Goal: Task Accomplishment & Management: Complete application form

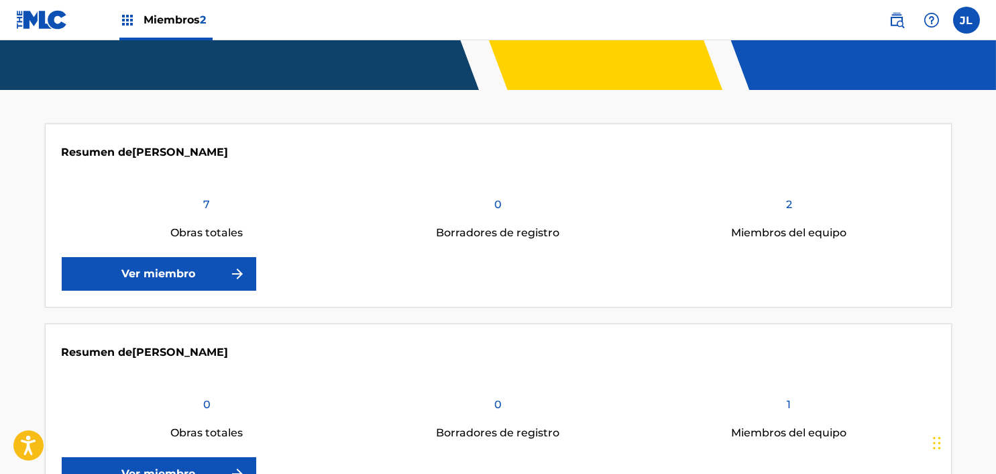
scroll to position [242, 0]
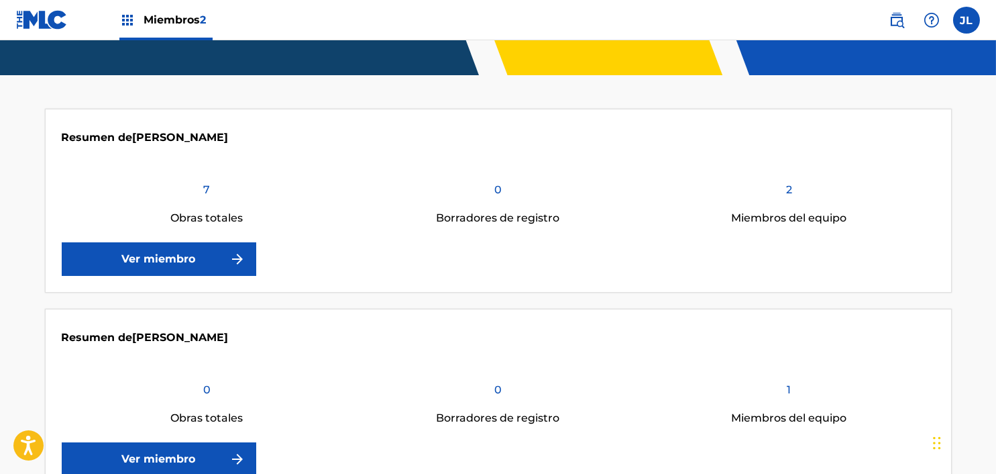
click at [150, 255] on font "Ver miembro" at bounding box center [159, 258] width 74 height 13
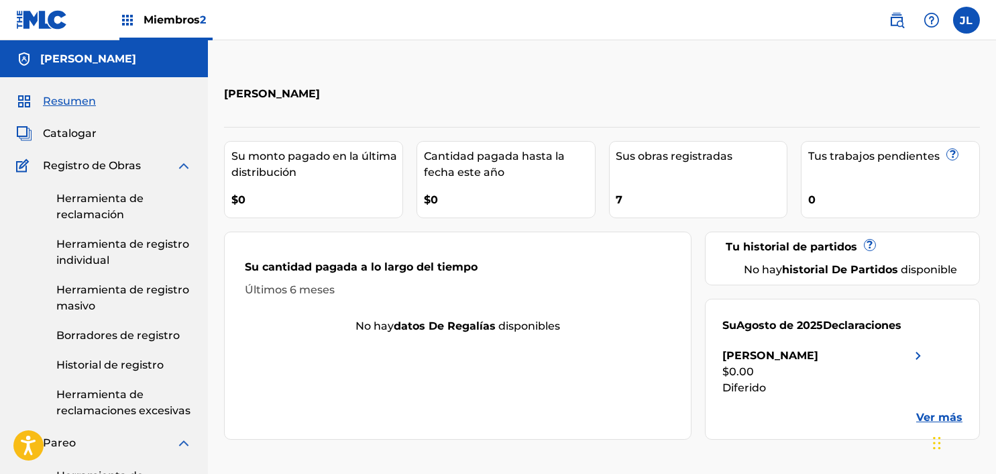
click at [94, 217] on font "Herramienta de reclamación" at bounding box center [99, 206] width 87 height 29
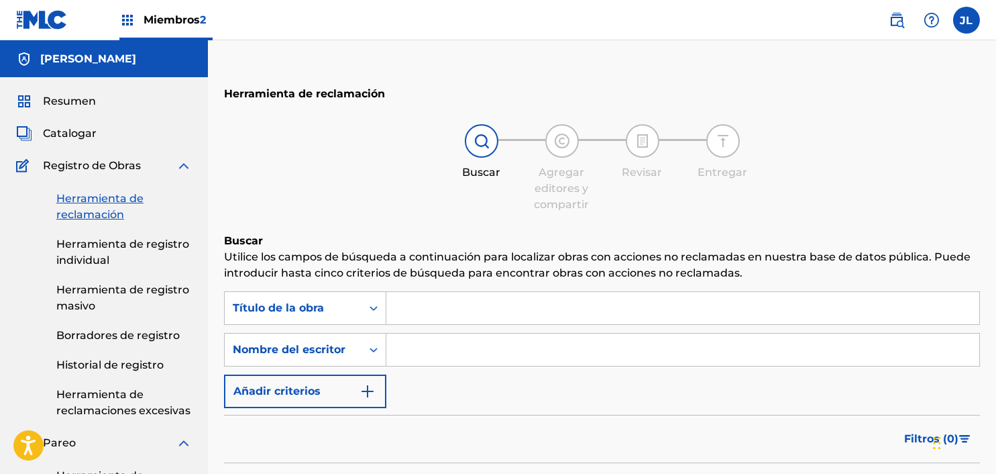
click at [427, 312] on input "Formulario de búsqueda" at bounding box center [682, 308] width 593 height 32
type input "Ay si te veo"
click at [490, 425] on div "Filtros ( 0 )" at bounding box center [602, 439] width 756 height 48
click at [449, 347] on input "Formulario de búsqueda" at bounding box center [682, 349] width 593 height 32
type input "[PERSON_NAME]"
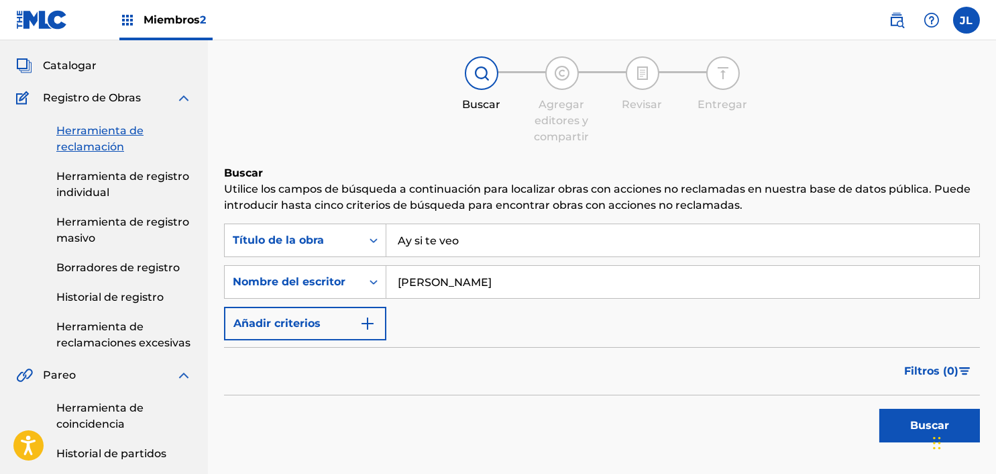
scroll to position [154, 0]
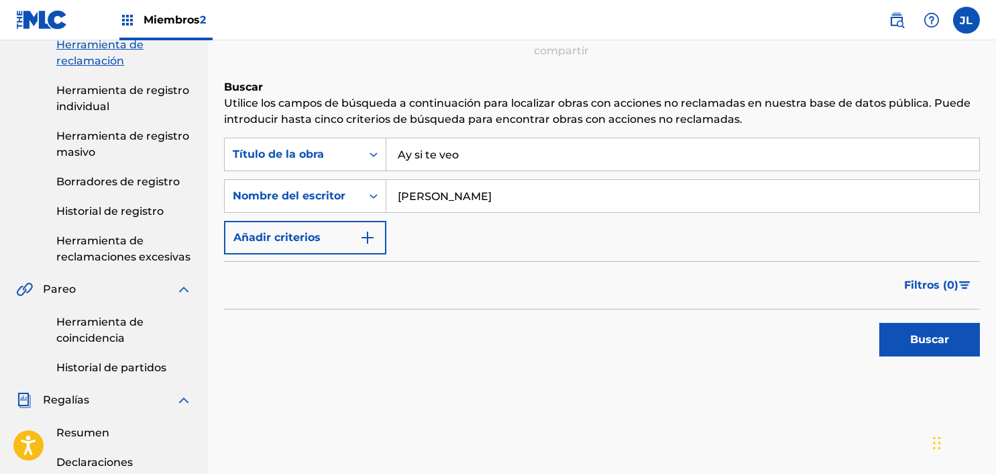
click at [899, 344] on button "Buscar" at bounding box center [929, 340] width 101 height 34
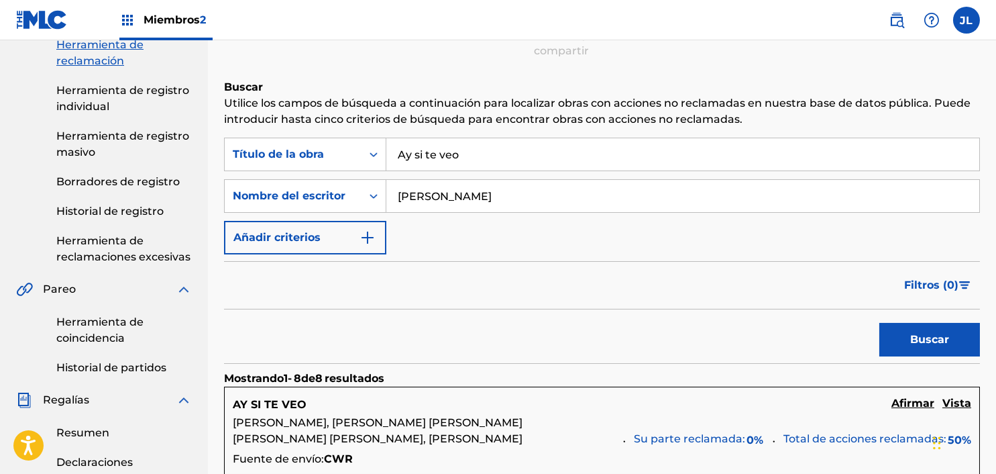
click at [908, 409] on h5 "Afirmar" at bounding box center [913, 403] width 43 height 16
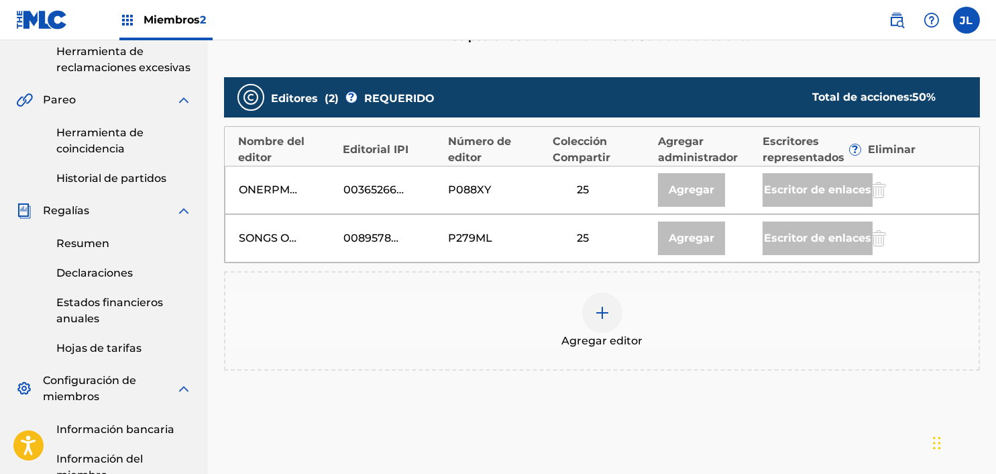
scroll to position [348, 0]
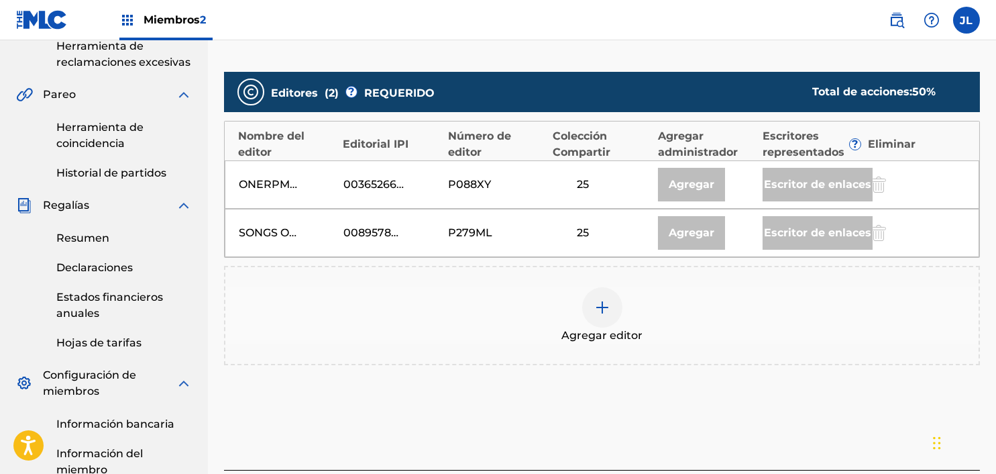
click at [612, 305] on div at bounding box center [602, 307] width 40 height 40
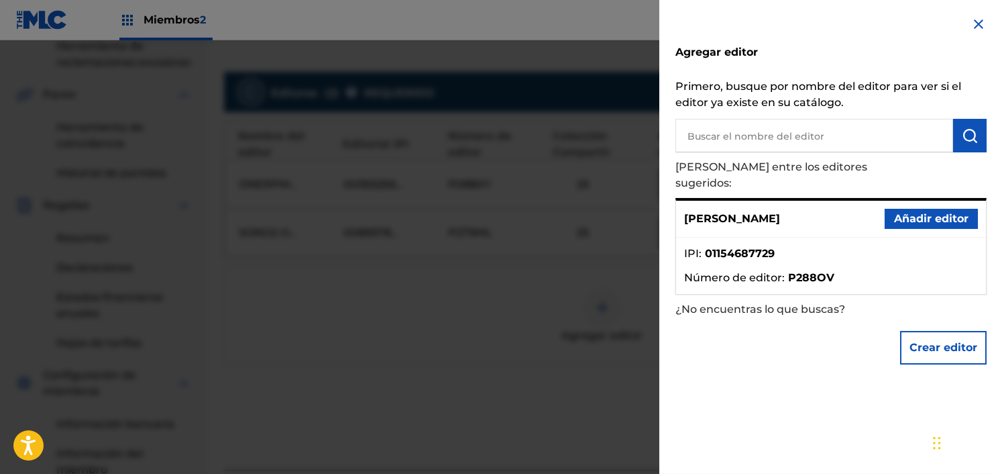
click at [915, 212] on font "Añadir editor" at bounding box center [931, 218] width 74 height 13
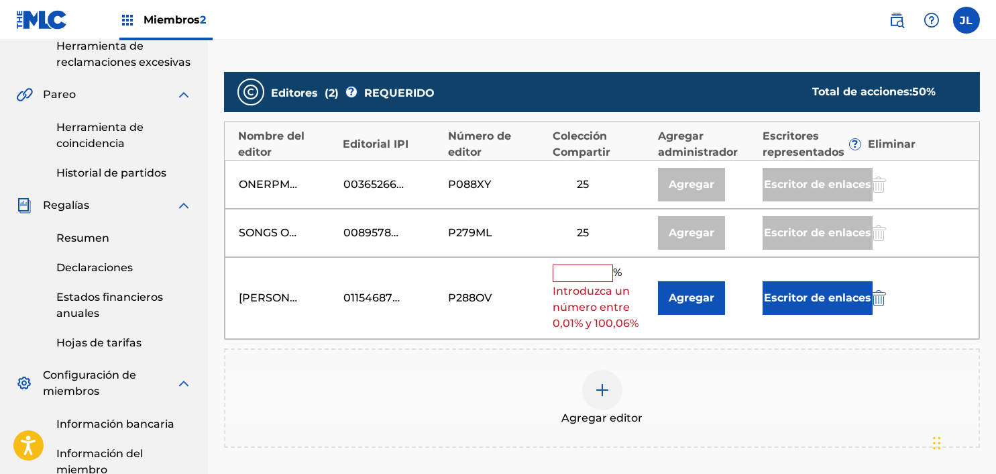
click at [571, 270] on input "text" at bounding box center [583, 272] width 60 height 17
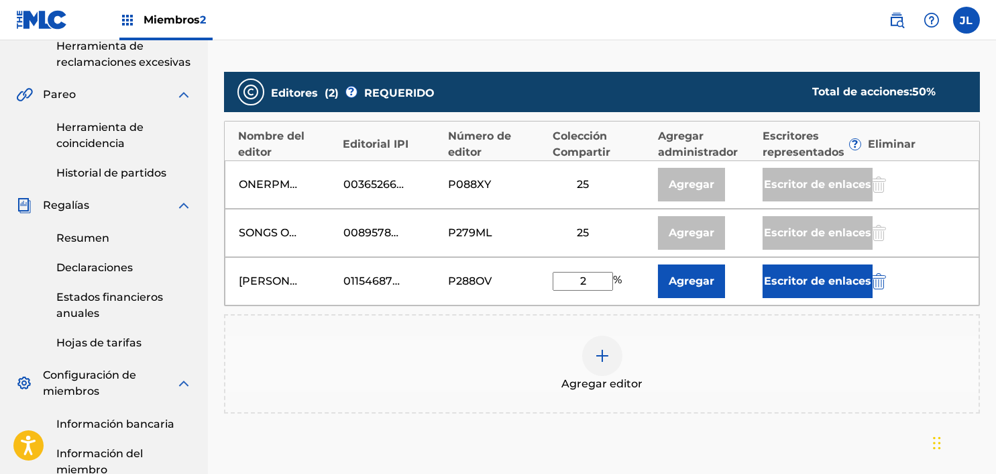
type input "25"
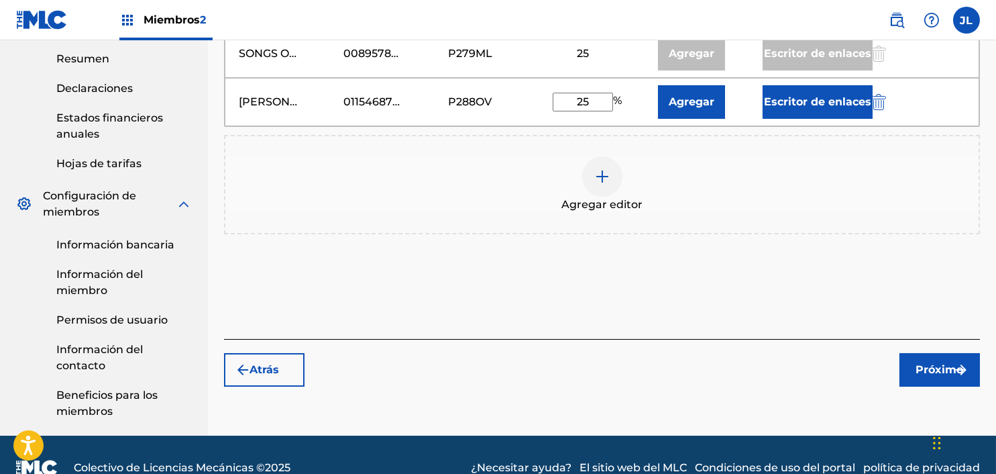
click at [913, 380] on button "Próximo" at bounding box center [940, 370] width 81 height 34
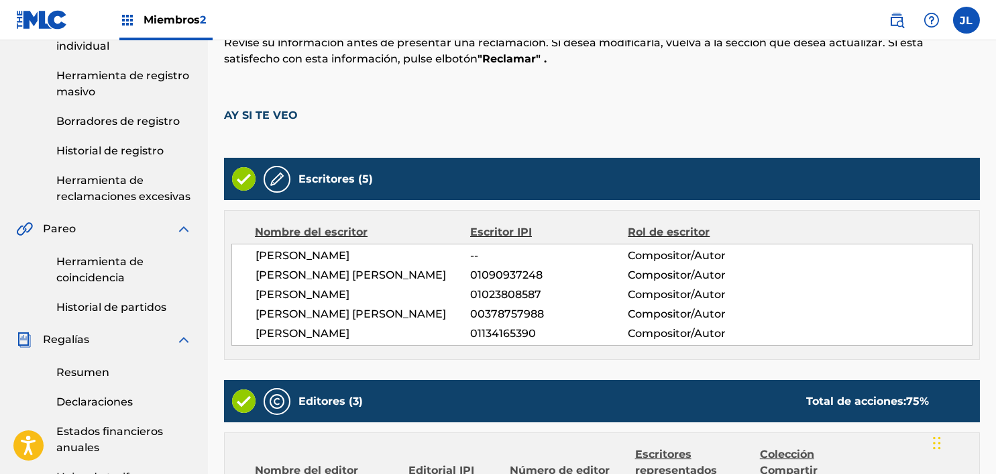
scroll to position [639, 0]
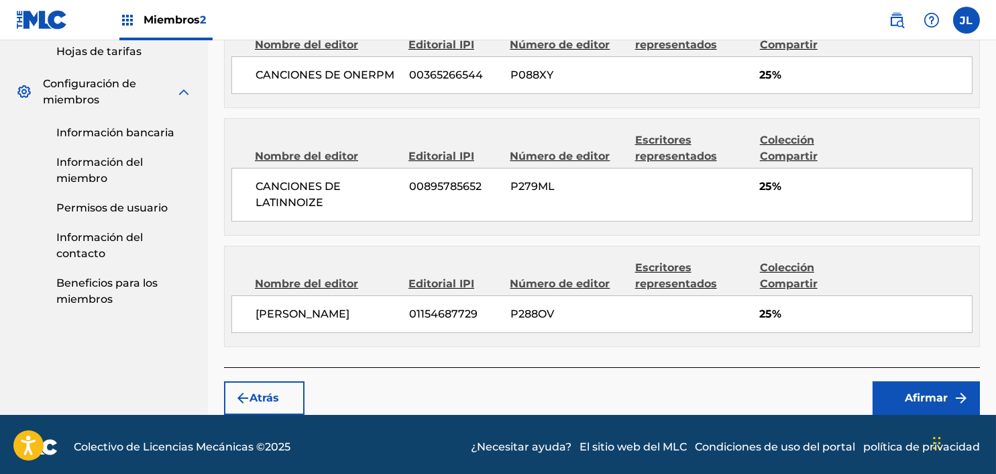
click at [905, 391] on font "Afirmar" at bounding box center [926, 397] width 43 height 13
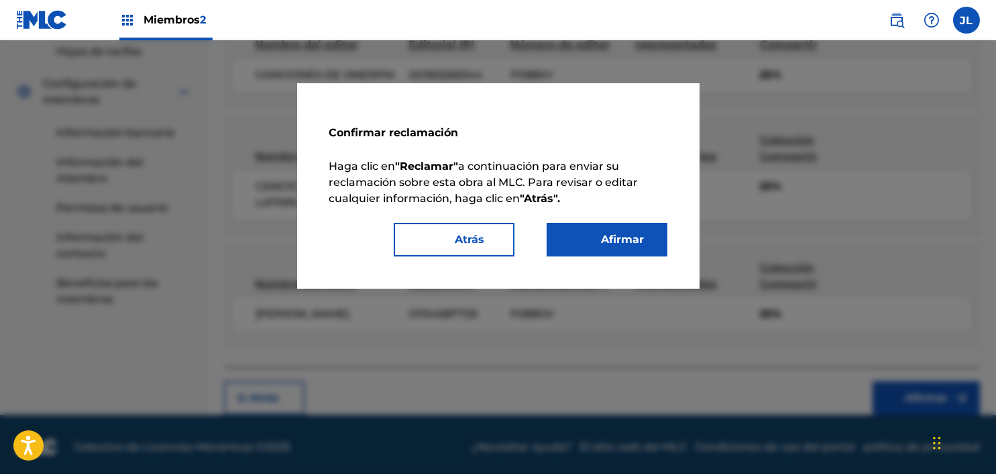
click at [604, 240] on font "Afirmar" at bounding box center [623, 239] width 43 height 13
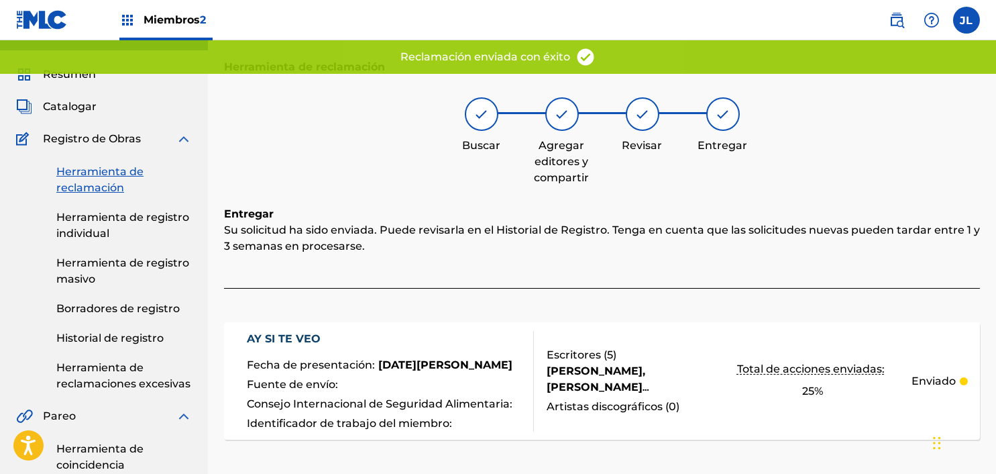
scroll to position [0, 0]
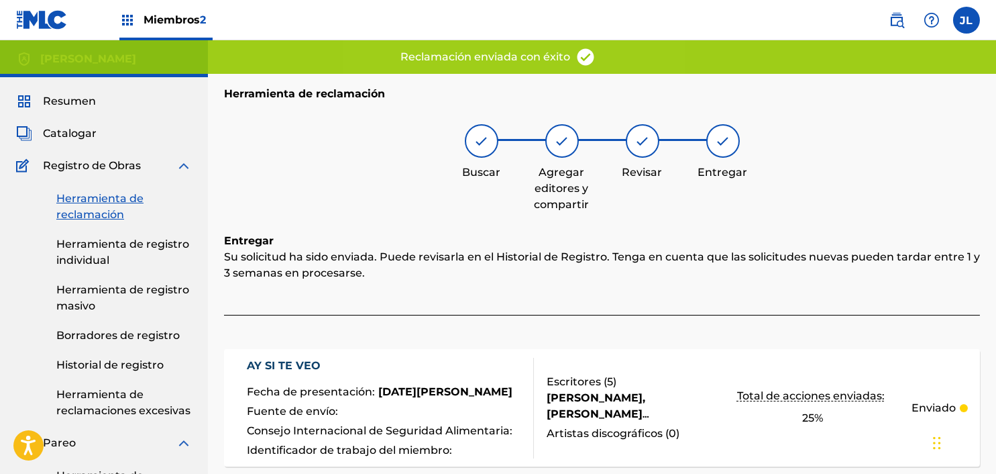
click at [83, 205] on link "Herramienta de reclamación" at bounding box center [124, 207] width 136 height 32
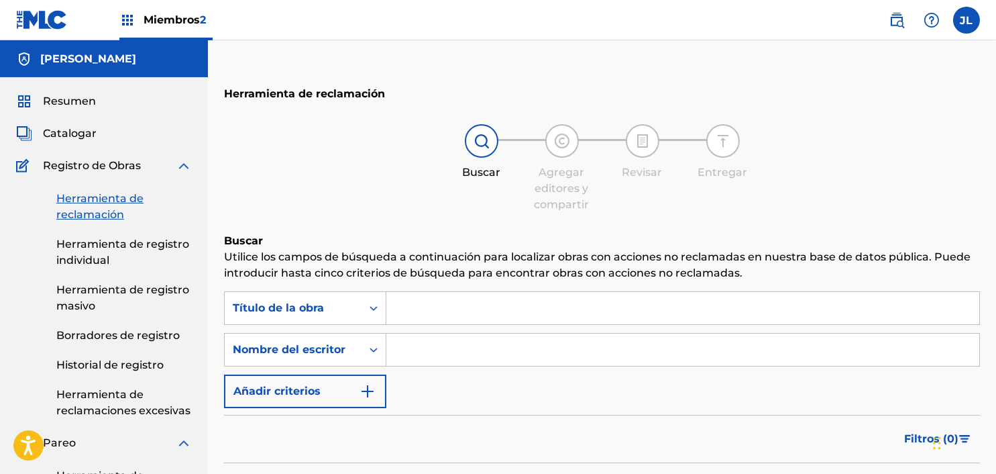
click at [449, 348] on input "Formulario de búsqueda" at bounding box center [682, 349] width 593 height 32
type input "[PERSON_NAME]"
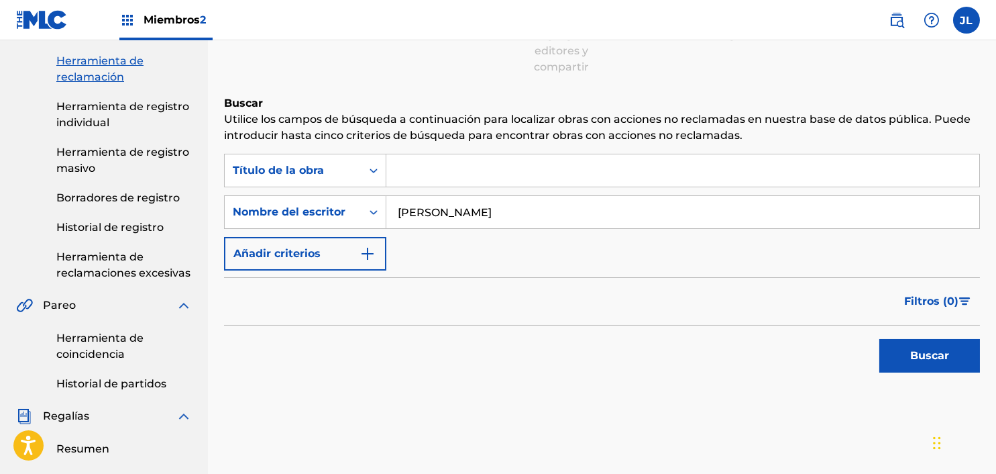
scroll to position [140, 0]
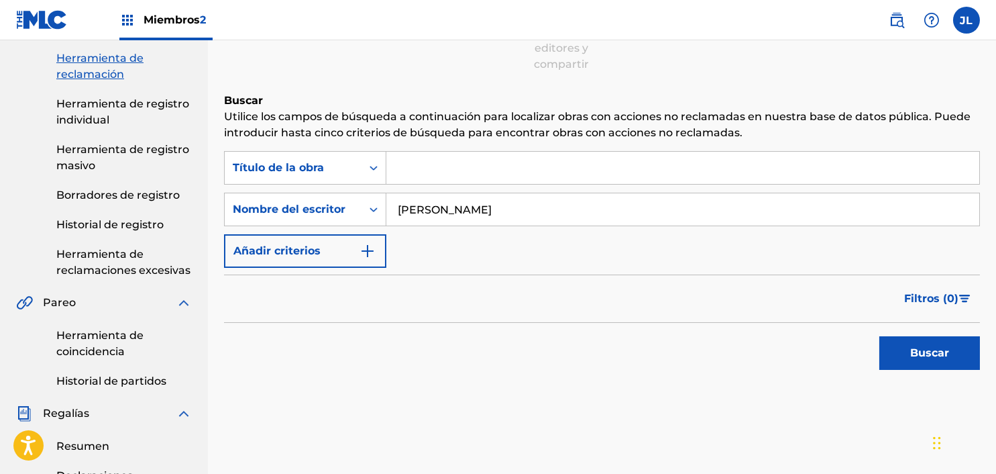
click at [907, 346] on button "Buscar" at bounding box center [929, 353] width 101 height 34
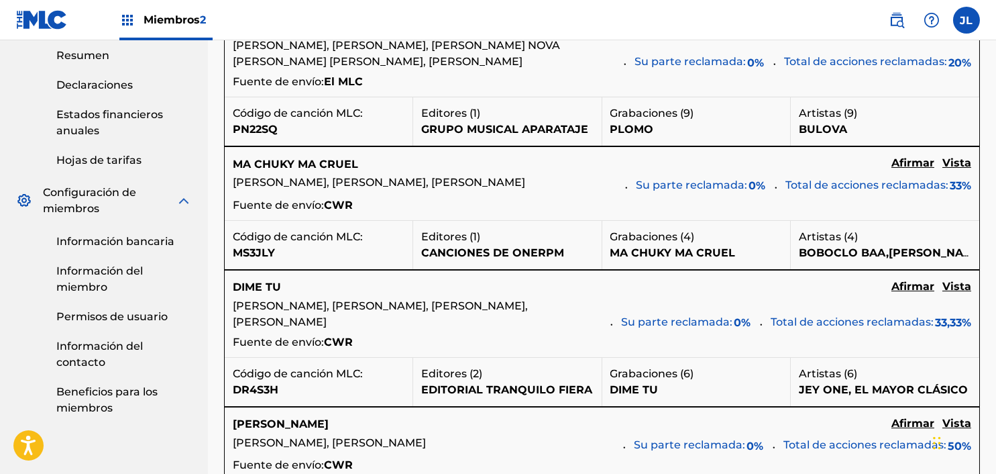
scroll to position [532, 0]
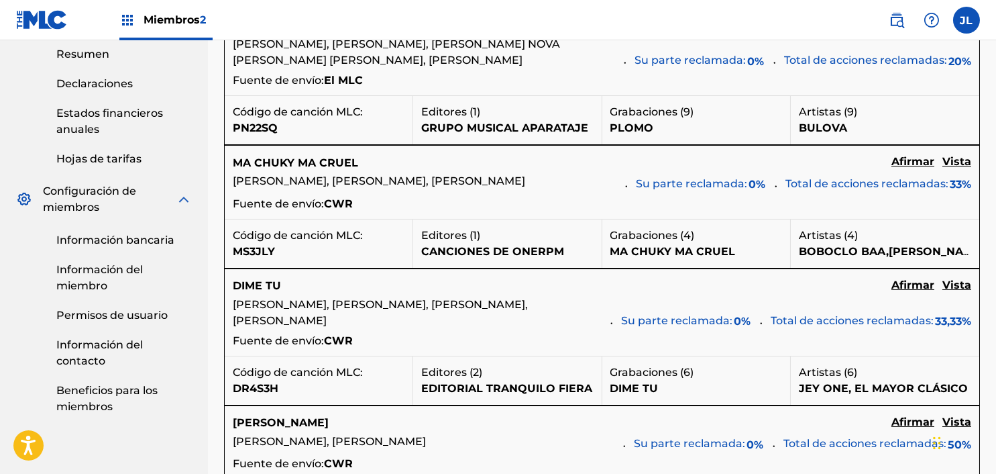
click at [957, 168] on font "Vista" at bounding box center [957, 161] width 29 height 13
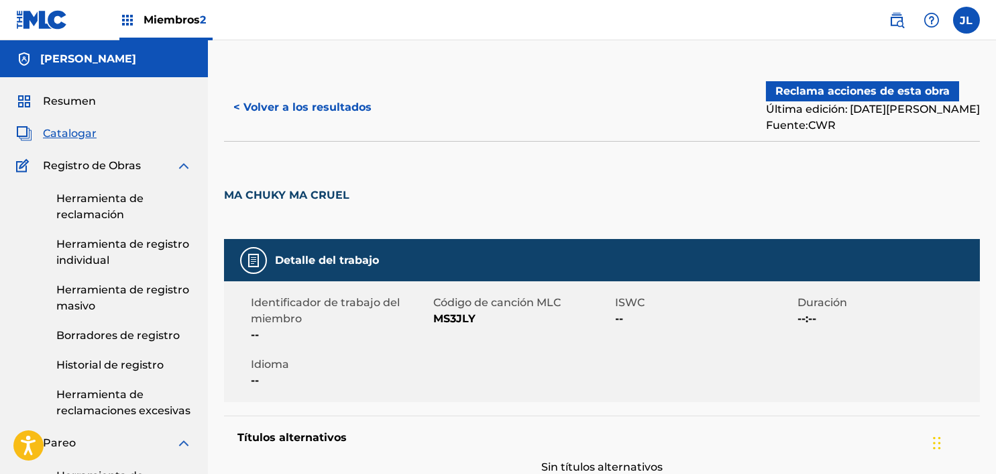
click at [243, 109] on font "< Volver a los resultados" at bounding box center [302, 107] width 138 height 13
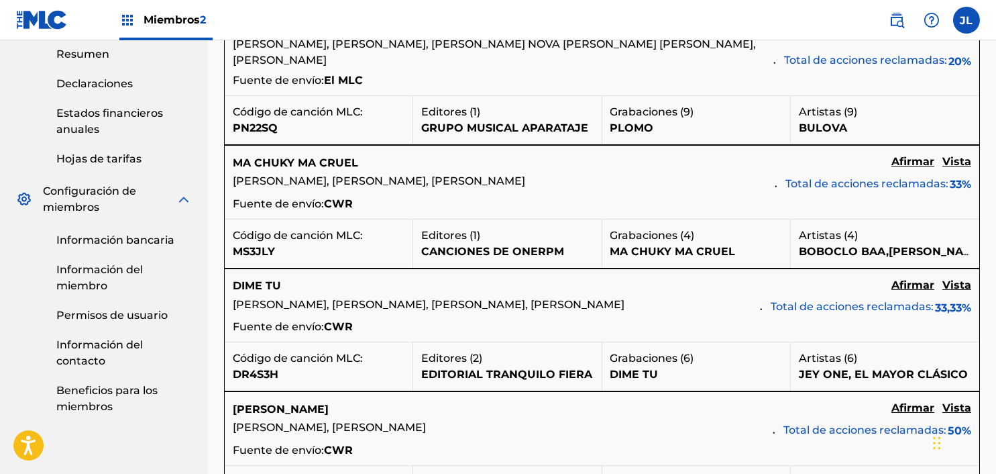
click at [950, 283] on font "Vista" at bounding box center [957, 284] width 29 height 13
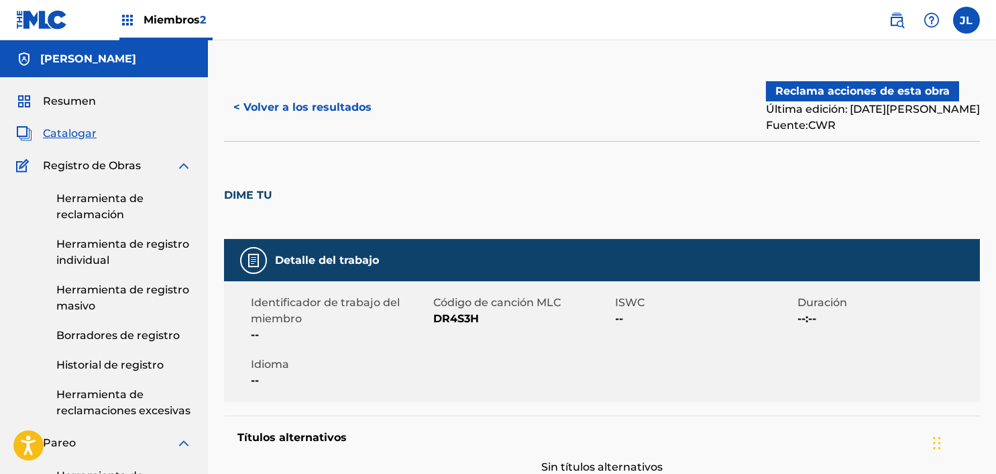
click at [864, 88] on font "Reclama acciones de esta obra" at bounding box center [863, 91] width 174 height 13
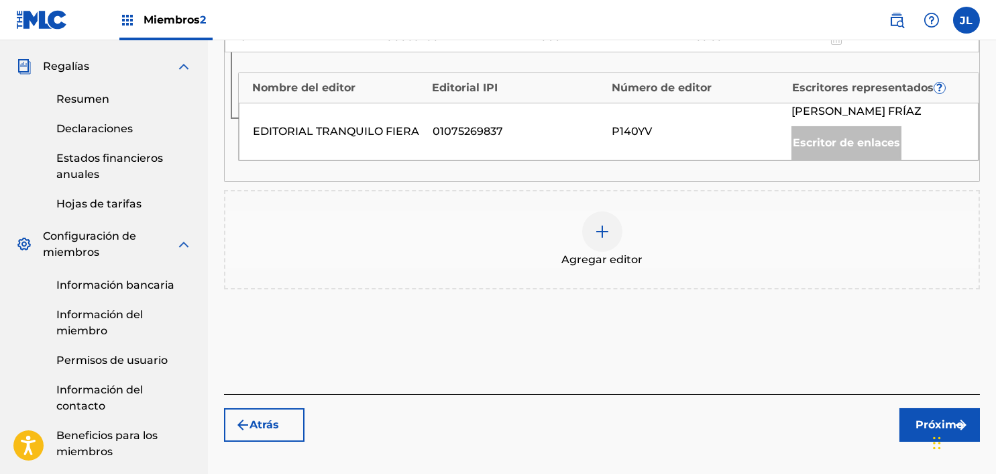
scroll to position [488, 0]
click at [597, 250] on div at bounding box center [602, 230] width 40 height 40
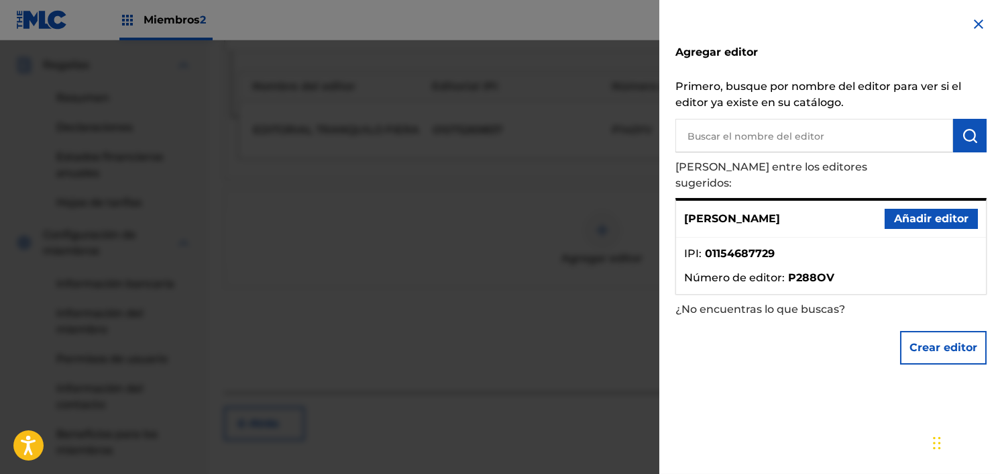
click at [908, 212] on font "Añadir editor" at bounding box center [931, 218] width 74 height 13
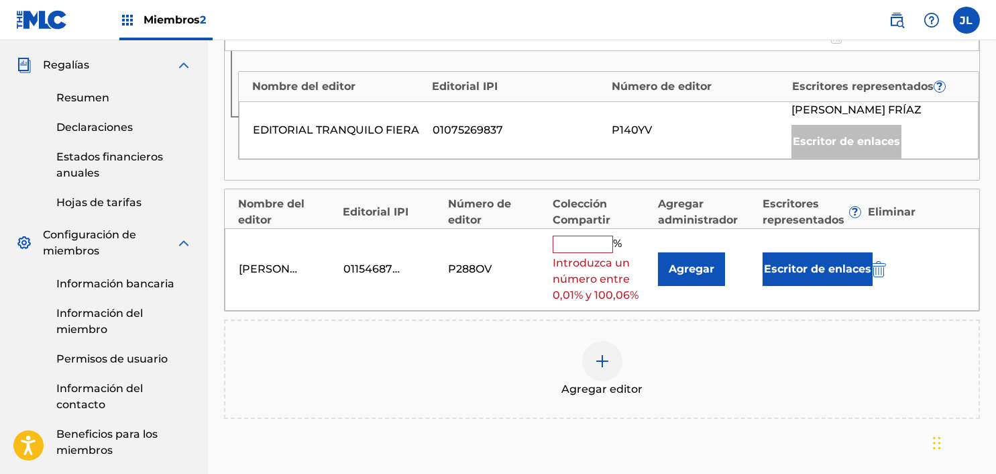
click at [567, 253] on input "text" at bounding box center [583, 243] width 60 height 17
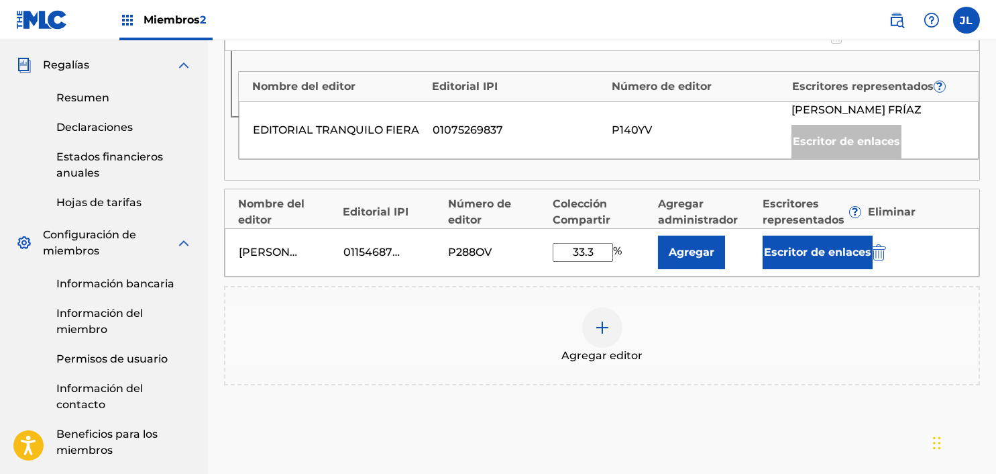
type input "33.33"
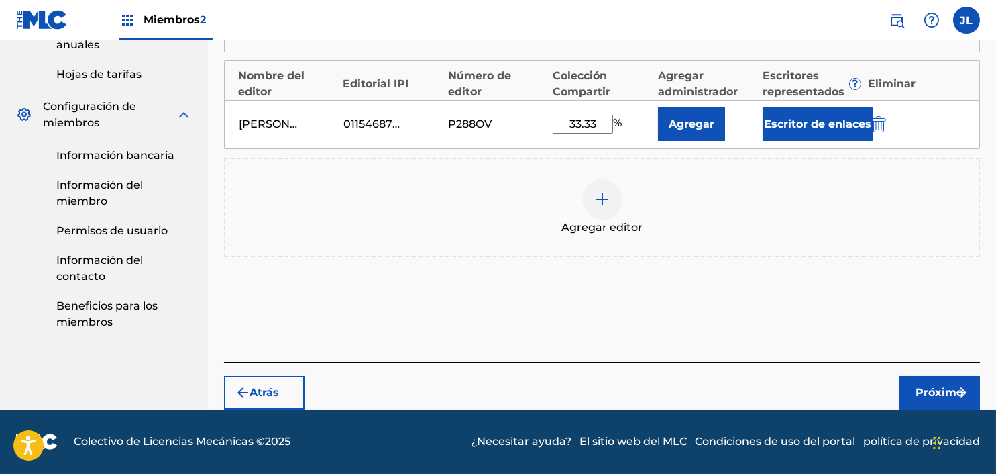
click at [922, 398] on font "Próximo" at bounding box center [940, 392] width 48 height 16
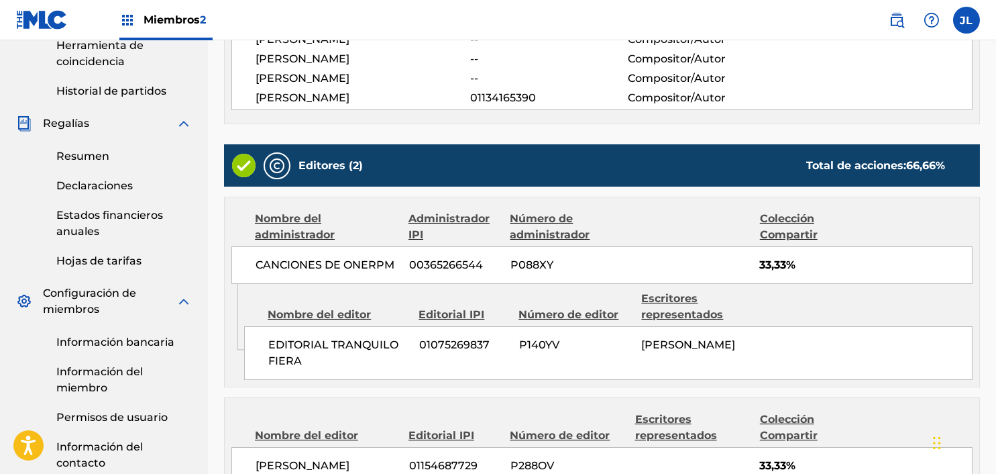
scroll to position [545, 0]
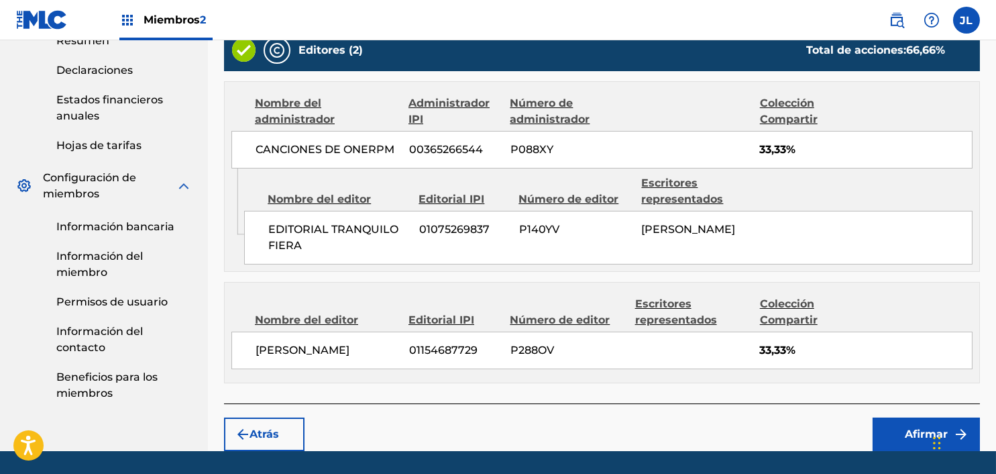
click at [907, 419] on button "Afirmar" at bounding box center [926, 434] width 107 height 34
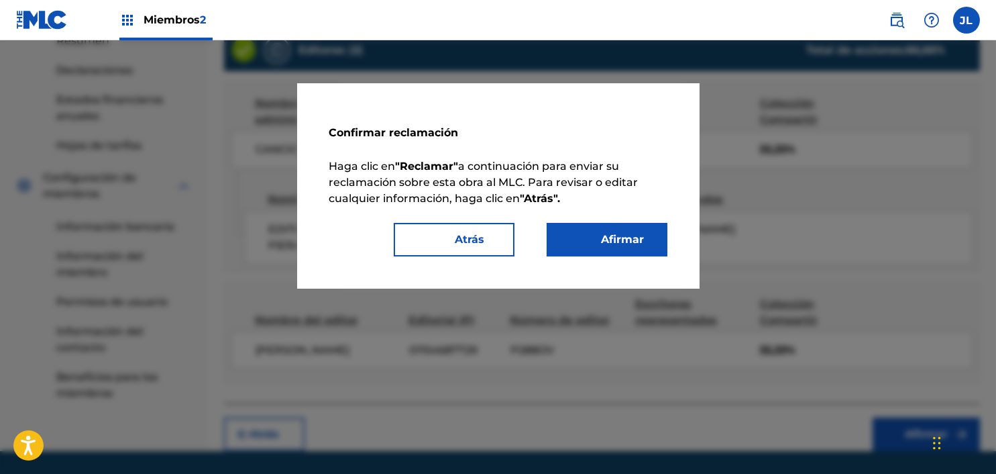
click at [596, 244] on font "Afirmar" at bounding box center [615, 239] width 59 height 16
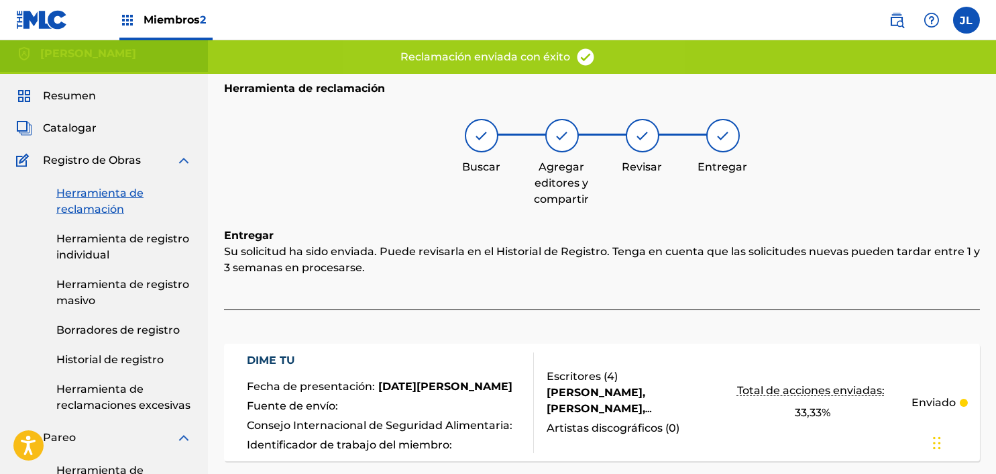
scroll to position [0, 0]
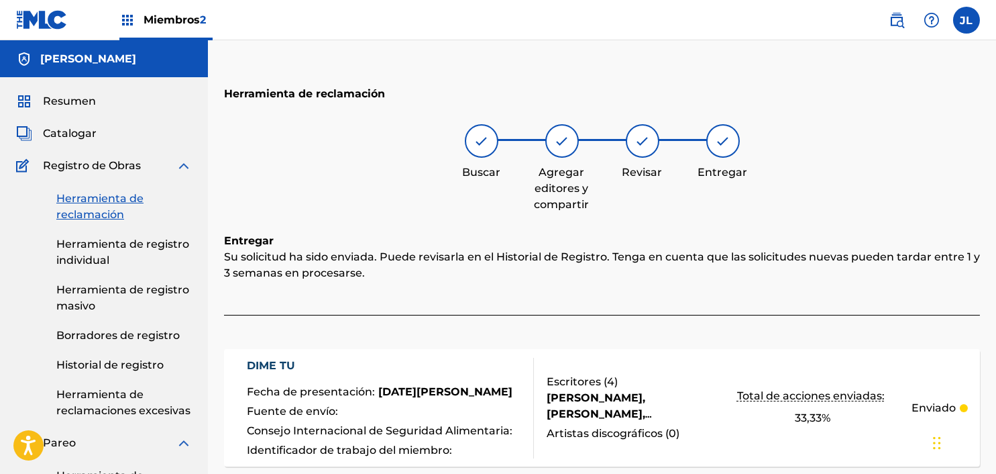
click at [86, 205] on link "Herramienta de reclamación" at bounding box center [124, 207] width 136 height 32
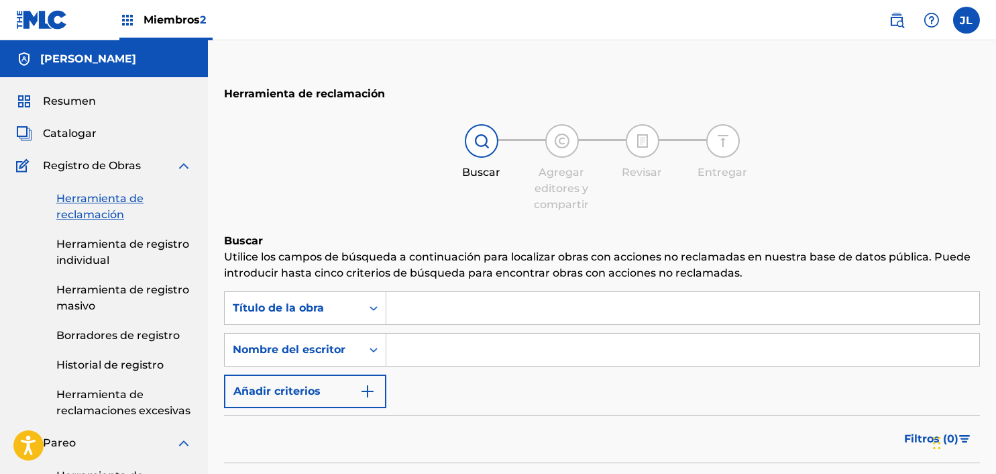
click at [436, 362] on input "Formulario de búsqueda" at bounding box center [682, 349] width 593 height 32
type input "[PERSON_NAME]"
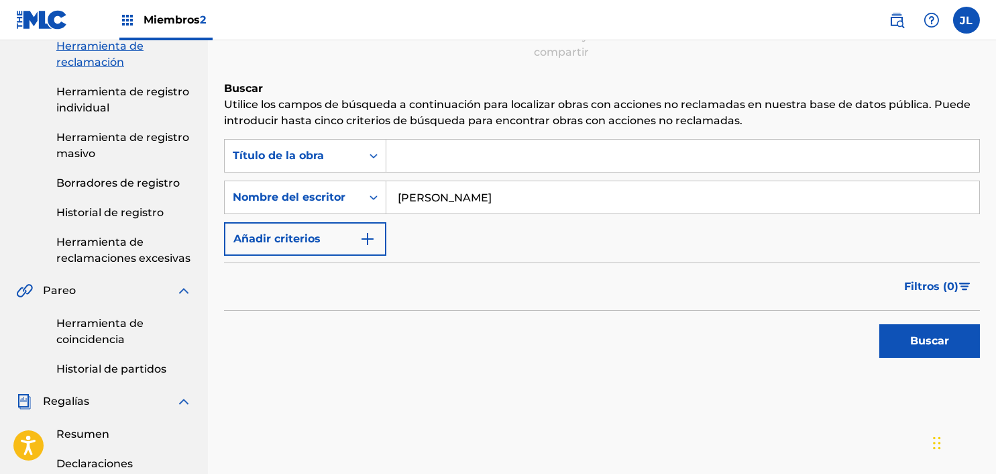
scroll to position [143, 0]
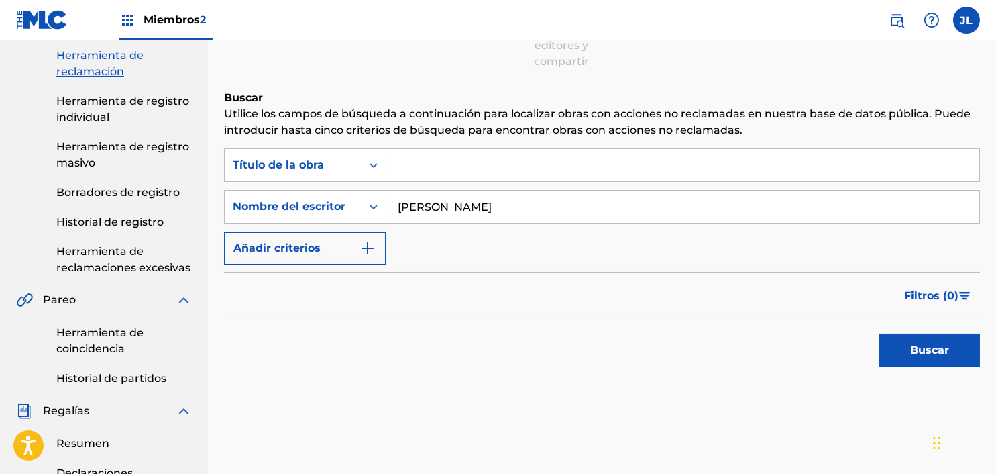
click at [923, 351] on font "Buscar" at bounding box center [929, 349] width 39 height 13
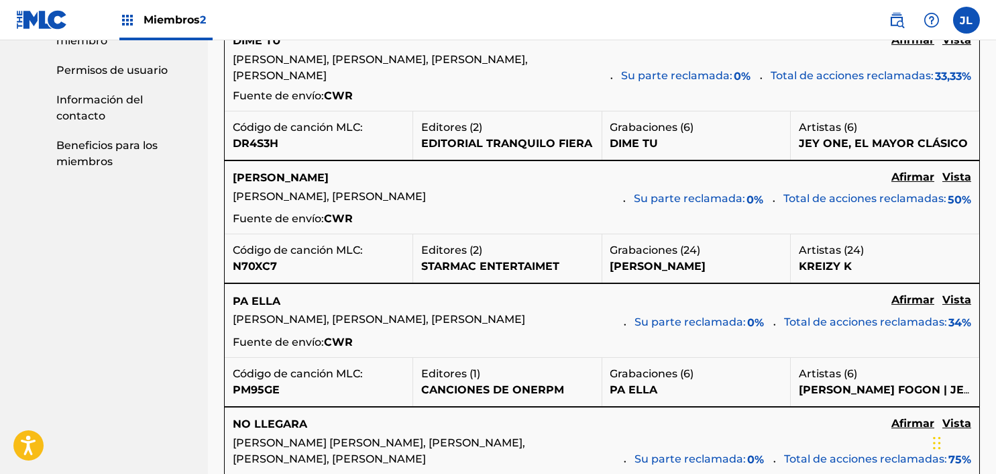
scroll to position [795, 0]
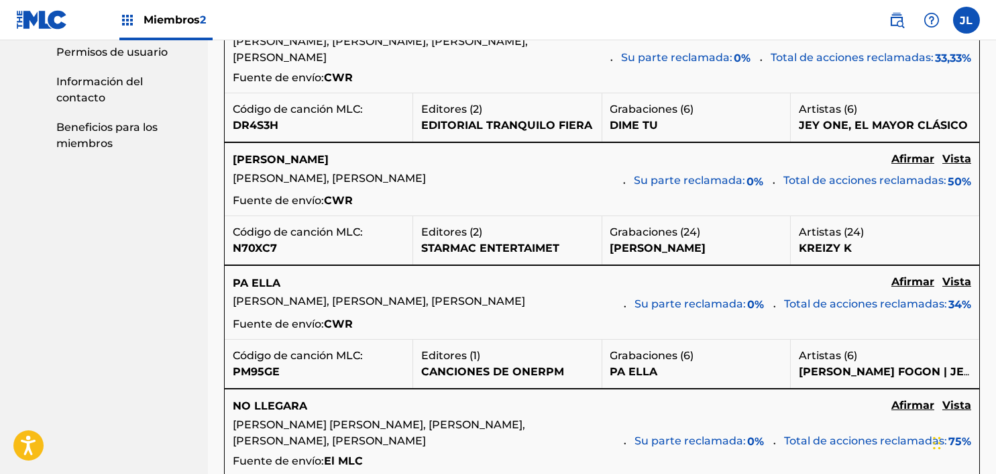
click at [957, 288] on font "Vista" at bounding box center [957, 281] width 29 height 13
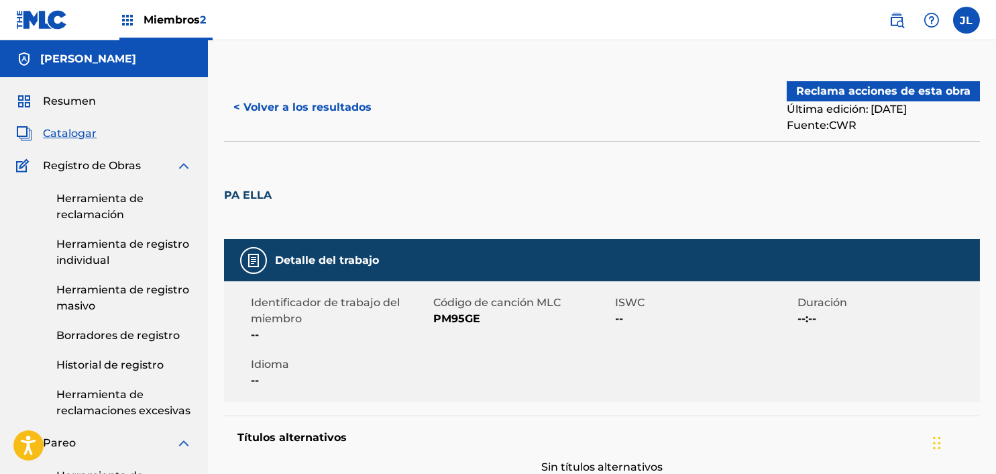
click at [250, 111] on font "< Volver a los resultados" at bounding box center [302, 107] width 138 height 13
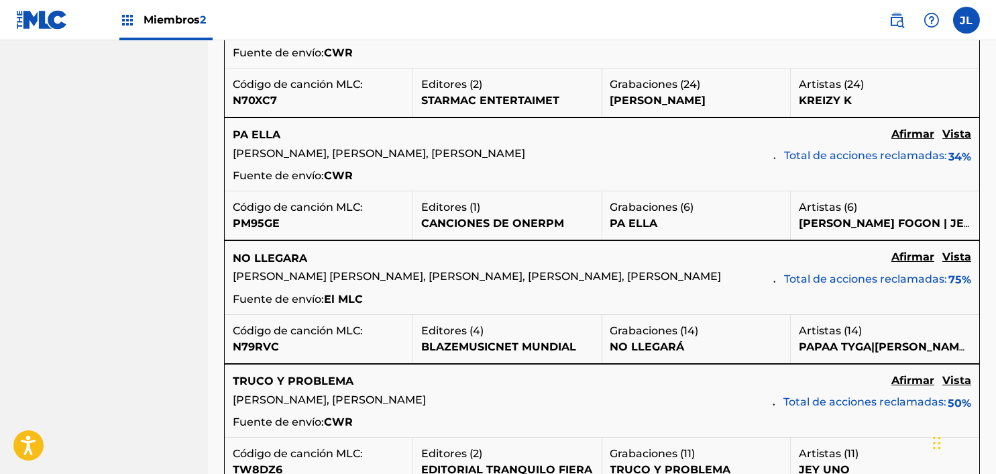
scroll to position [950, 0]
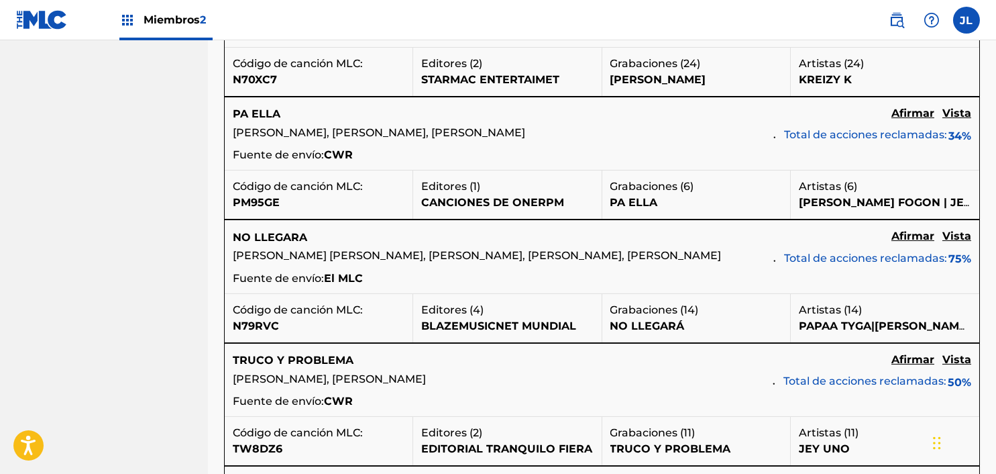
click at [957, 242] on font "Vista" at bounding box center [957, 235] width 29 height 13
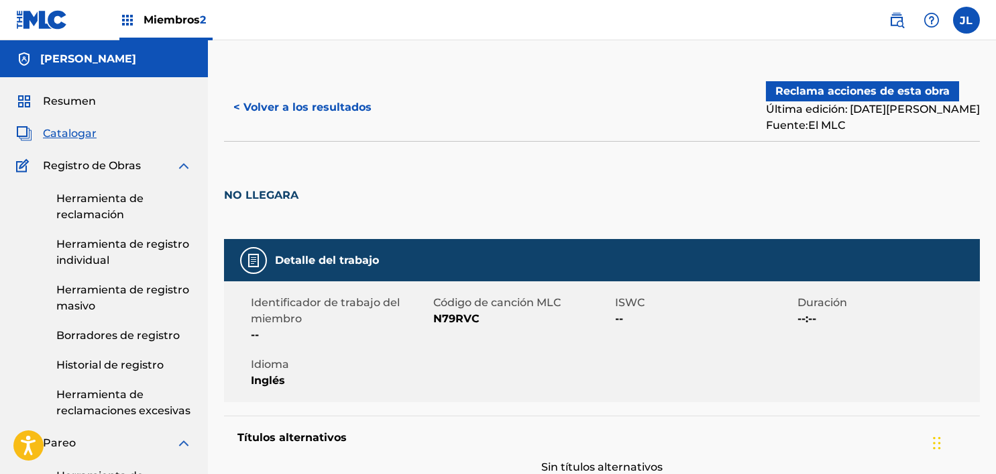
click at [255, 105] on font "< Volver a los resultados" at bounding box center [302, 107] width 138 height 13
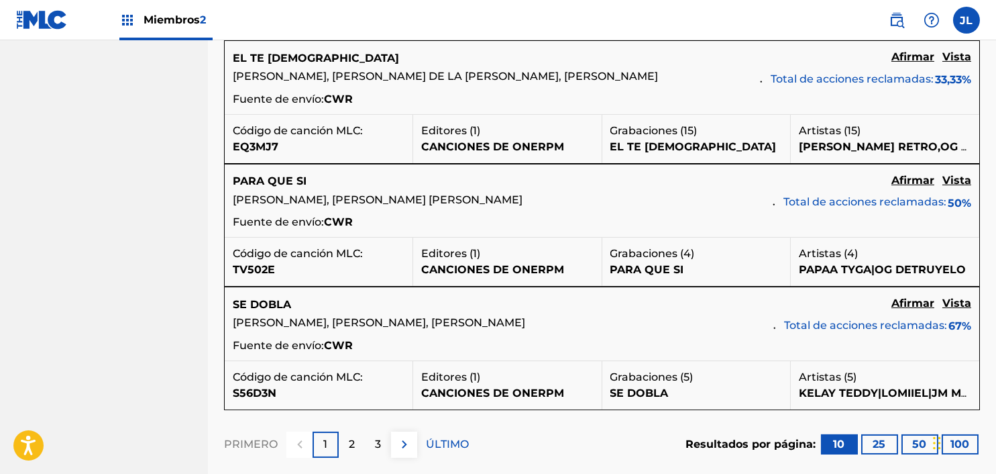
scroll to position [1381, 0]
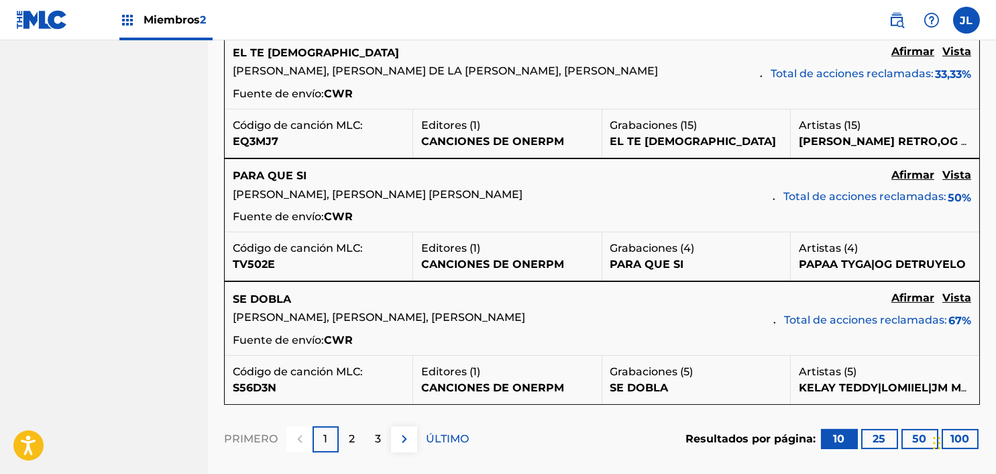
click at [959, 181] on font "Vista" at bounding box center [957, 174] width 29 height 13
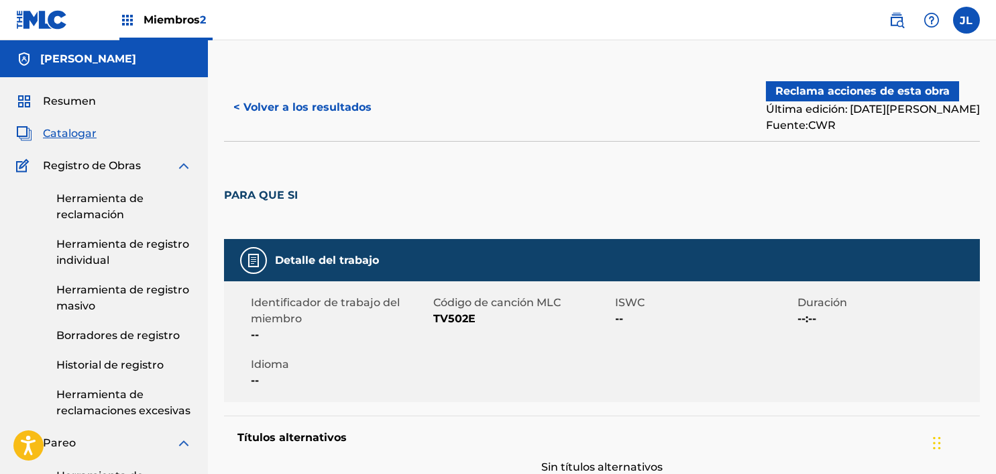
click at [255, 109] on font "< Volver a los resultados" at bounding box center [302, 107] width 138 height 13
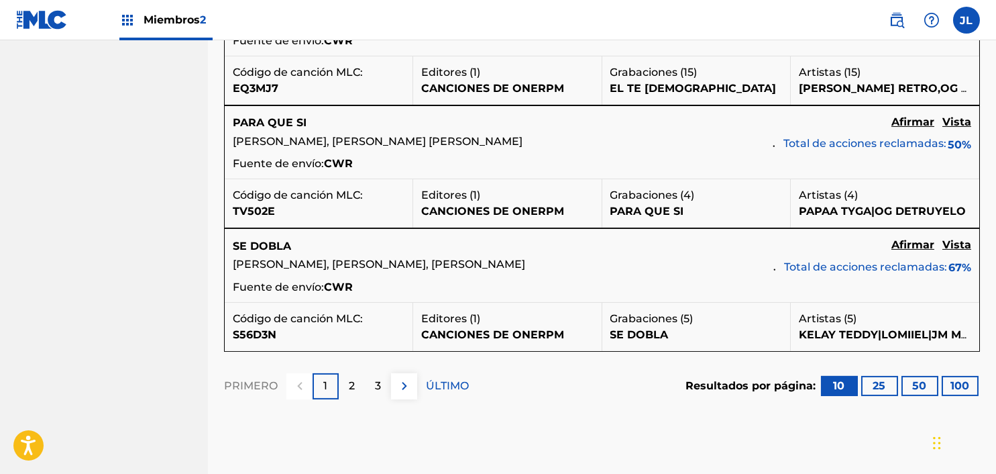
scroll to position [1444, 0]
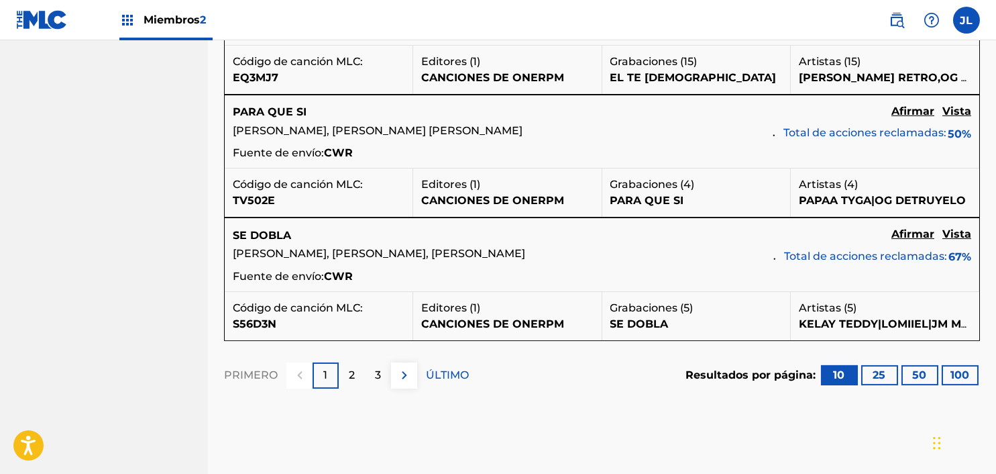
click at [959, 242] on h5 "Vista" at bounding box center [957, 234] width 29 height 16
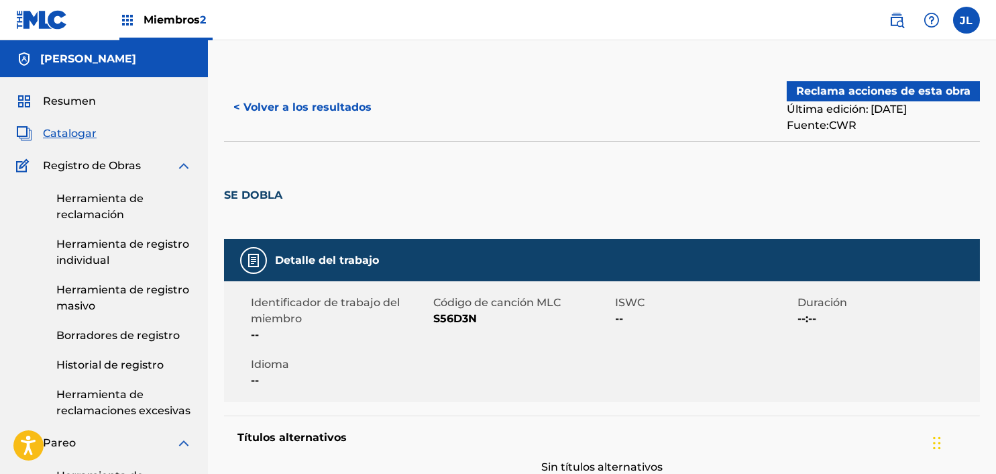
click at [311, 100] on button "< Volver a los resultados" at bounding box center [302, 108] width 157 height 34
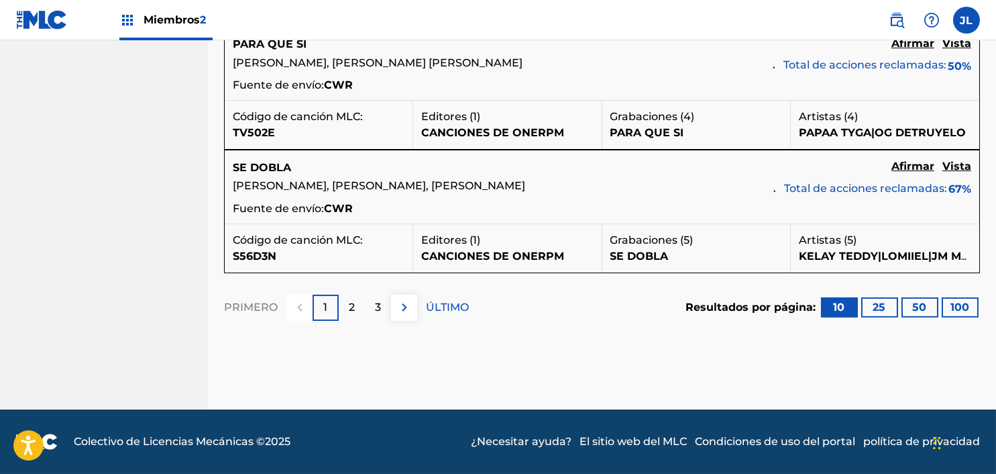
scroll to position [1532, 0]
click at [351, 318] on div "2" at bounding box center [352, 308] width 26 height 26
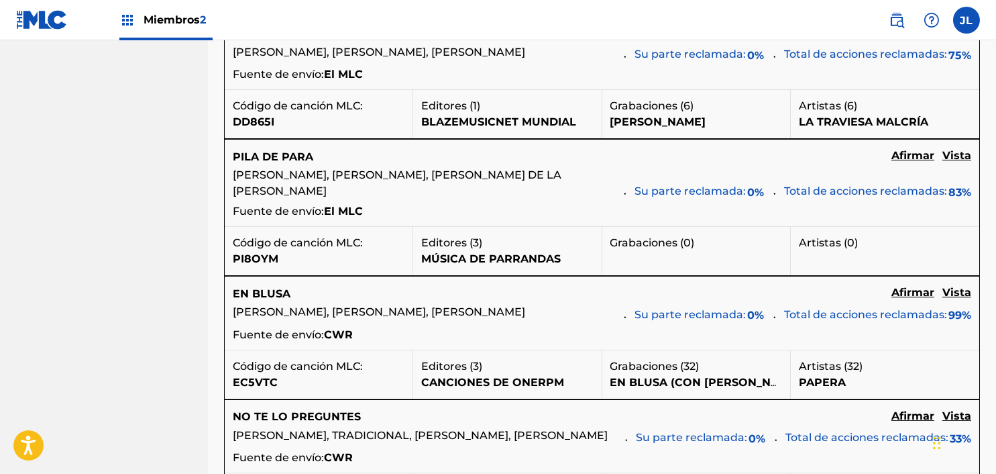
click at [870, 386] on p "PAPERA" at bounding box center [885, 382] width 172 height 16
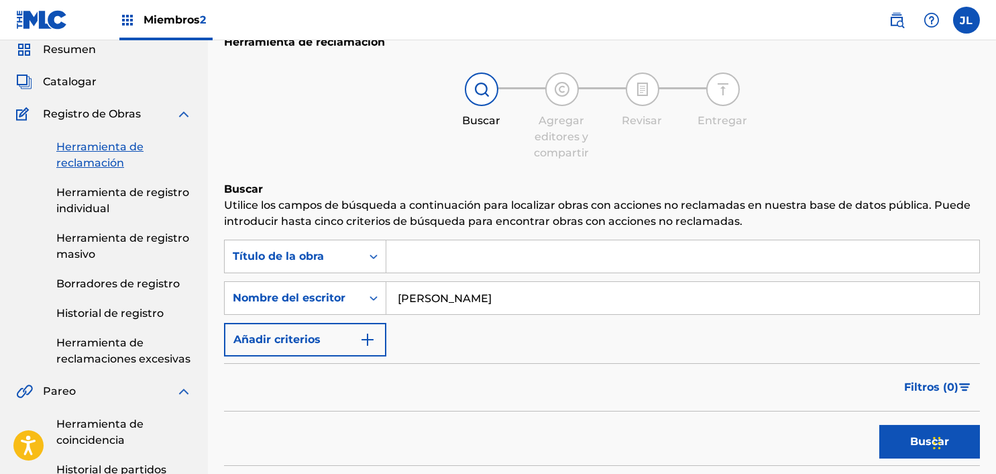
scroll to position [0, 0]
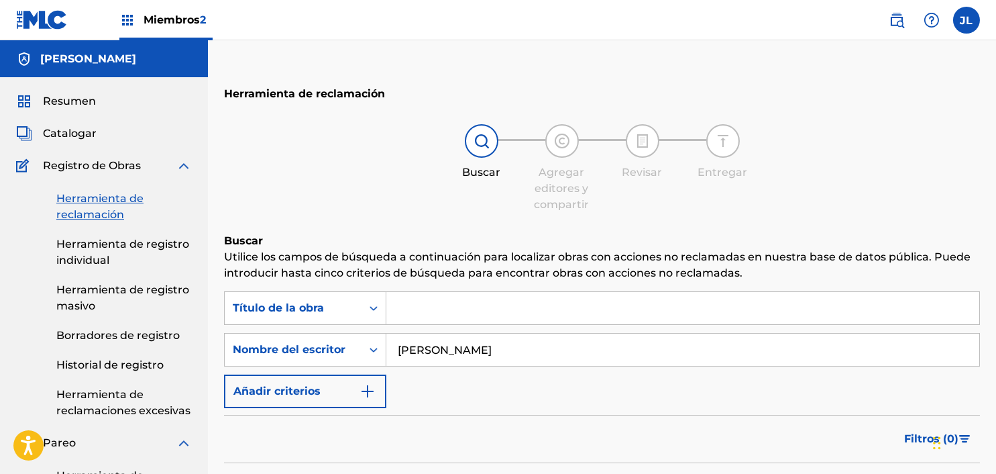
click at [885, 352] on input "[PERSON_NAME]" at bounding box center [682, 349] width 593 height 32
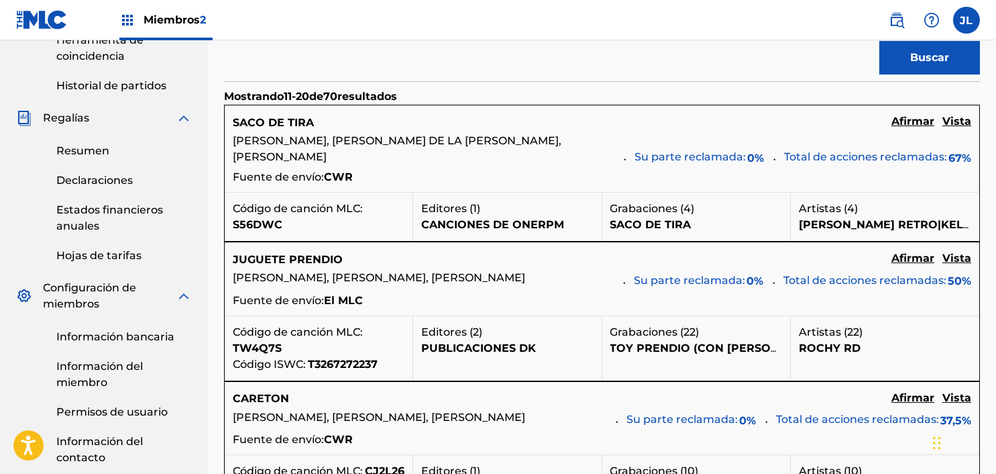
scroll to position [439, 0]
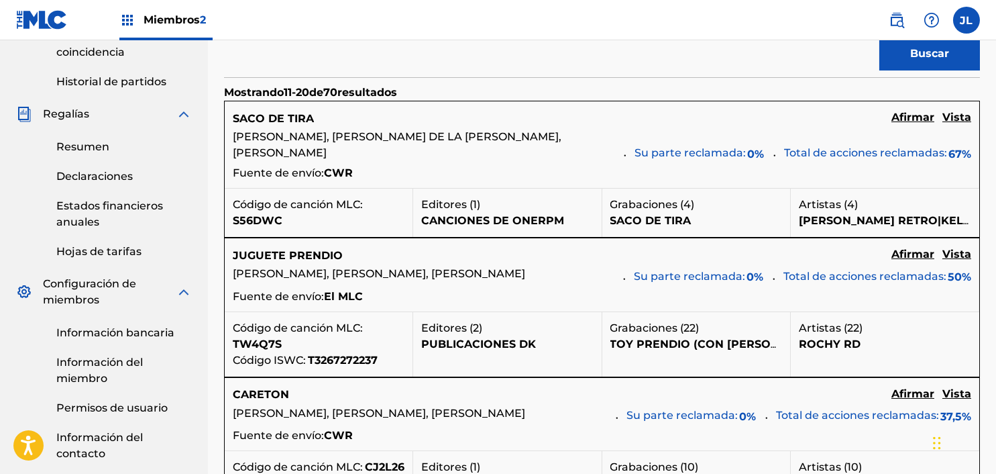
click at [962, 256] on font "Vista" at bounding box center [957, 254] width 29 height 13
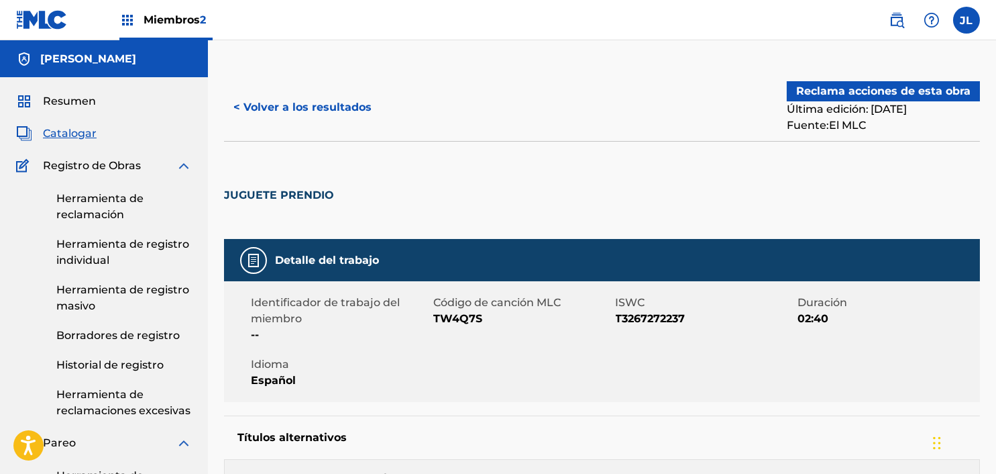
click at [914, 87] on font "Reclama acciones de esta obra" at bounding box center [883, 91] width 174 height 13
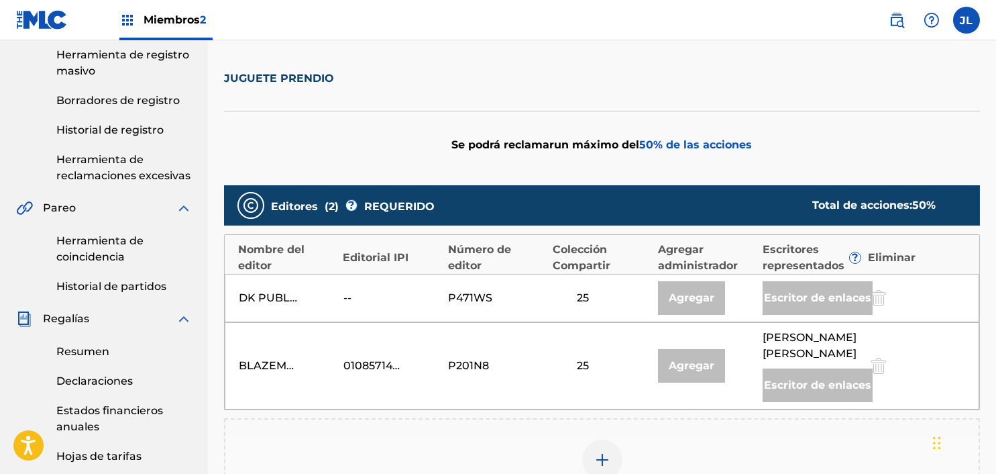
scroll to position [262, 0]
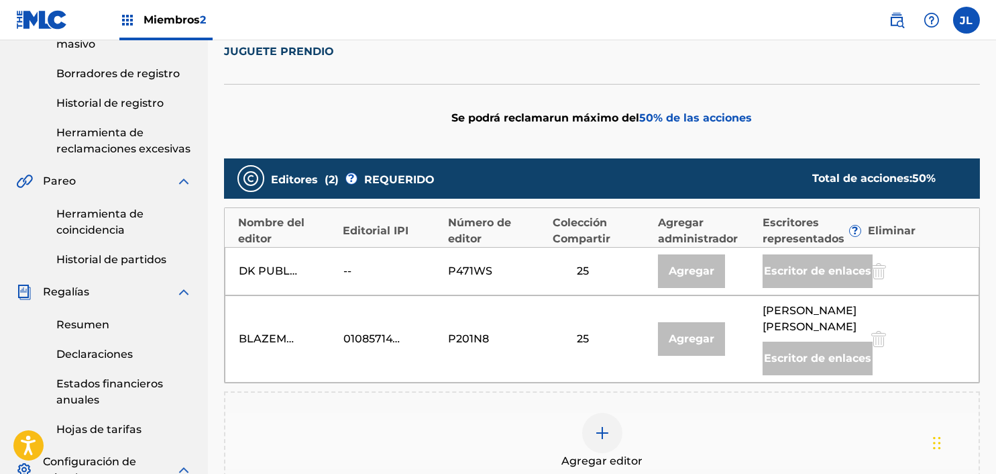
click at [598, 431] on img at bounding box center [602, 433] width 16 height 16
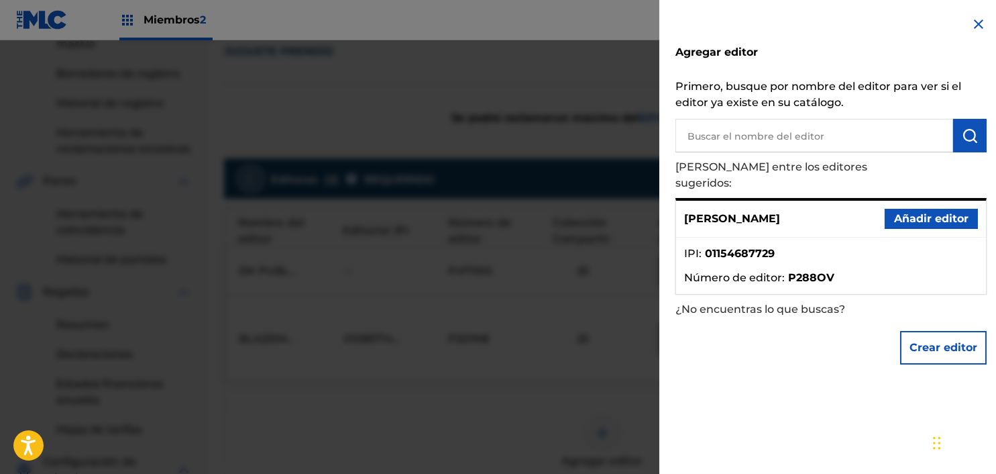
click at [911, 212] on font "Añadir editor" at bounding box center [931, 218] width 74 height 13
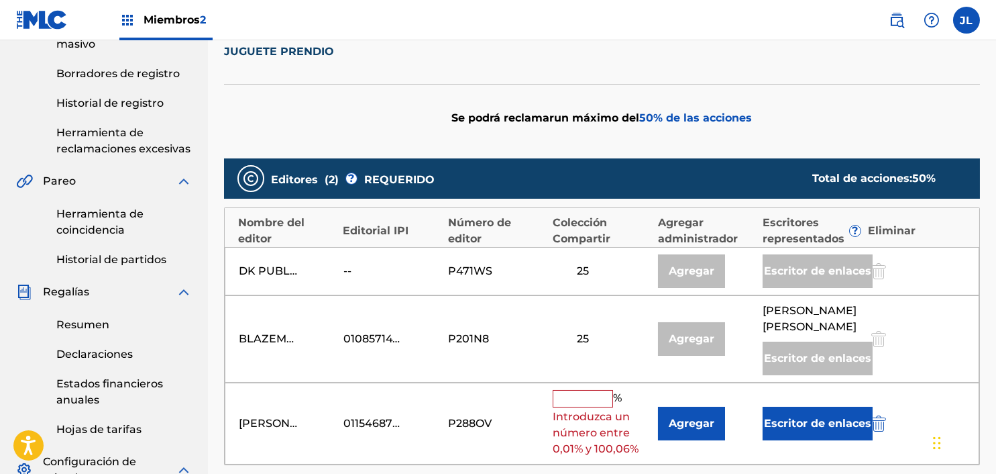
click at [574, 394] on input "text" at bounding box center [583, 398] width 60 height 17
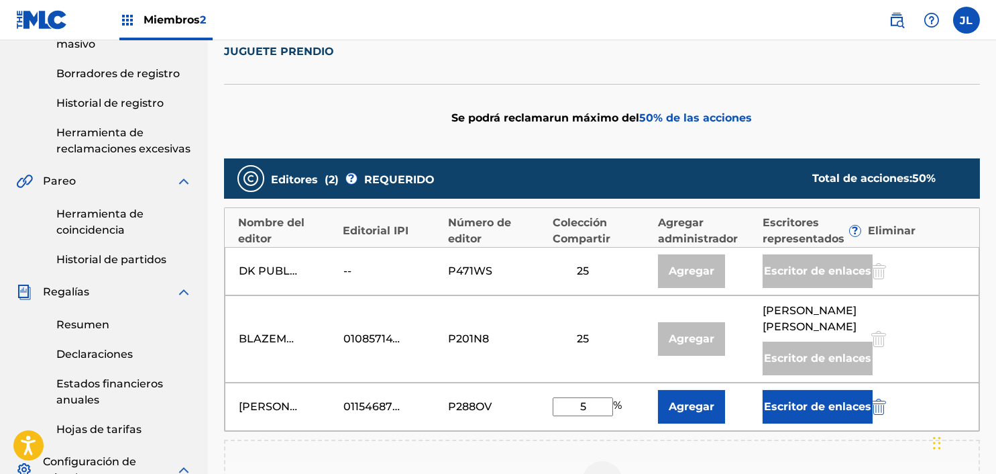
type input "50"
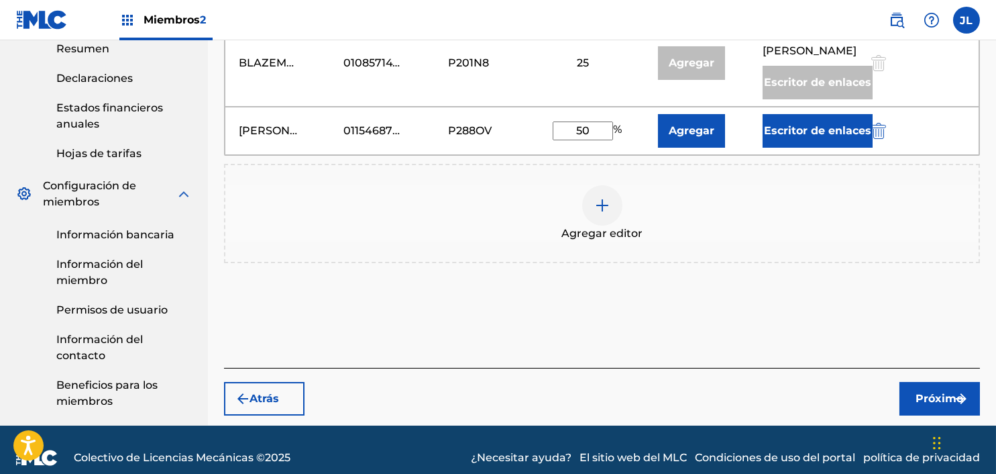
click at [918, 392] on font "Próximo" at bounding box center [940, 398] width 48 height 13
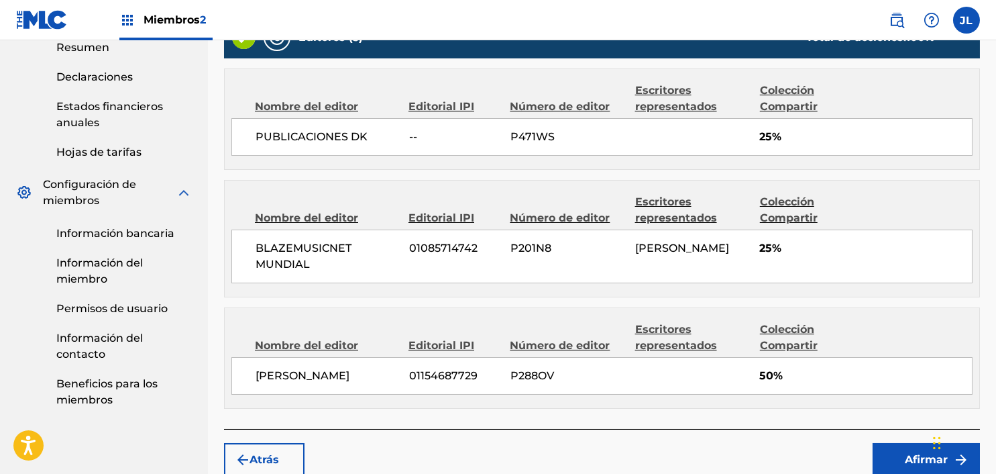
scroll to position [600, 0]
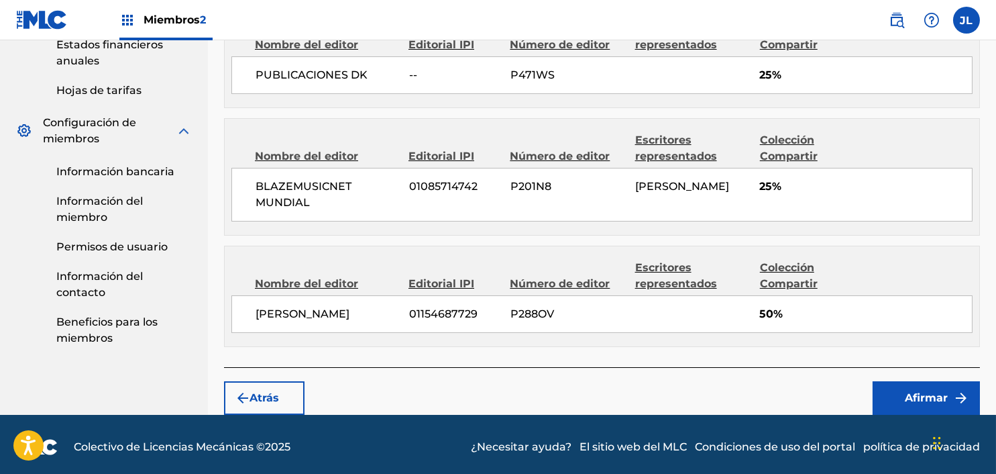
click at [907, 391] on font "Afirmar" at bounding box center [926, 397] width 43 height 13
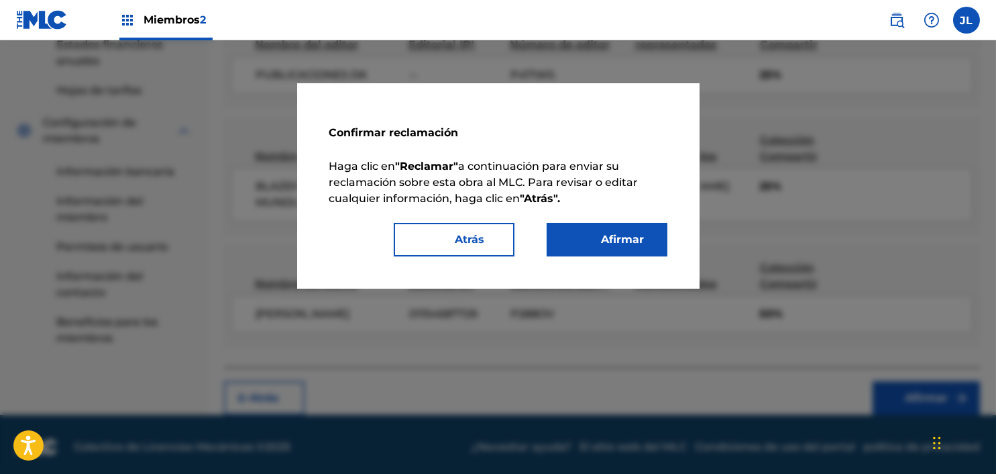
click at [639, 237] on font "Afirmar" at bounding box center [623, 239] width 43 height 13
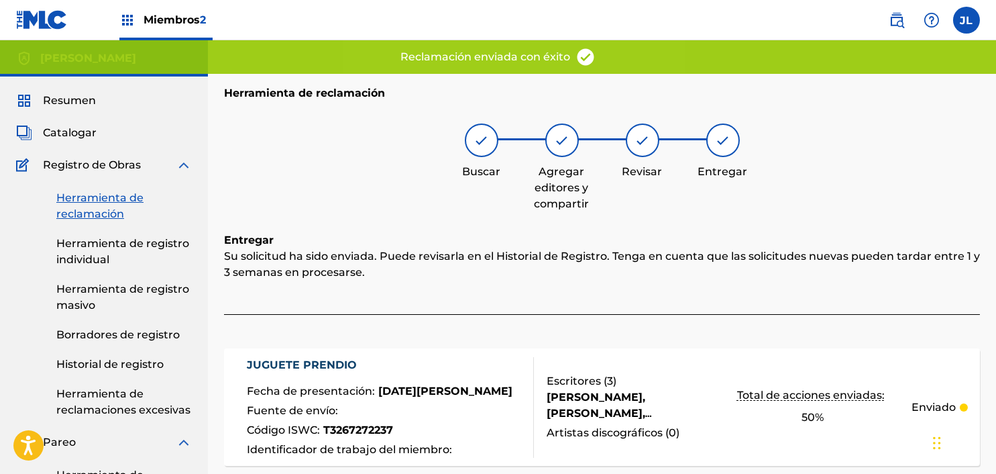
scroll to position [0, 0]
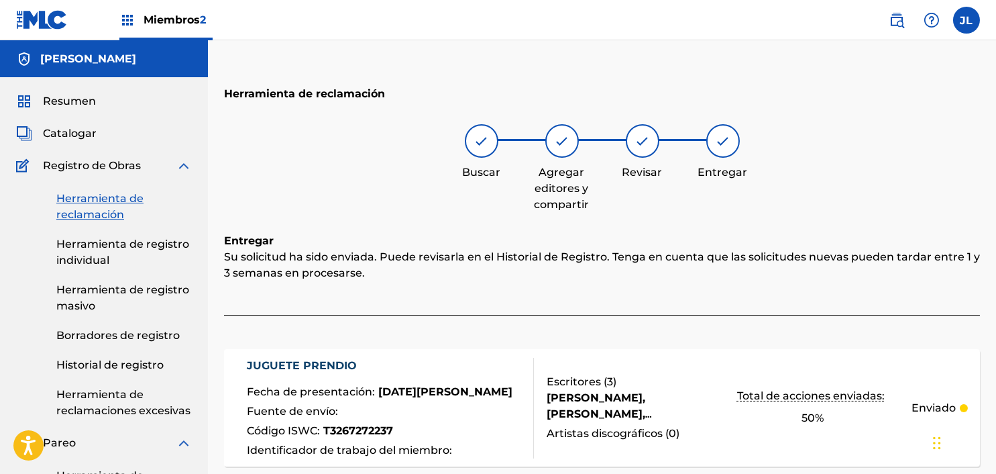
click at [75, 219] on font "Herramienta de reclamación" at bounding box center [99, 206] width 87 height 29
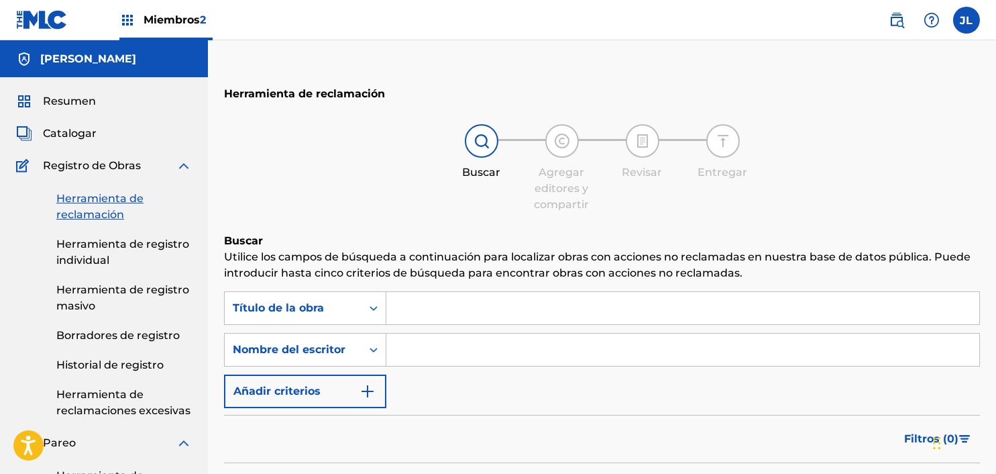
click at [433, 352] on input "Formulario de búsqueda" at bounding box center [682, 349] width 593 height 32
type input "[PERSON_NAME]"
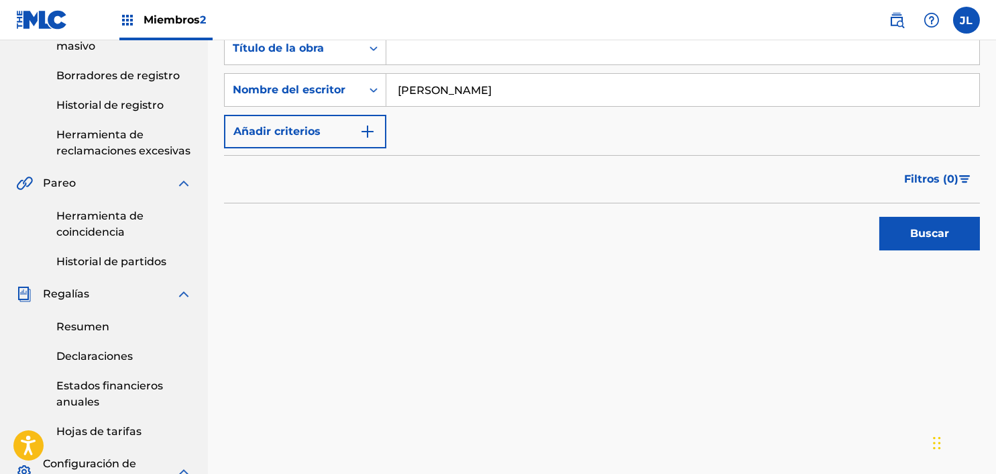
scroll to position [267, 0]
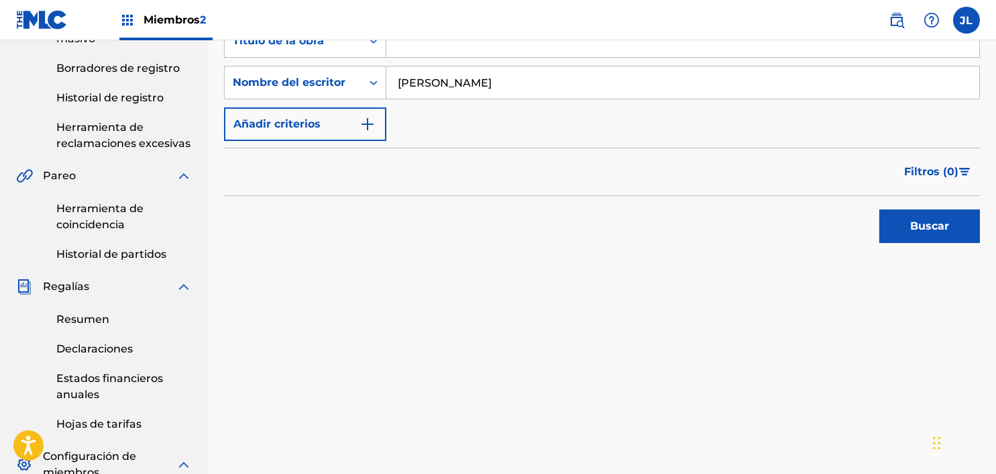
click at [908, 238] on button "Buscar" at bounding box center [929, 226] width 101 height 34
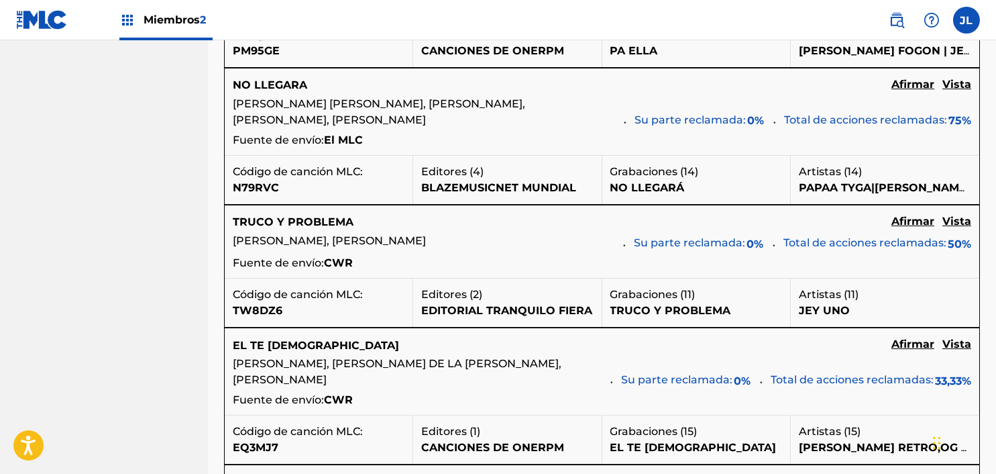
scroll to position [1577, 0]
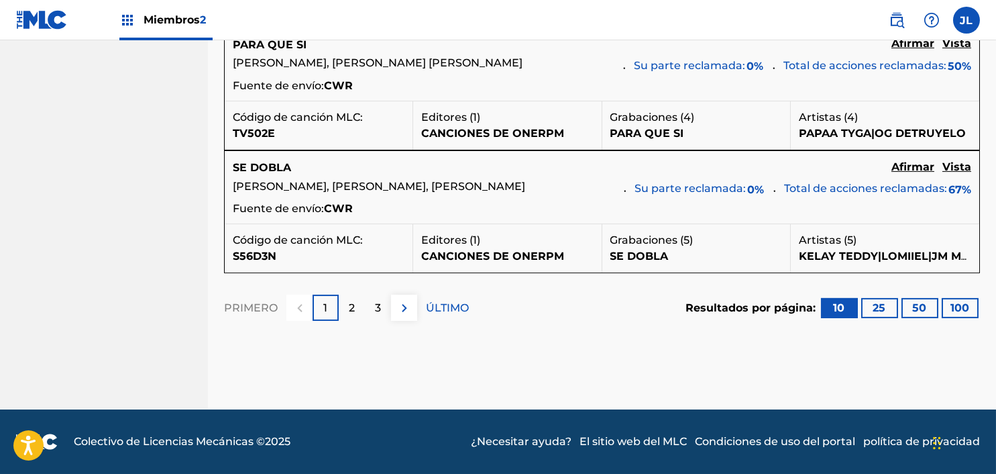
click at [349, 308] on font "2" at bounding box center [352, 307] width 6 height 13
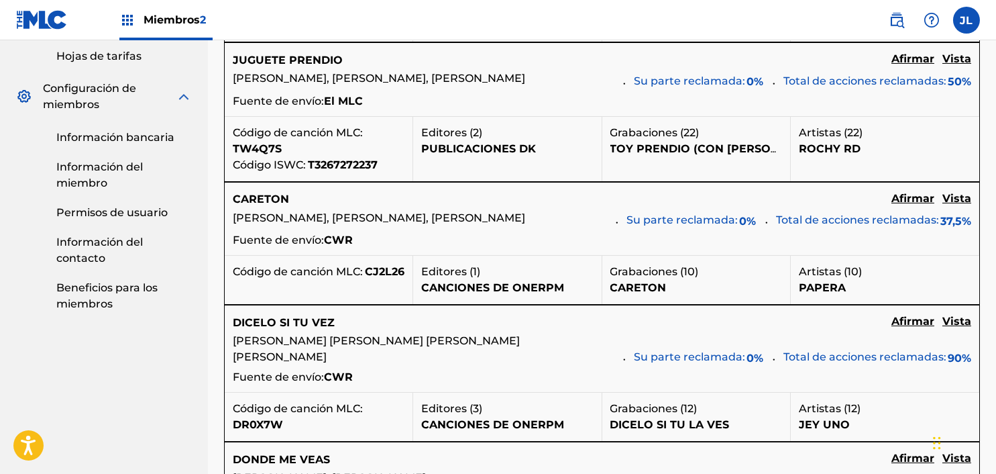
scroll to position [635, 0]
click at [963, 201] on font "Vista" at bounding box center [957, 197] width 29 height 13
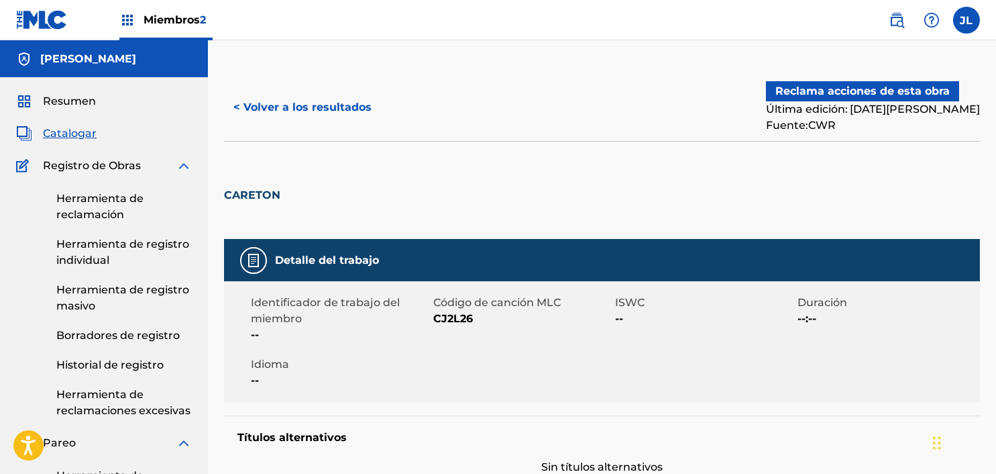
click at [259, 103] on font "< Volver a los resultados" at bounding box center [302, 107] width 138 height 13
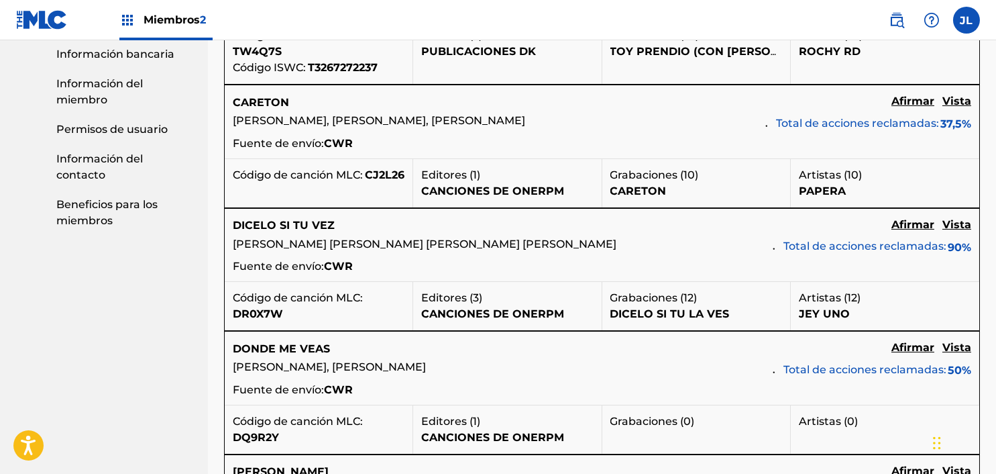
scroll to position [725, 0]
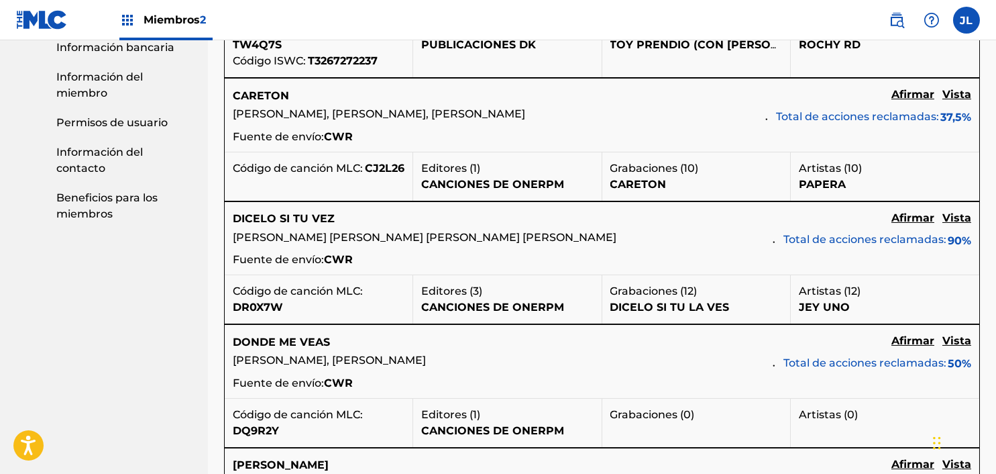
click at [956, 219] on font "Vista" at bounding box center [957, 217] width 29 height 13
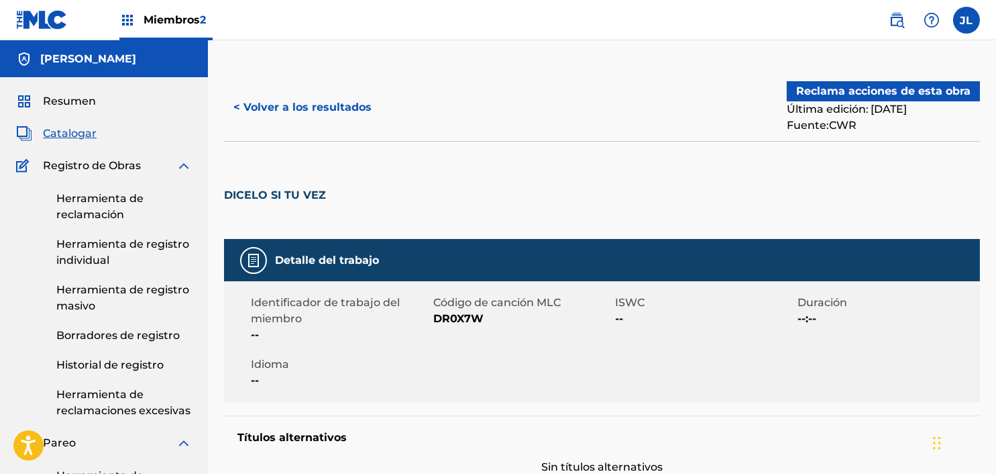
click at [255, 97] on button "< Volver a los resultados" at bounding box center [302, 108] width 157 height 34
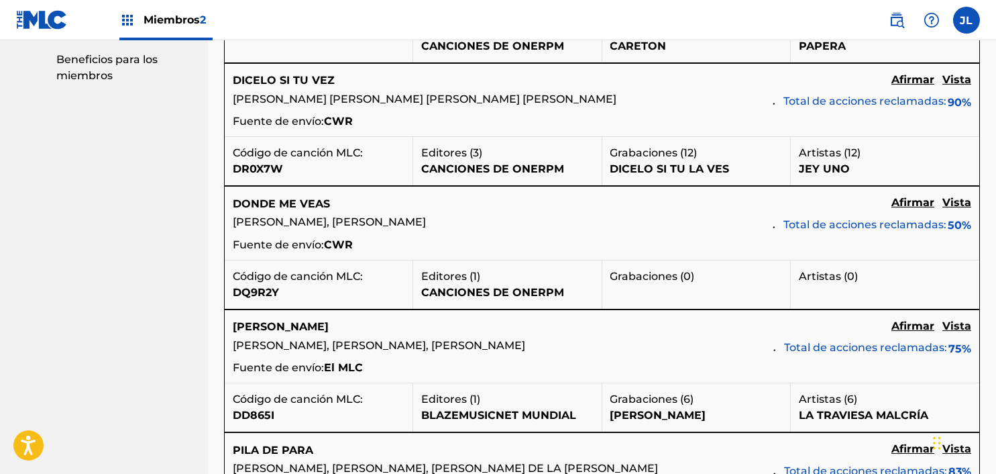
scroll to position [870, 0]
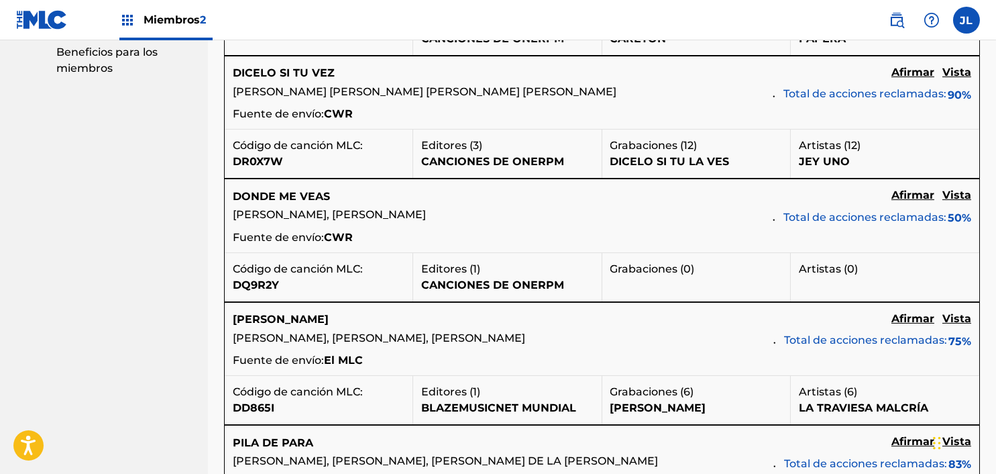
click at [956, 196] on font "Vista" at bounding box center [957, 195] width 29 height 13
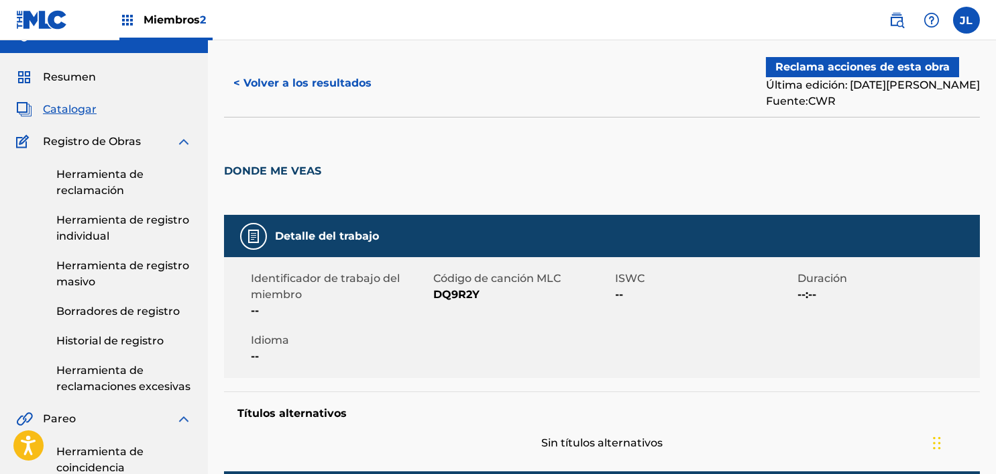
click at [257, 85] on font "< Volver a los resultados" at bounding box center [302, 82] width 138 height 13
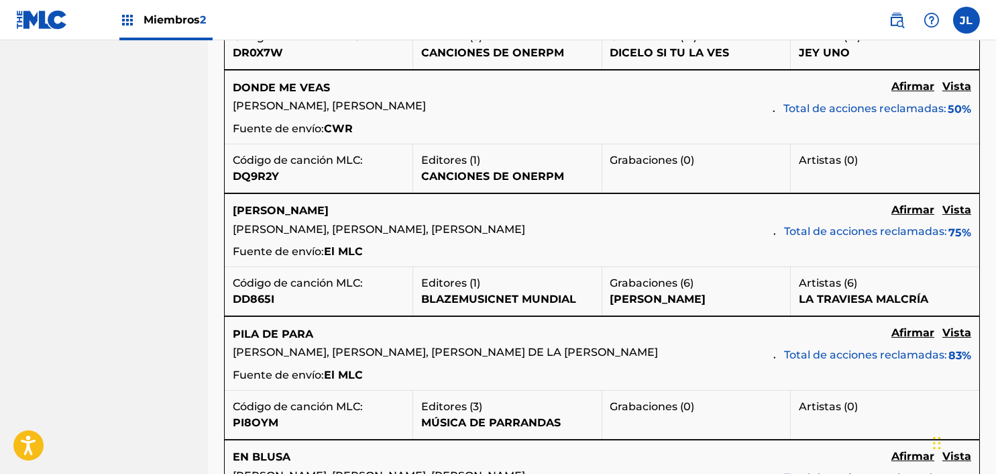
scroll to position [984, 0]
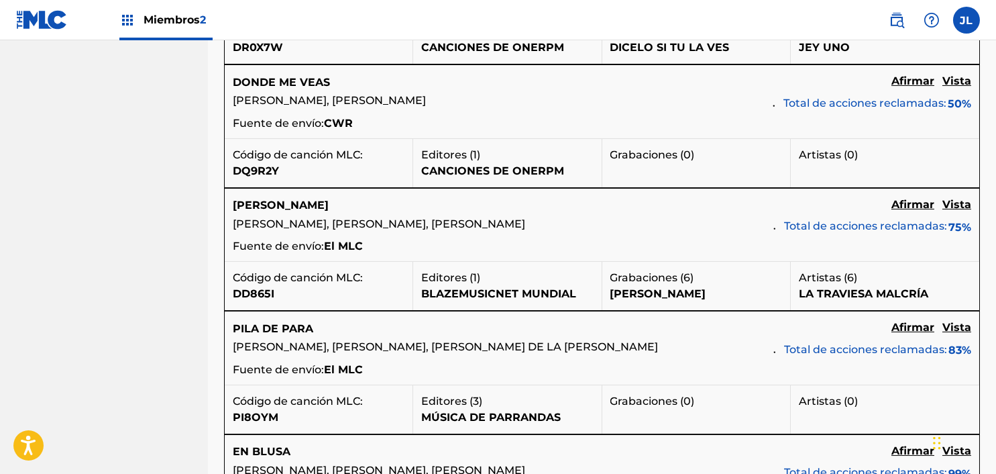
click at [967, 204] on font "Vista" at bounding box center [957, 204] width 29 height 13
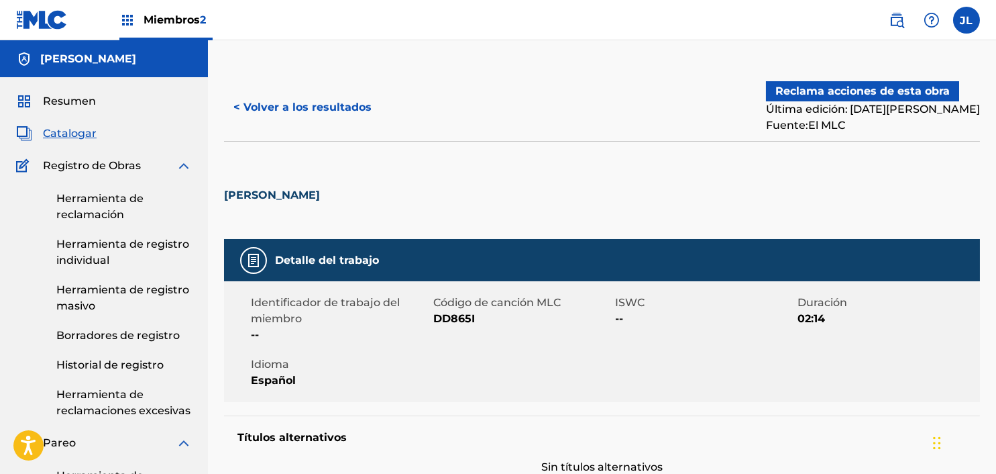
click at [262, 103] on font "< Volver a los resultados" at bounding box center [302, 107] width 138 height 13
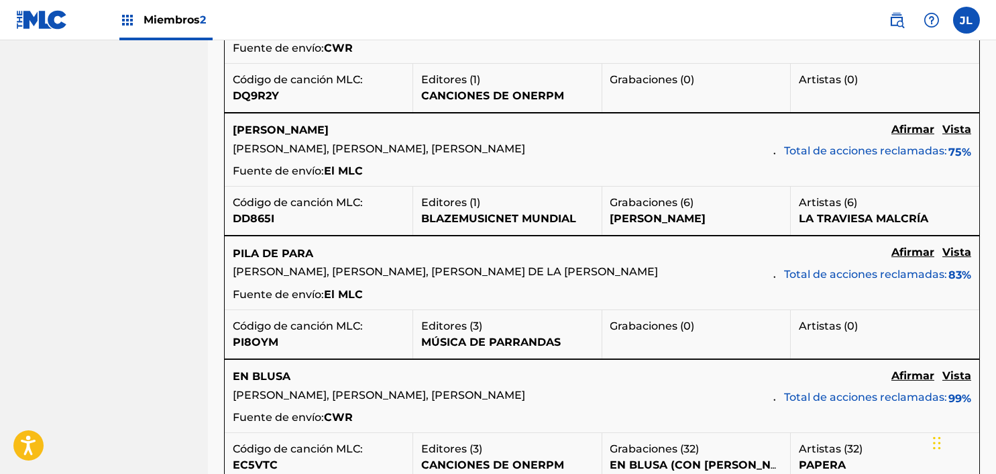
scroll to position [1060, 0]
click at [957, 258] on font "Vista" at bounding box center [957, 251] width 29 height 13
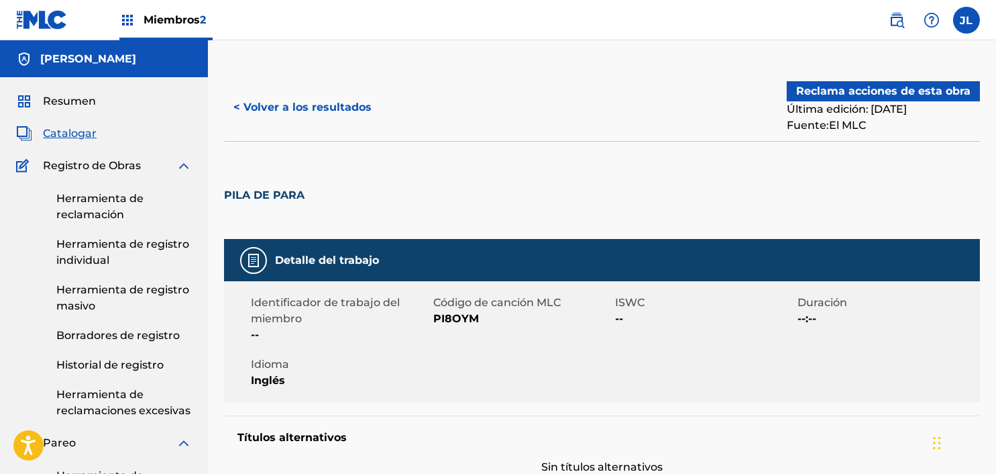
click at [258, 97] on button "< Volver a los resultados" at bounding box center [302, 108] width 157 height 34
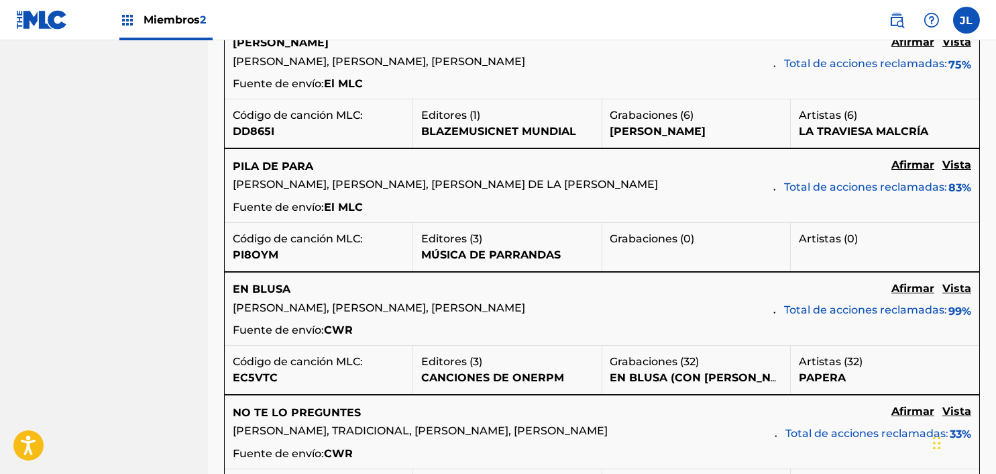
scroll to position [1150, 0]
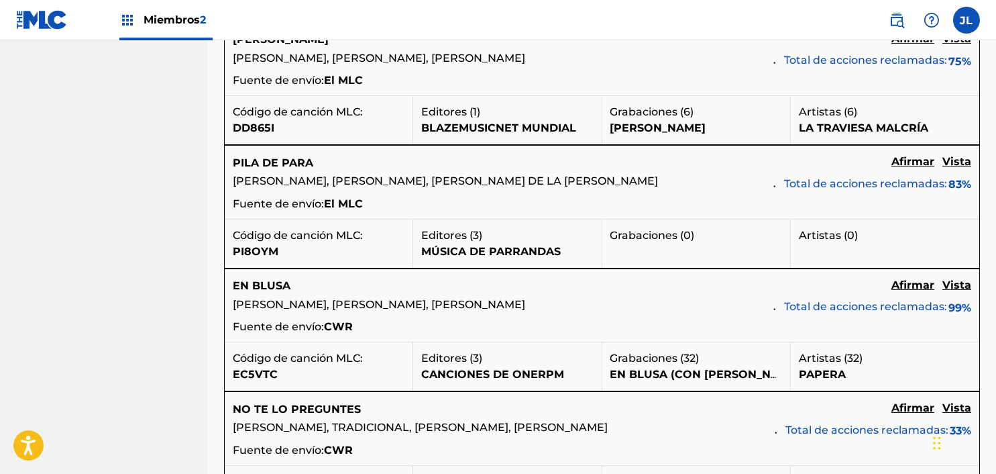
click at [957, 291] on font "Vista" at bounding box center [957, 284] width 29 height 13
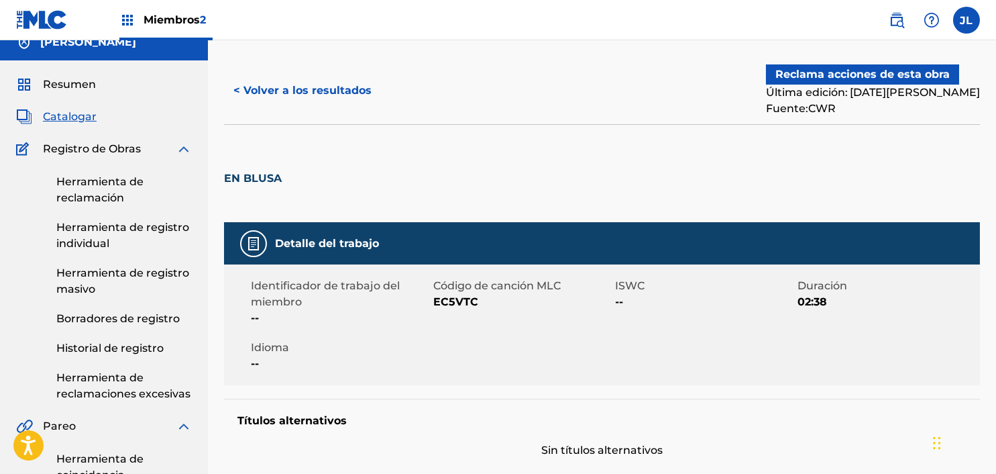
scroll to position [10, 0]
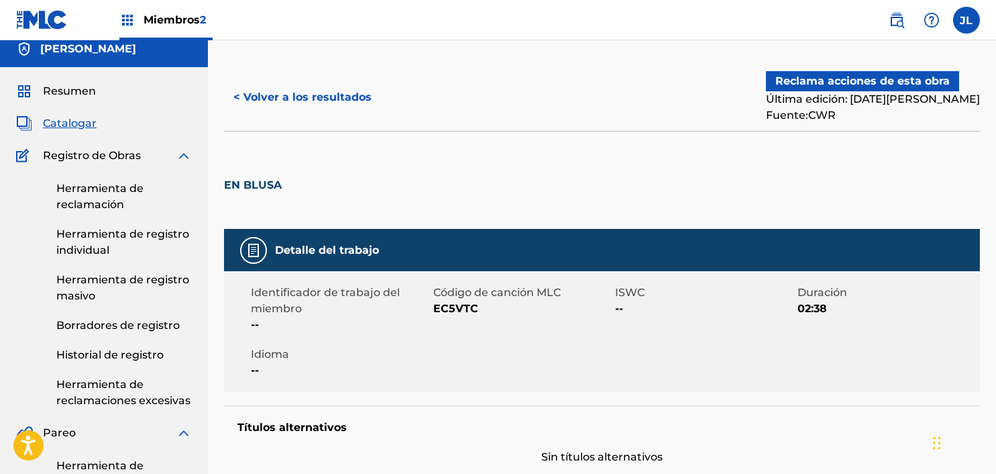
click at [291, 87] on button "< Volver a los resultados" at bounding box center [302, 98] width 157 height 34
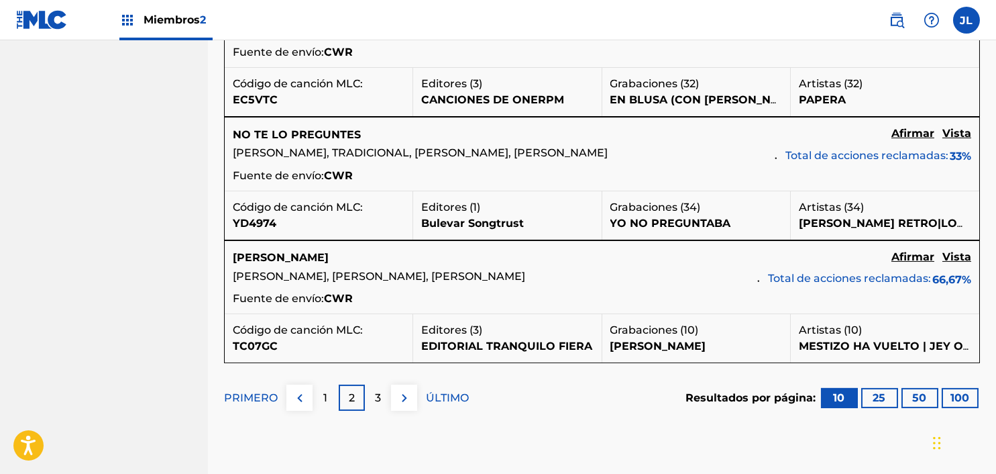
scroll to position [1426, 0]
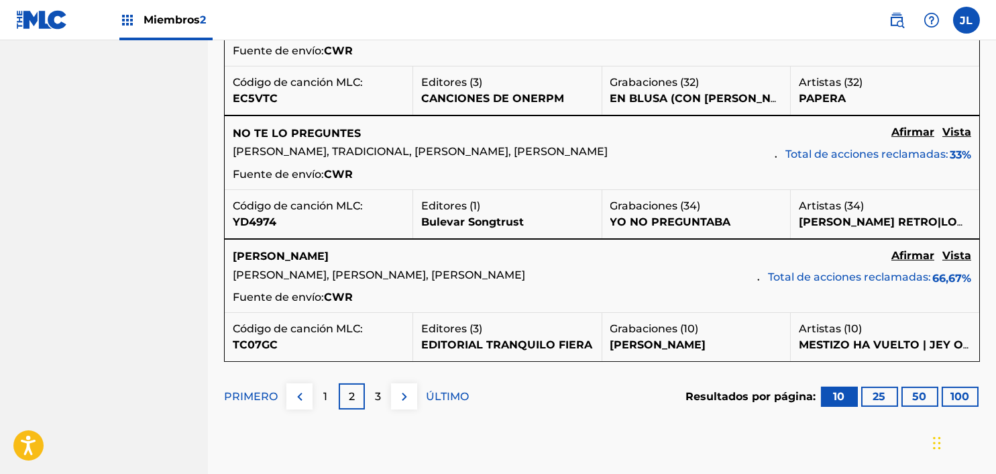
click at [958, 262] on font "Vista" at bounding box center [957, 255] width 29 height 13
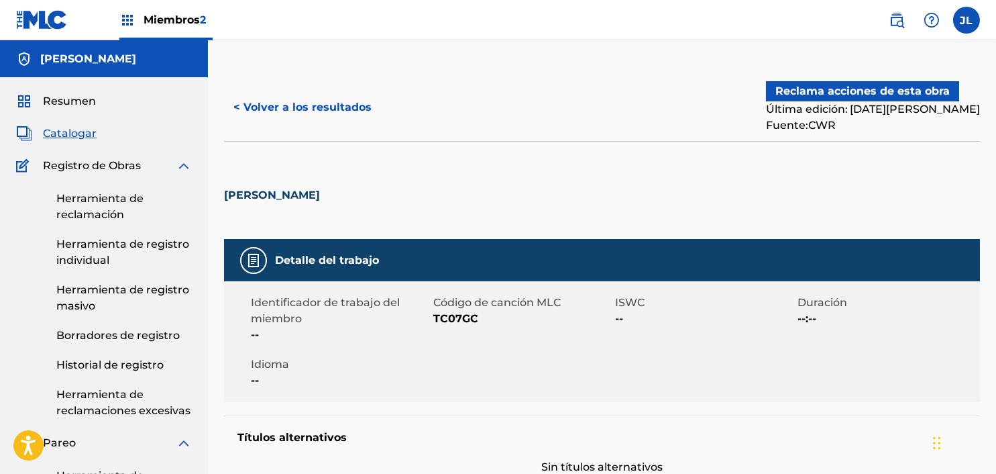
click at [260, 105] on font "< Volver a los resultados" at bounding box center [302, 107] width 138 height 13
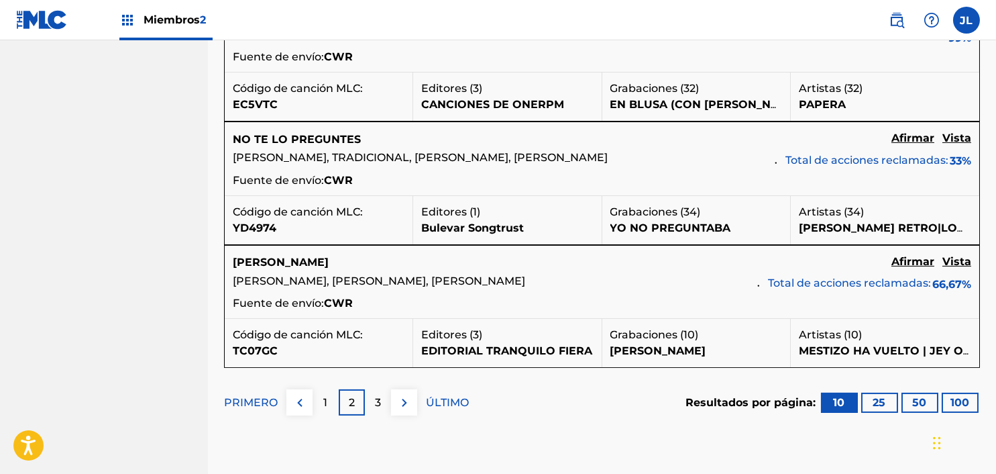
scroll to position [1420, 0]
click at [377, 408] on font "3" at bounding box center [378, 401] width 6 height 13
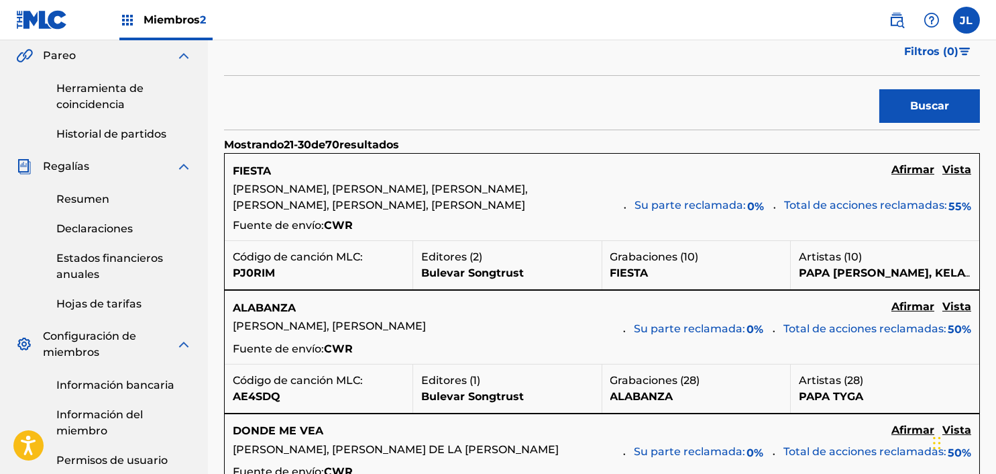
scroll to position [389, 0]
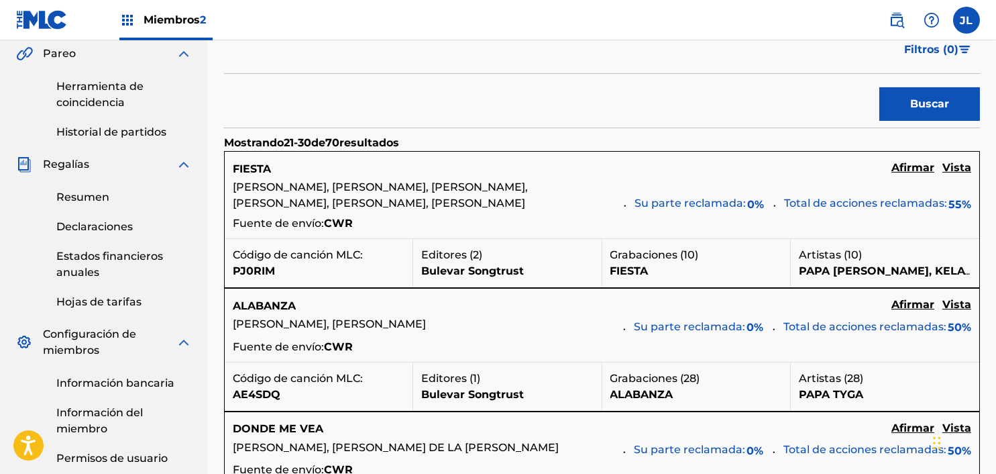
click at [951, 170] on font "Vista" at bounding box center [957, 167] width 29 height 13
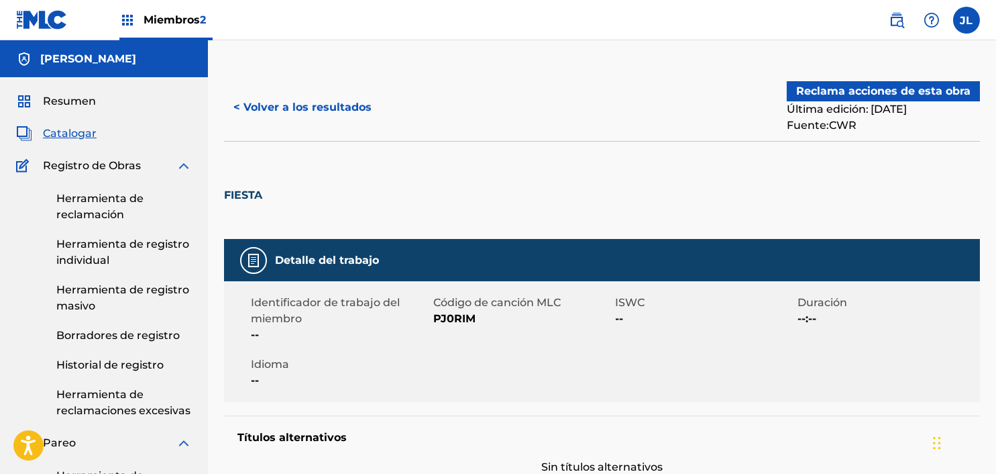
click at [259, 105] on font "< Volver a los resultados" at bounding box center [302, 107] width 138 height 13
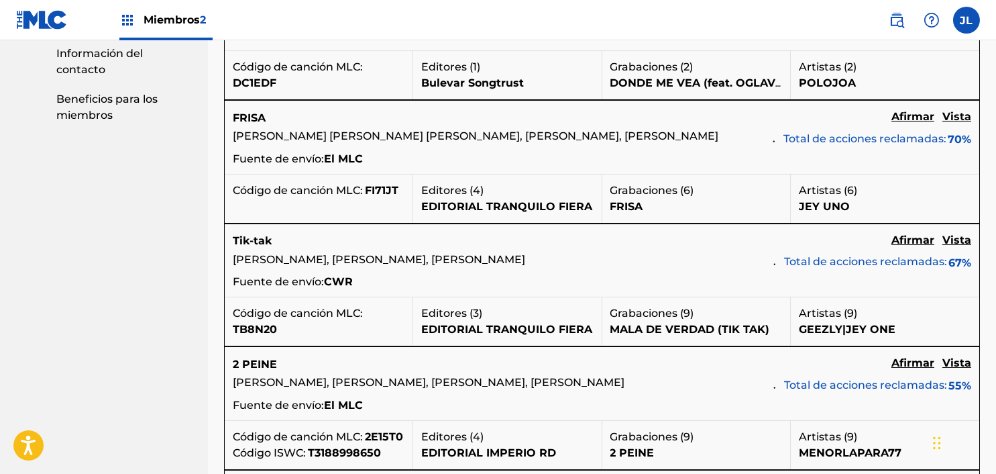
scroll to position [826, 0]
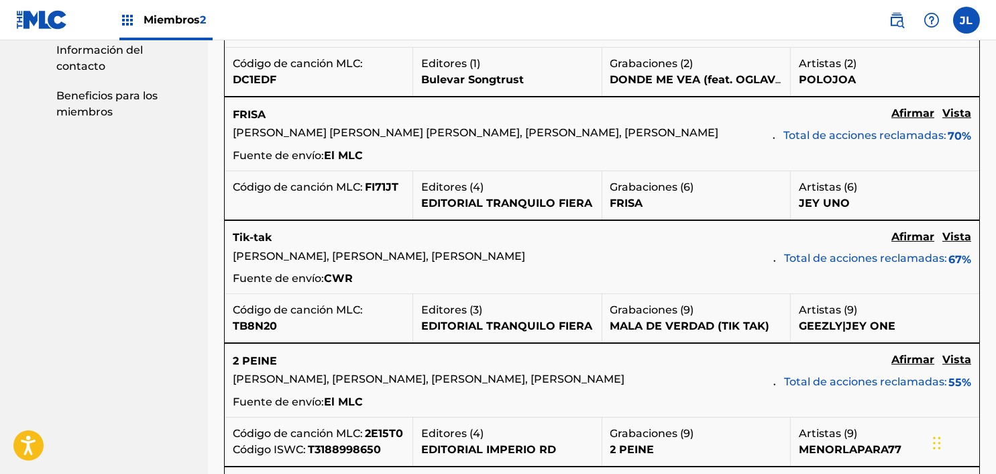
click at [961, 243] on font "Vista" at bounding box center [957, 236] width 29 height 13
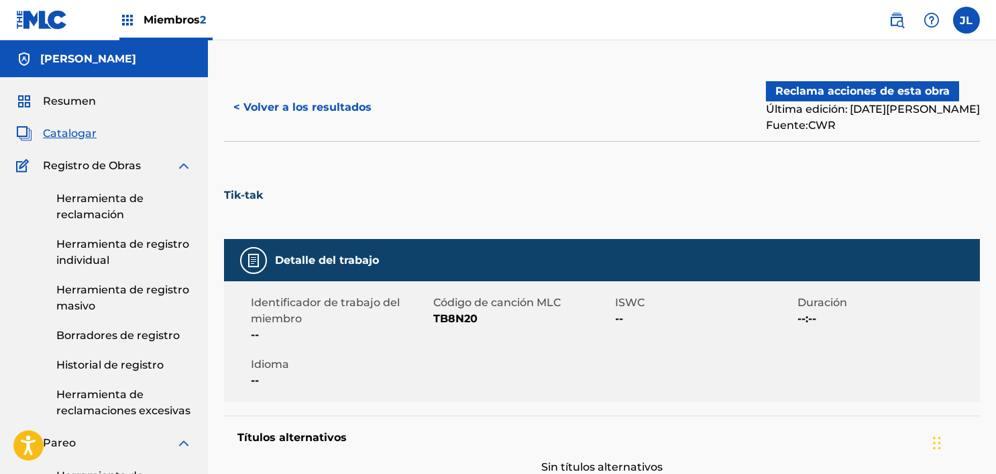
click at [237, 104] on font "< Volver a los resultados" at bounding box center [302, 107] width 138 height 13
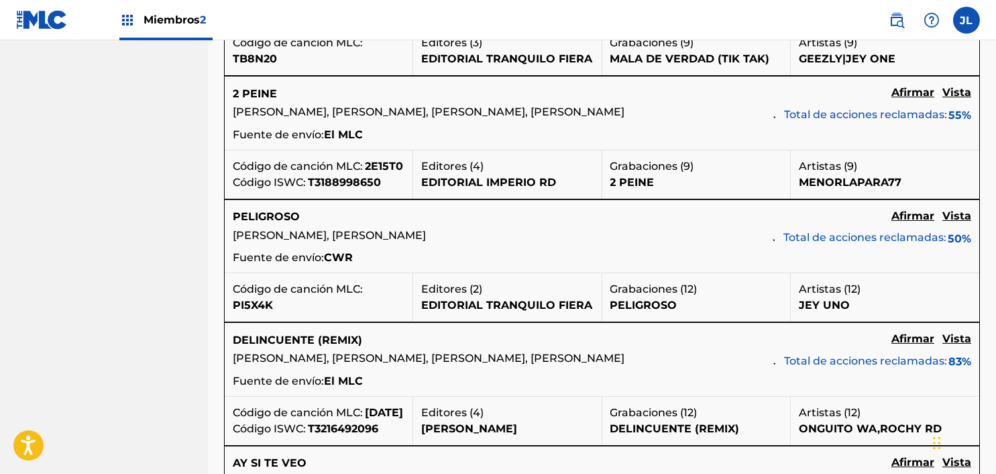
scroll to position [1138, 0]
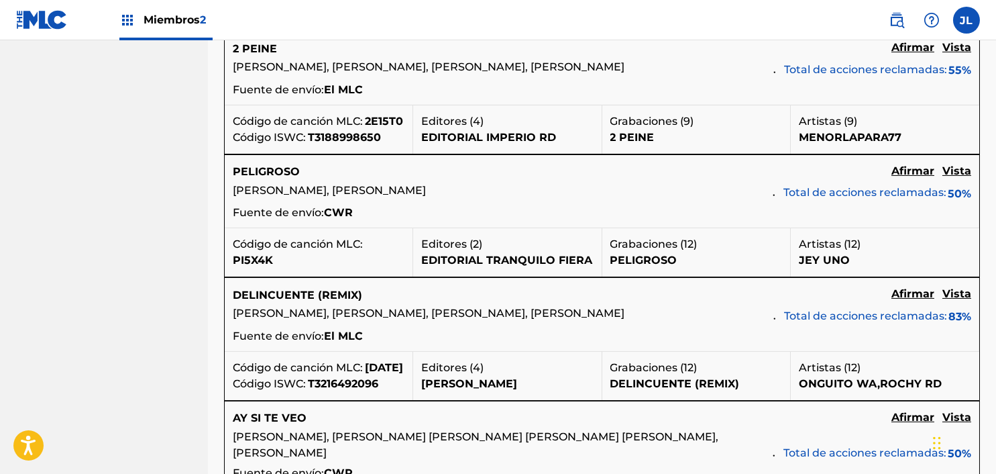
click at [957, 177] on font "Vista" at bounding box center [957, 170] width 29 height 13
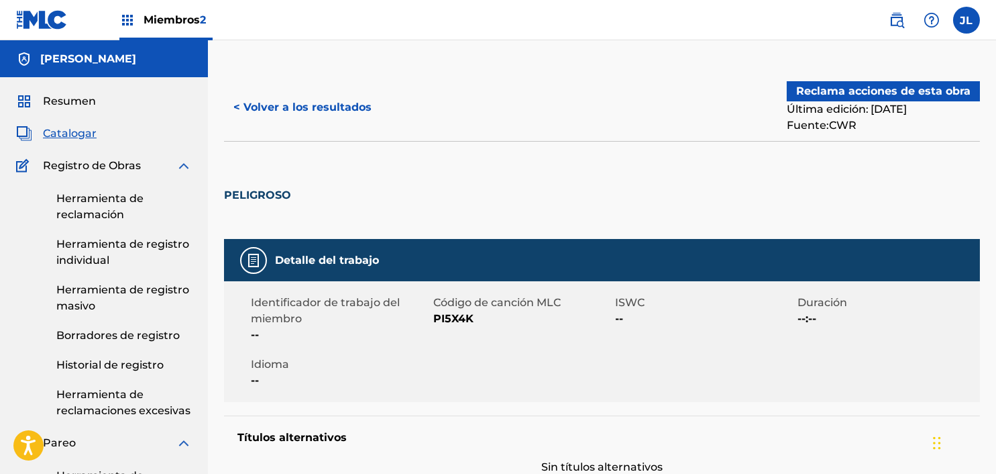
click at [832, 94] on font "Reclama acciones de esta obra" at bounding box center [883, 91] width 174 height 13
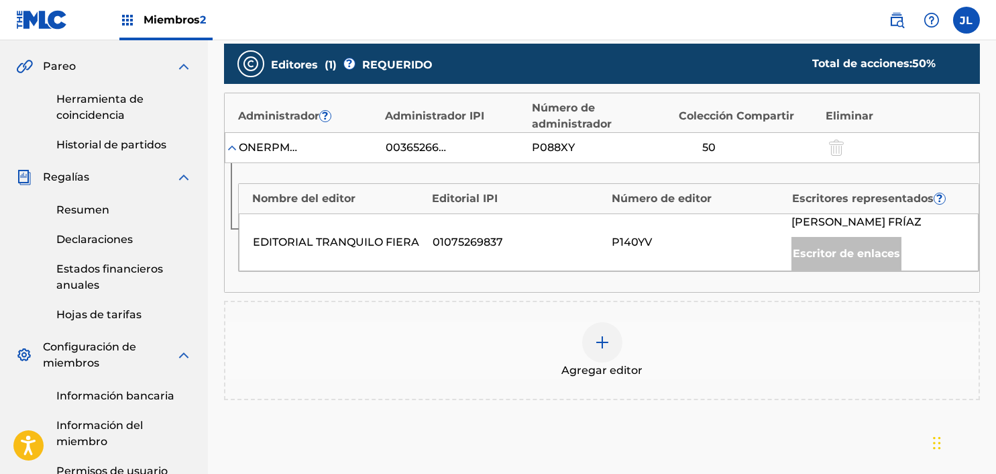
scroll to position [403, 0]
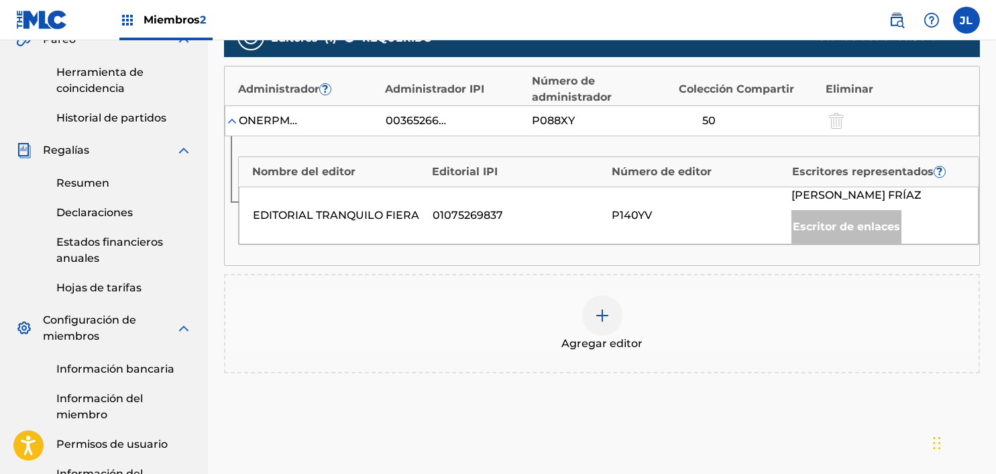
click at [599, 323] on img at bounding box center [602, 315] width 16 height 16
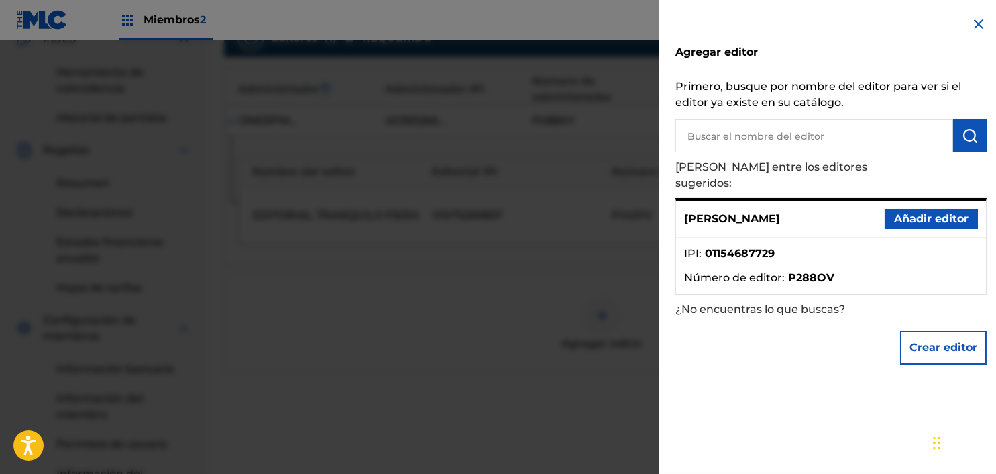
click at [902, 212] on font "Añadir editor" at bounding box center [931, 218] width 74 height 13
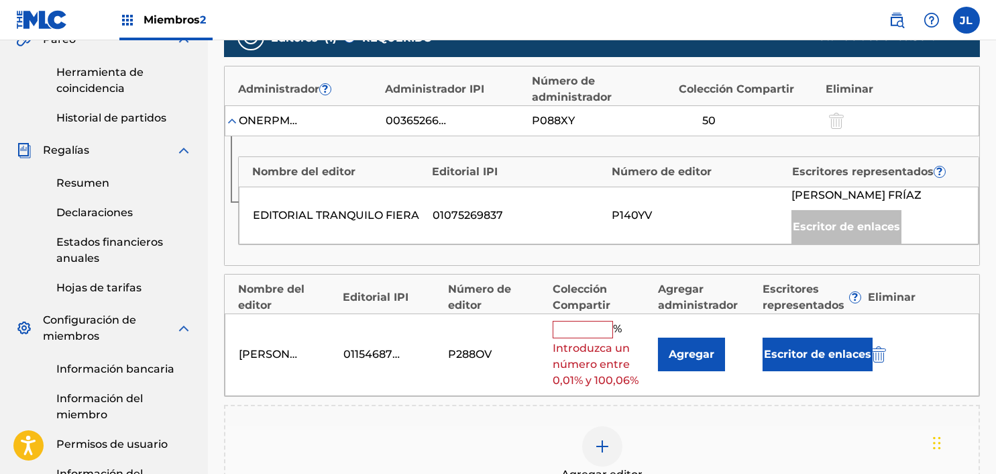
click at [586, 338] on input "text" at bounding box center [583, 329] width 60 height 17
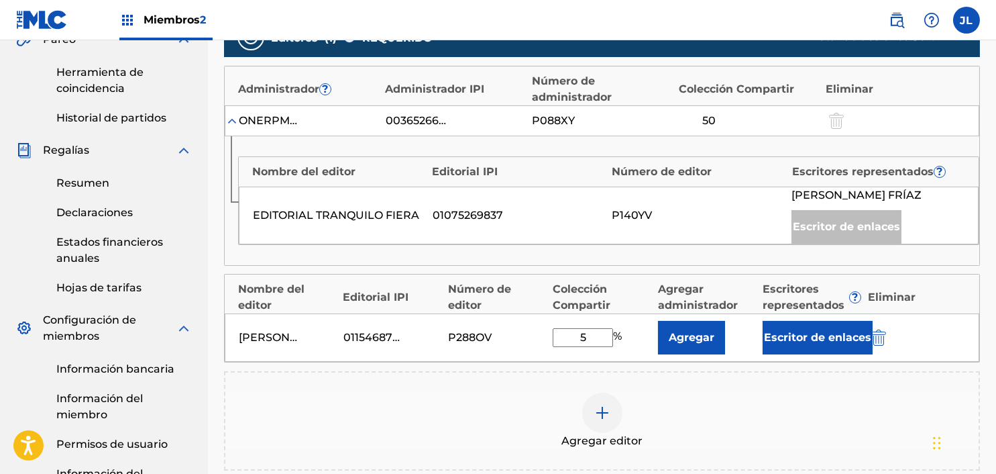
type input "50"
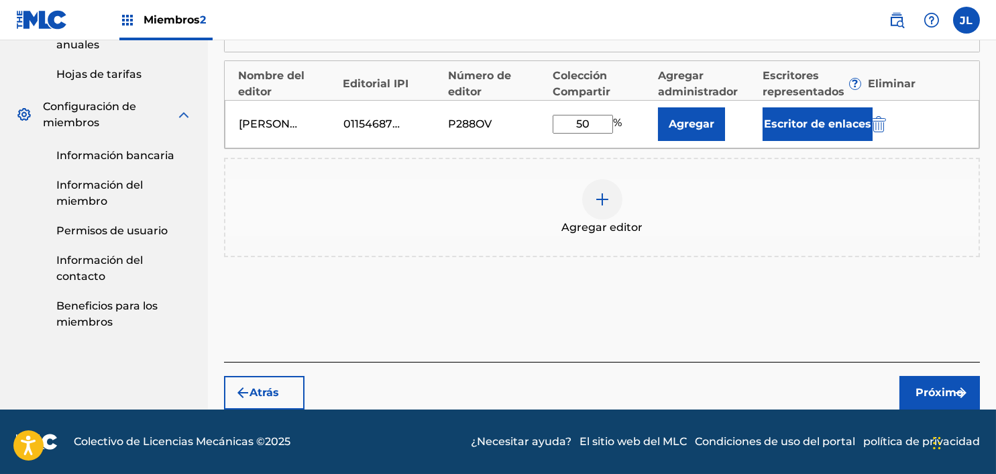
click at [928, 392] on font "Próximo" at bounding box center [940, 392] width 48 height 13
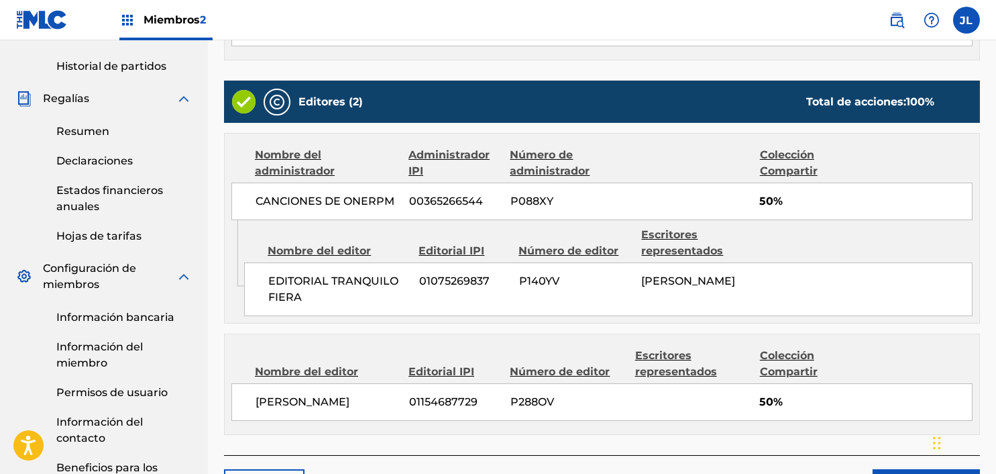
scroll to position [553, 0]
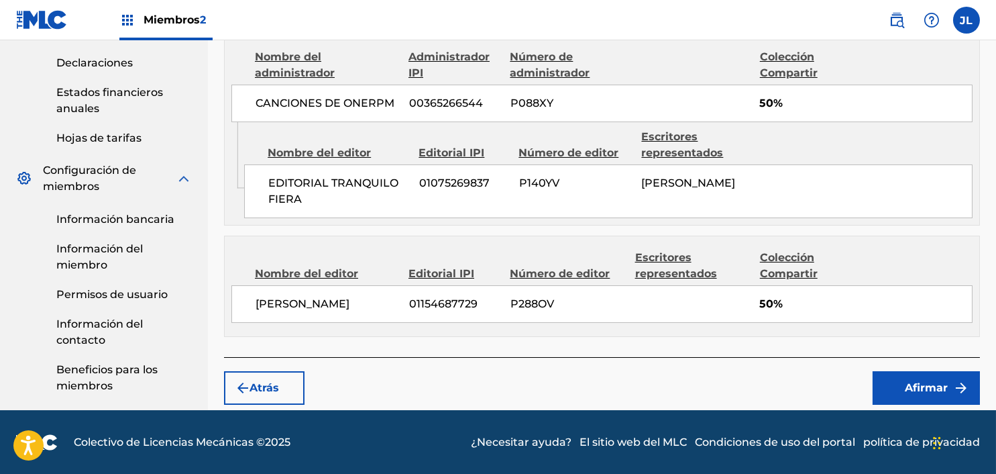
click at [912, 384] on font "Afirmar" at bounding box center [926, 387] width 43 height 13
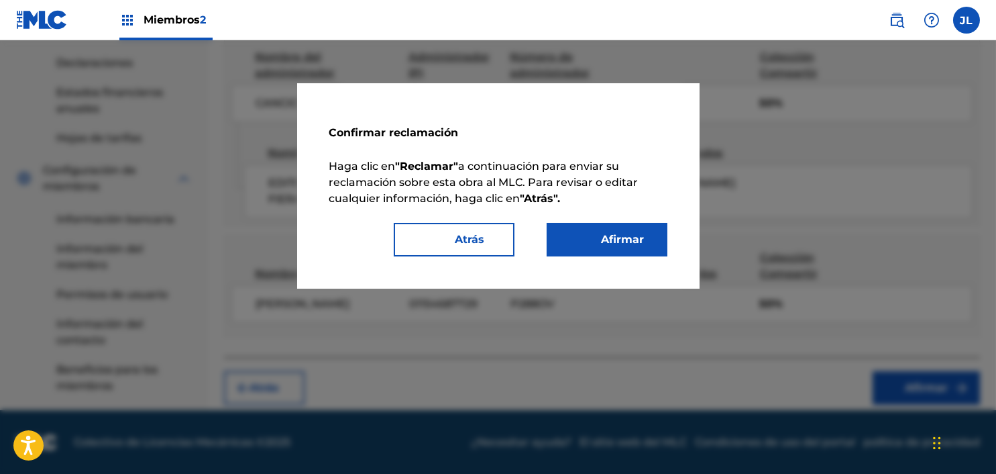
click at [617, 246] on font "Afirmar" at bounding box center [615, 239] width 59 height 16
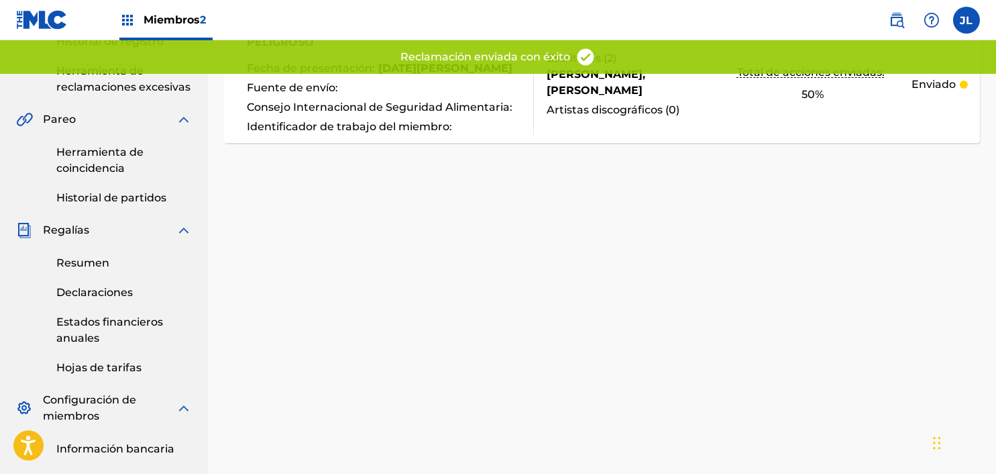
scroll to position [0, 0]
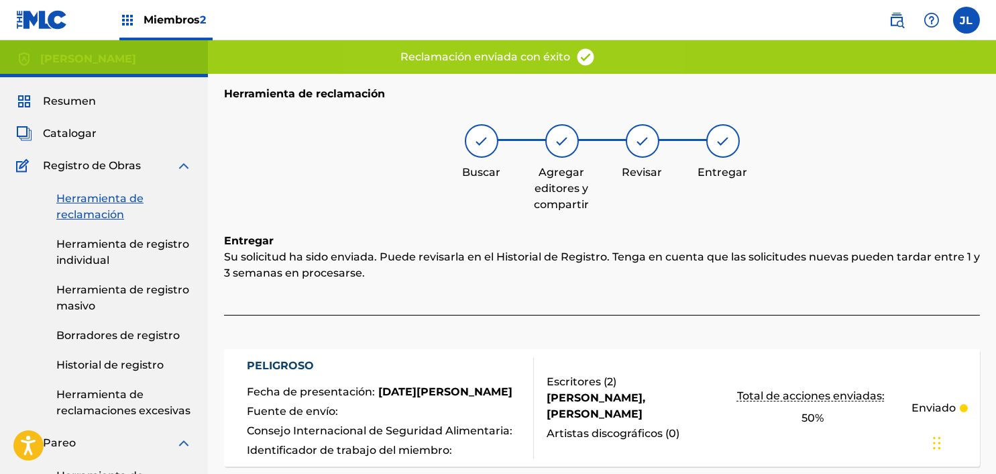
click at [84, 214] on font "Herramienta de reclamación" at bounding box center [99, 206] width 87 height 29
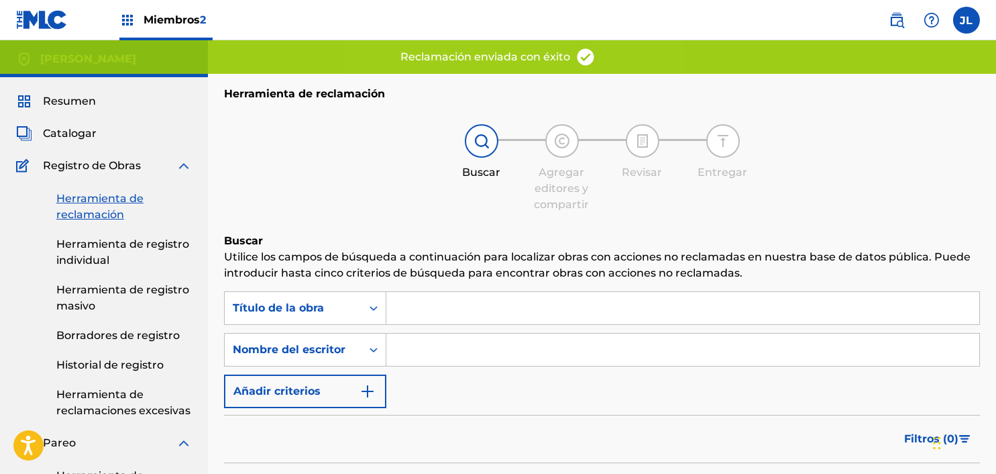
click at [418, 348] on input "Formulario de búsqueda" at bounding box center [682, 349] width 593 height 32
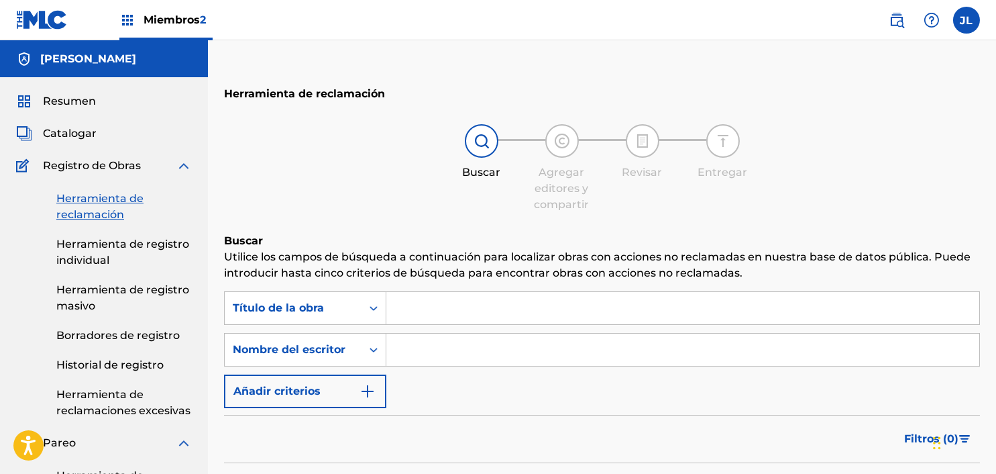
type input "[PERSON_NAME]"
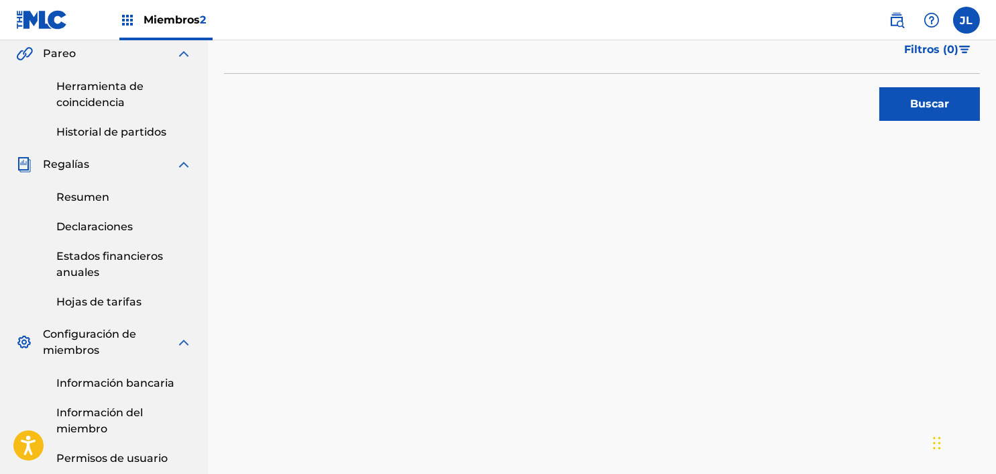
scroll to position [387, 0]
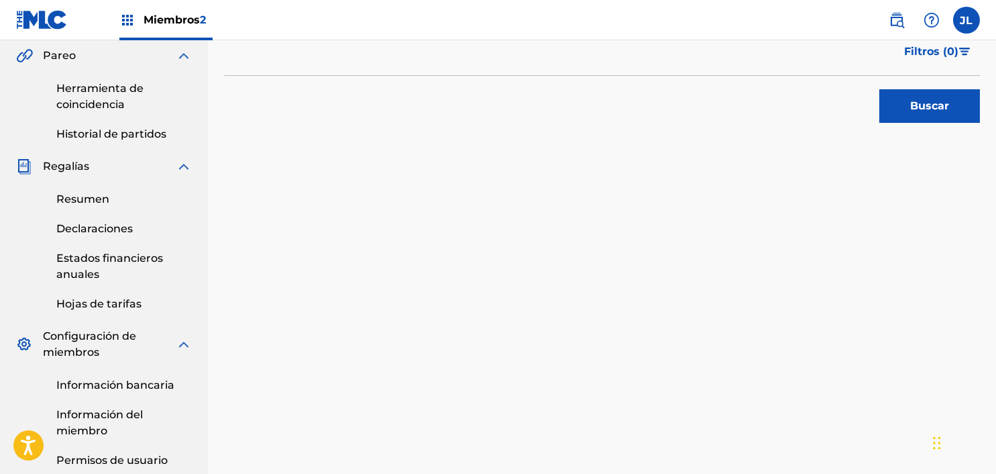
click at [914, 92] on button "Buscar" at bounding box center [929, 106] width 101 height 34
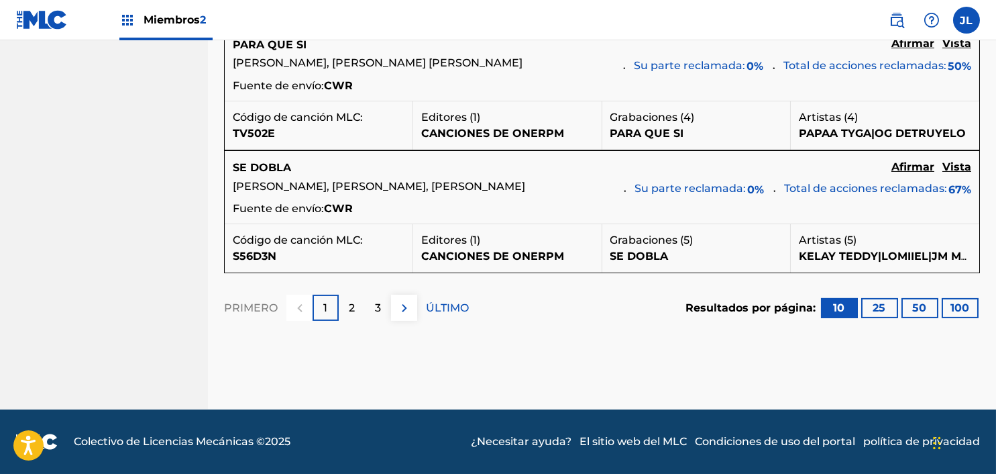
click at [379, 311] on font "3" at bounding box center [378, 307] width 6 height 13
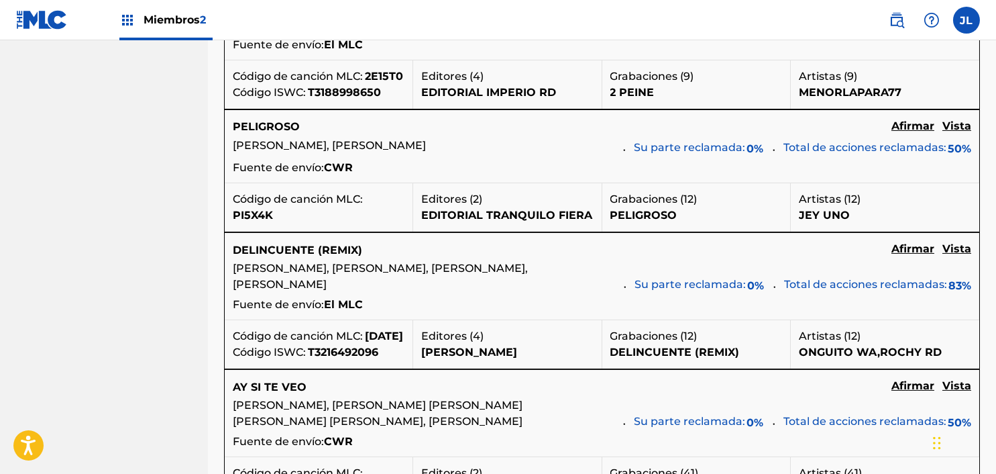
scroll to position [1210, 0]
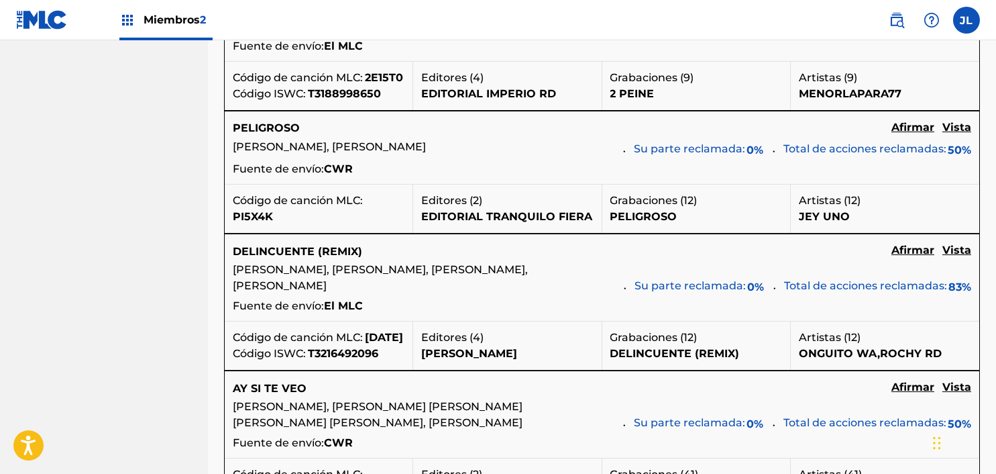
click at [960, 256] on font "Vista" at bounding box center [957, 250] width 29 height 13
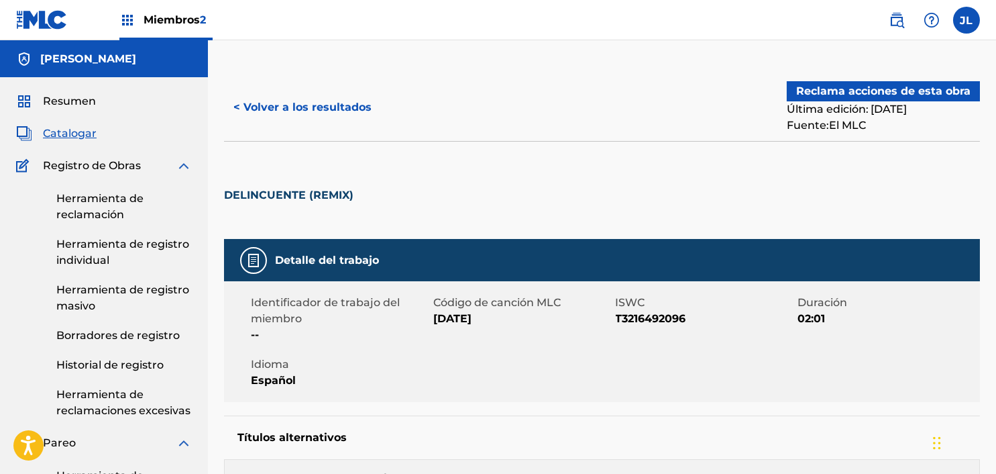
click at [254, 108] on font "< Volver a los resultados" at bounding box center [302, 107] width 138 height 13
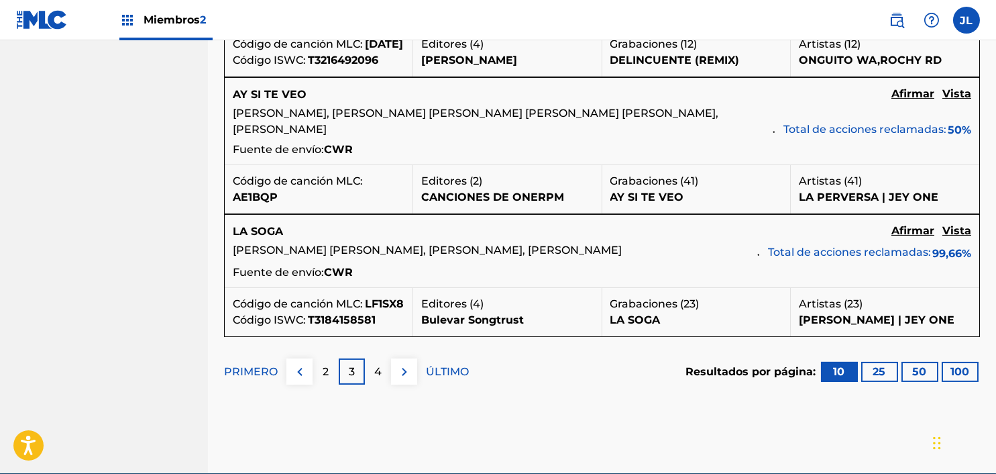
scroll to position [1468, 0]
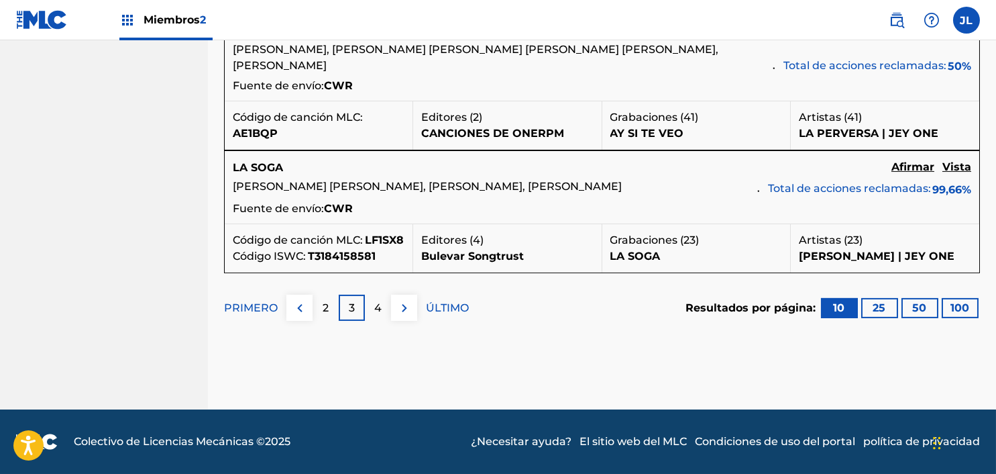
click at [377, 314] on font "4" at bounding box center [377, 307] width 7 height 13
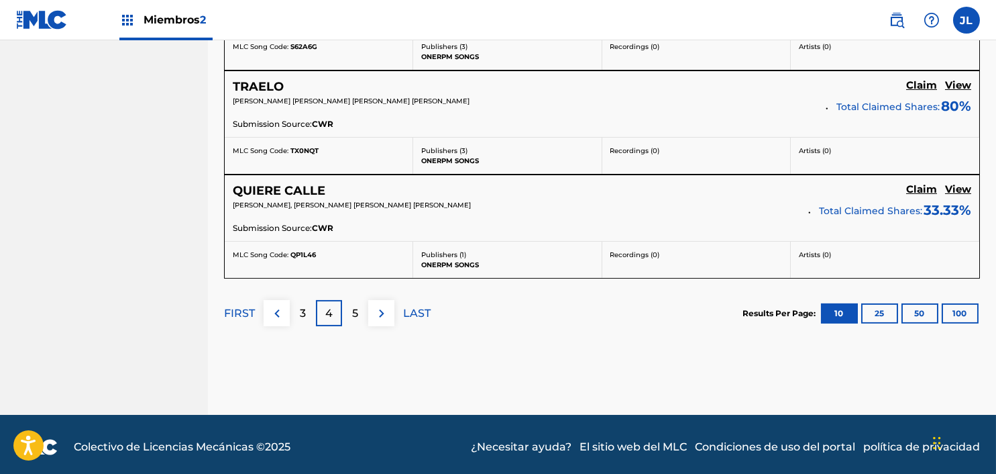
scroll to position [1579, 0]
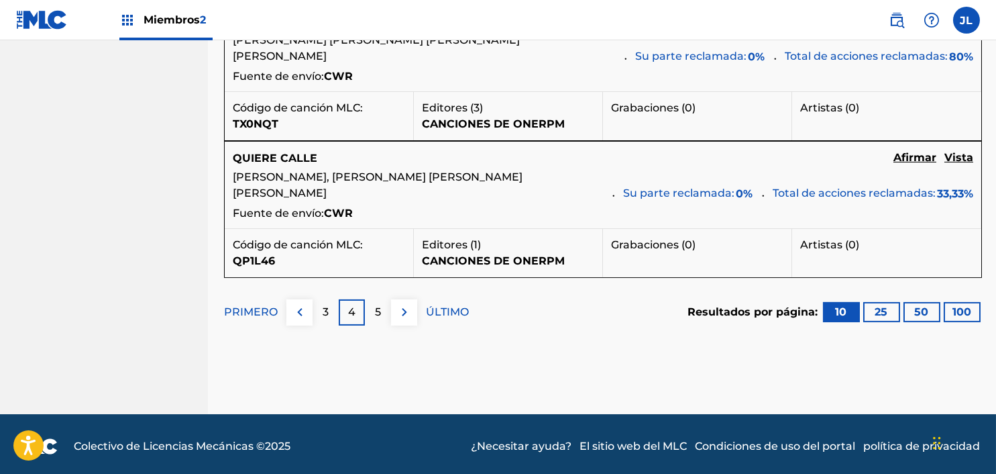
click at [959, 164] on font "Vista" at bounding box center [959, 157] width 29 height 13
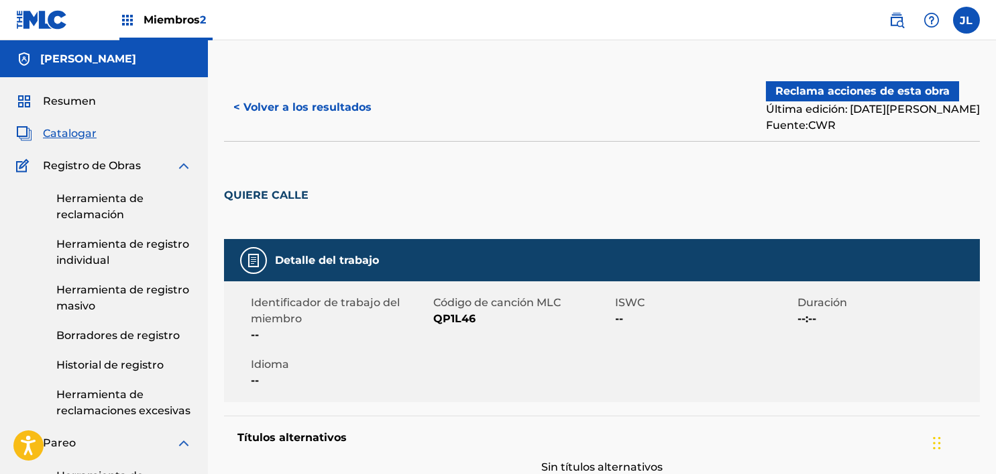
click at [260, 111] on font "< Volver a los resultados" at bounding box center [302, 107] width 138 height 13
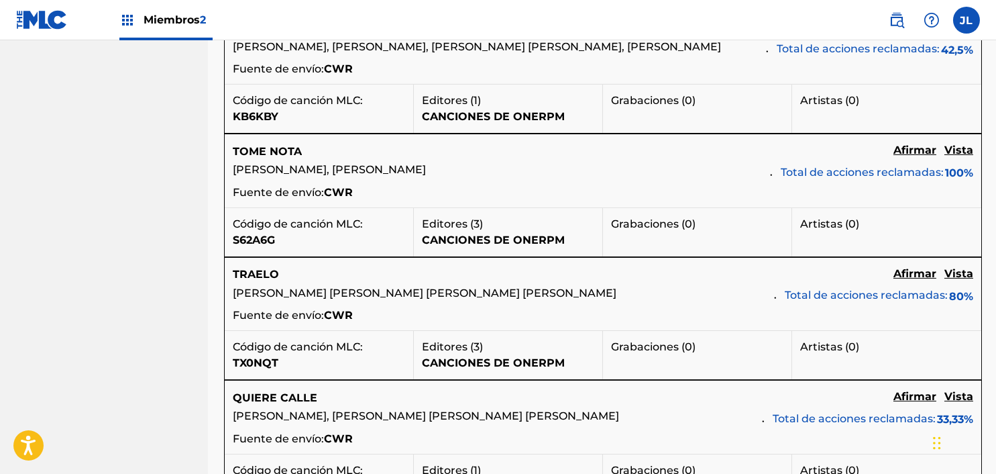
scroll to position [1299, 0]
click at [962, 278] on font "Vista" at bounding box center [959, 272] width 29 height 13
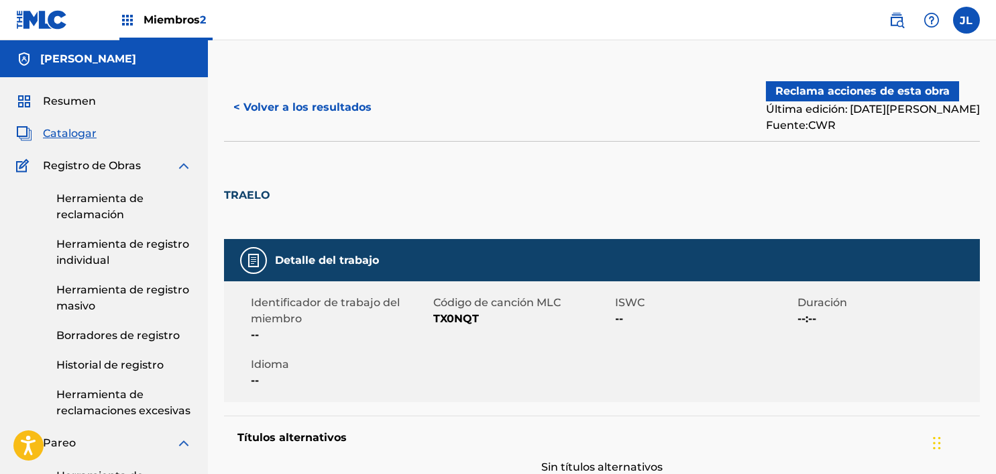
click at [253, 115] on button "< Volver a los resultados" at bounding box center [302, 108] width 157 height 34
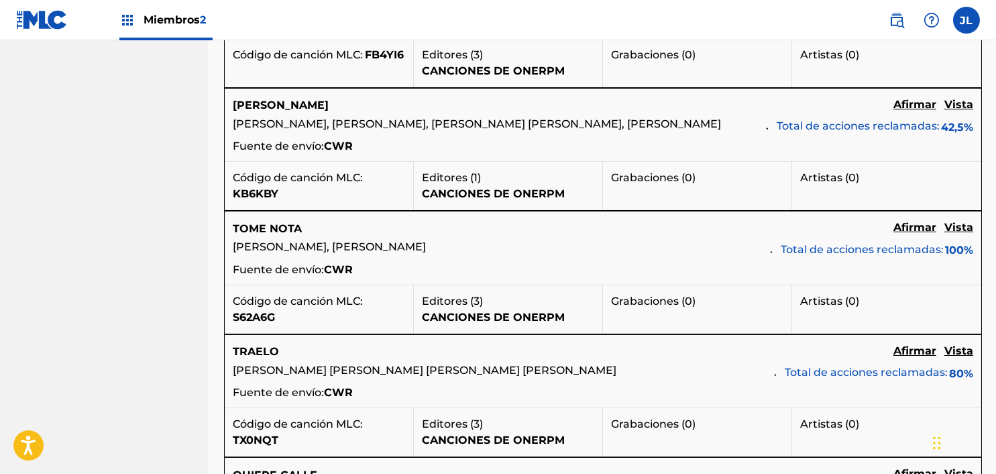
click at [959, 111] on font "Vista" at bounding box center [959, 104] width 29 height 13
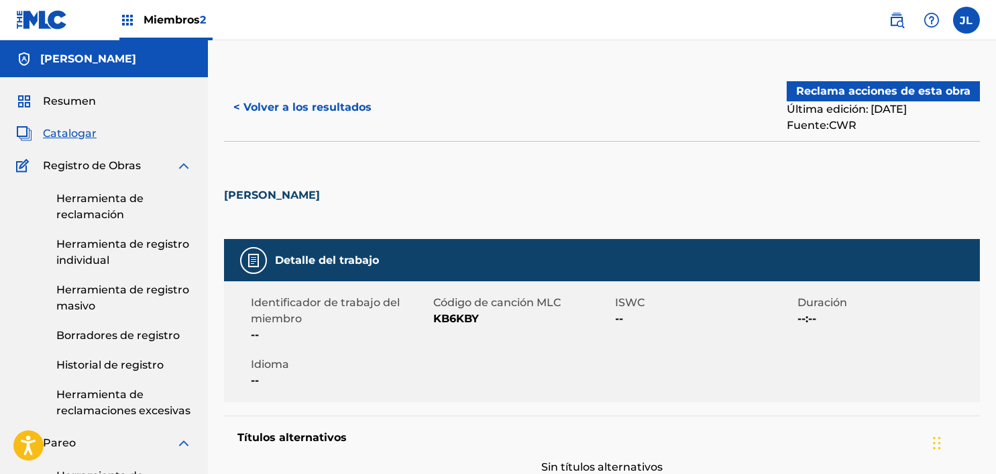
click at [250, 106] on font "< Volver a los resultados" at bounding box center [302, 107] width 138 height 13
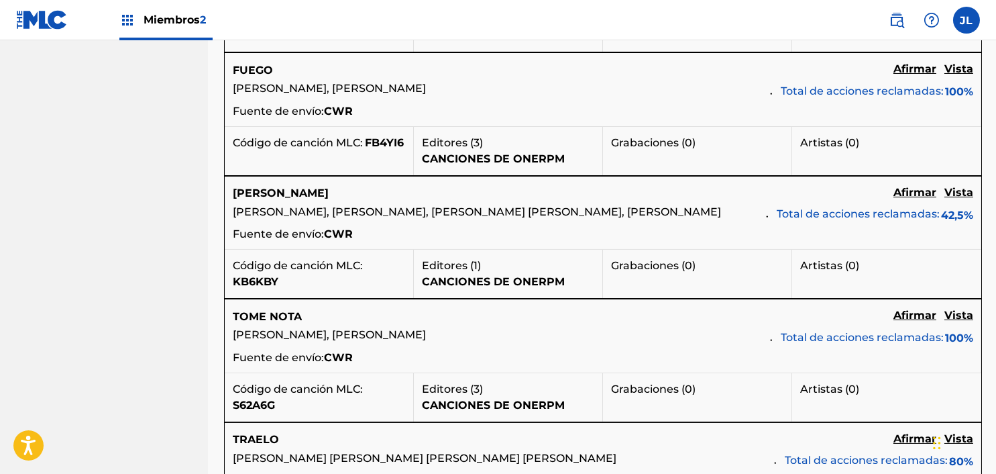
scroll to position [1131, 0]
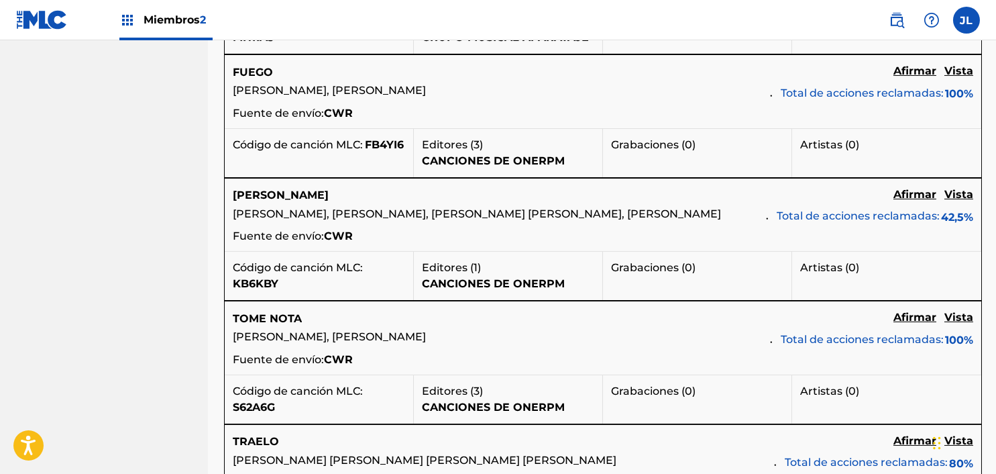
click at [955, 201] on font "Vista" at bounding box center [959, 194] width 29 height 13
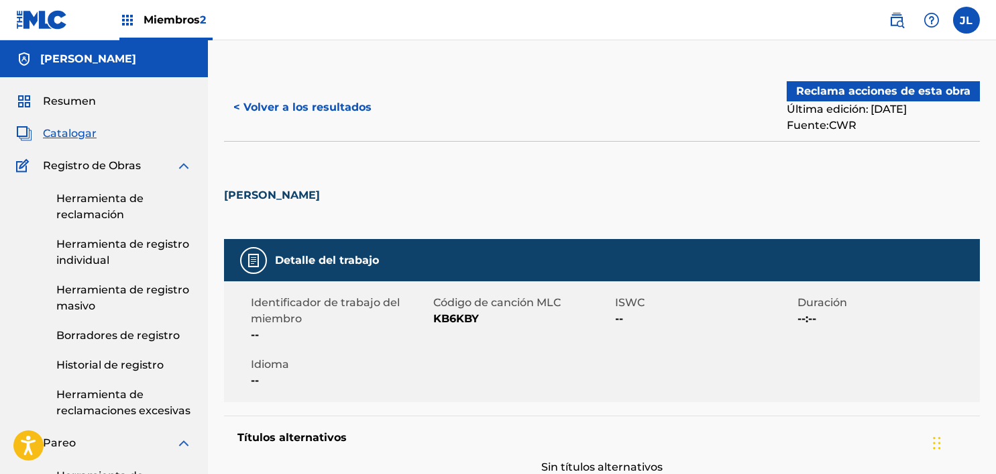
click at [254, 107] on font "< Volver a los resultados" at bounding box center [302, 107] width 138 height 13
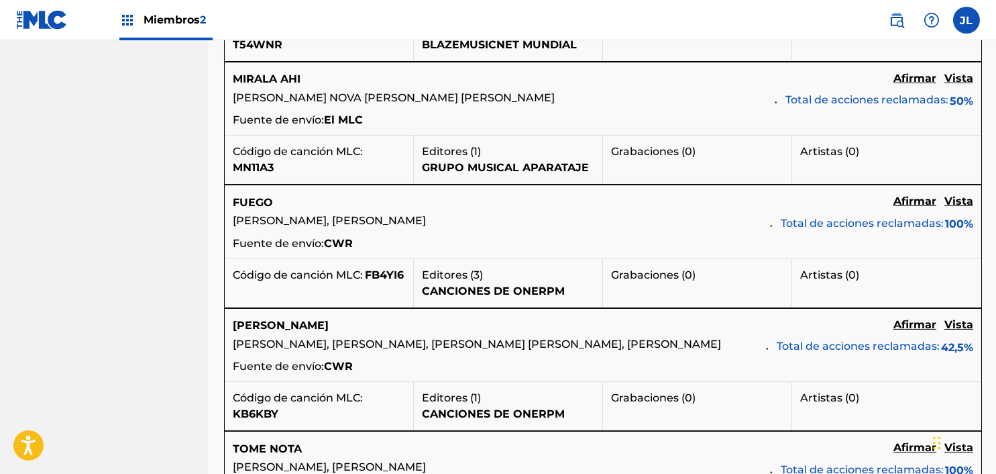
click at [963, 207] on font "Vista" at bounding box center [959, 201] width 29 height 13
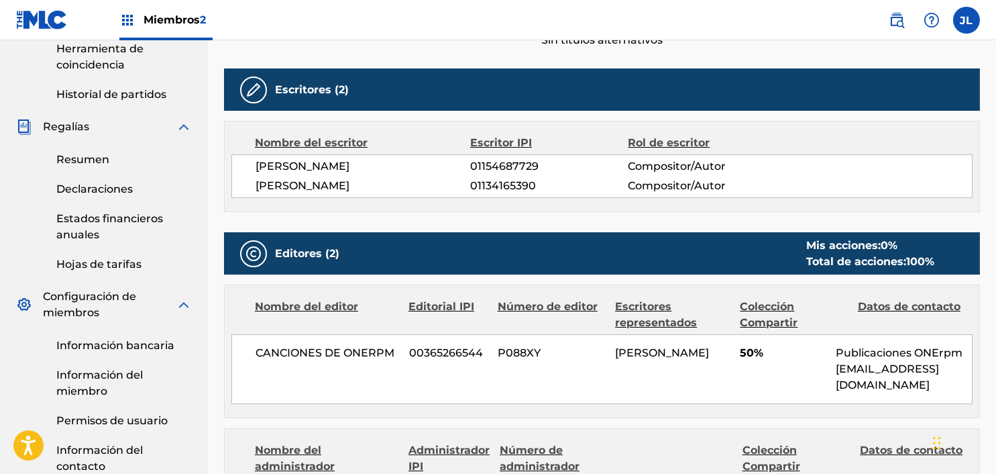
scroll to position [126, 0]
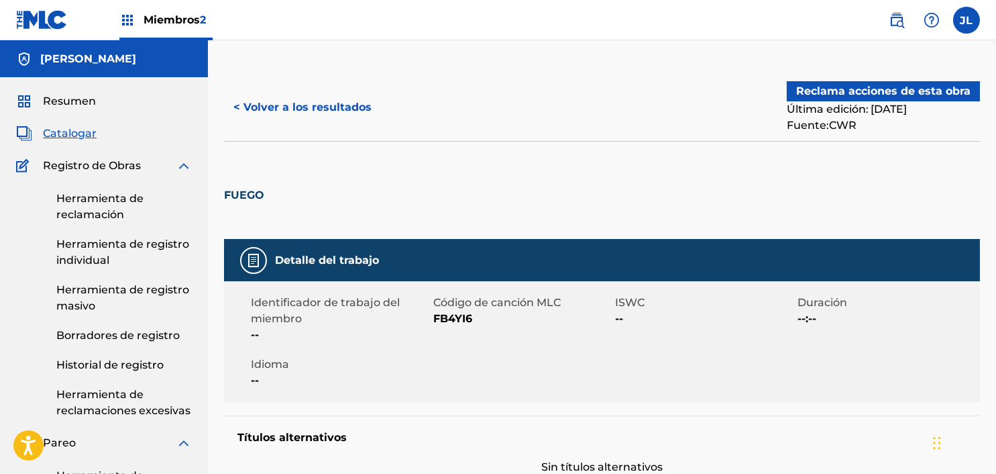
click at [247, 105] on font "< Volver a los resultados" at bounding box center [302, 107] width 138 height 13
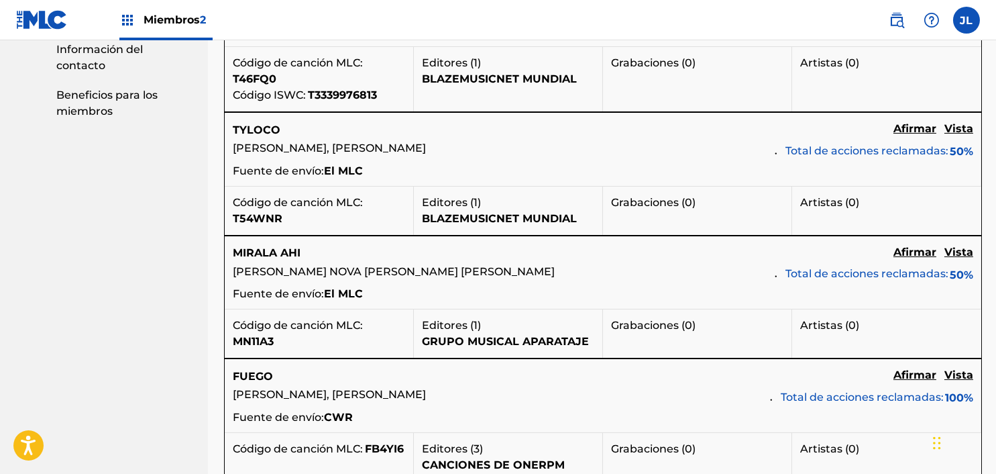
click at [960, 258] on font "Vista" at bounding box center [959, 252] width 29 height 13
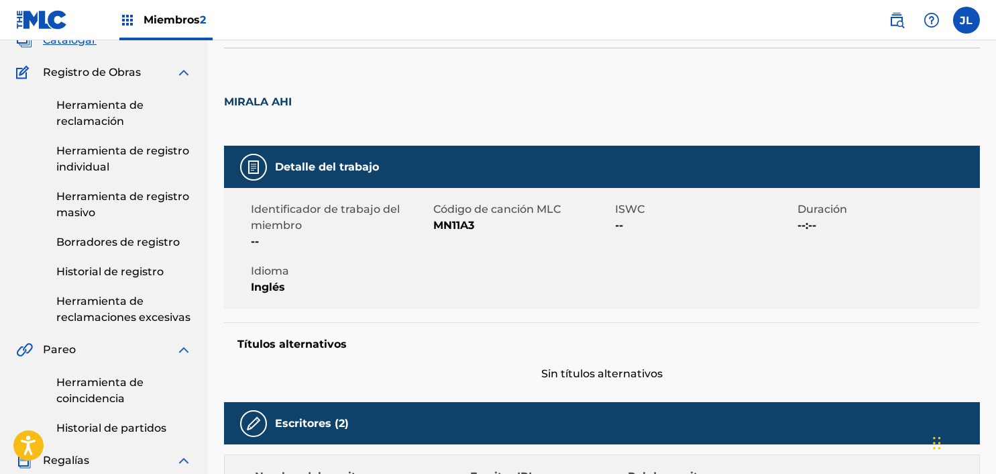
scroll to position [42, 0]
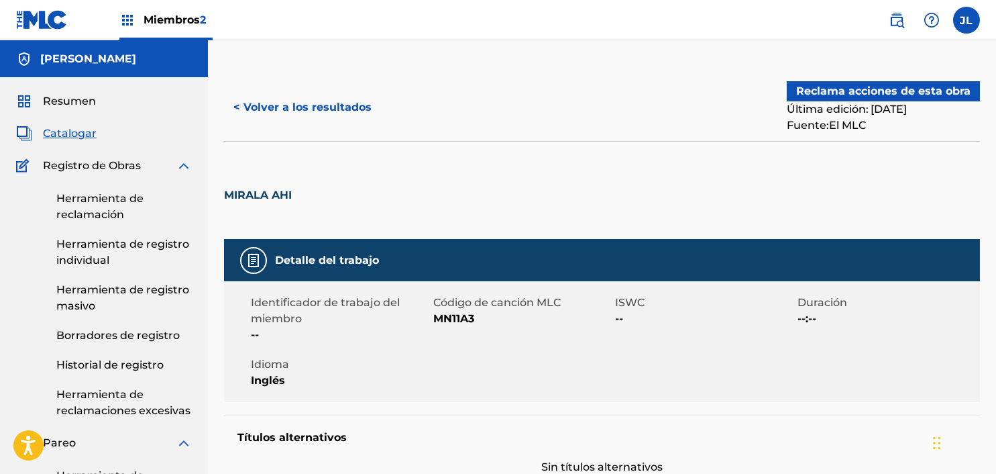
click at [260, 114] on button "< Volver a los resultados" at bounding box center [302, 108] width 157 height 34
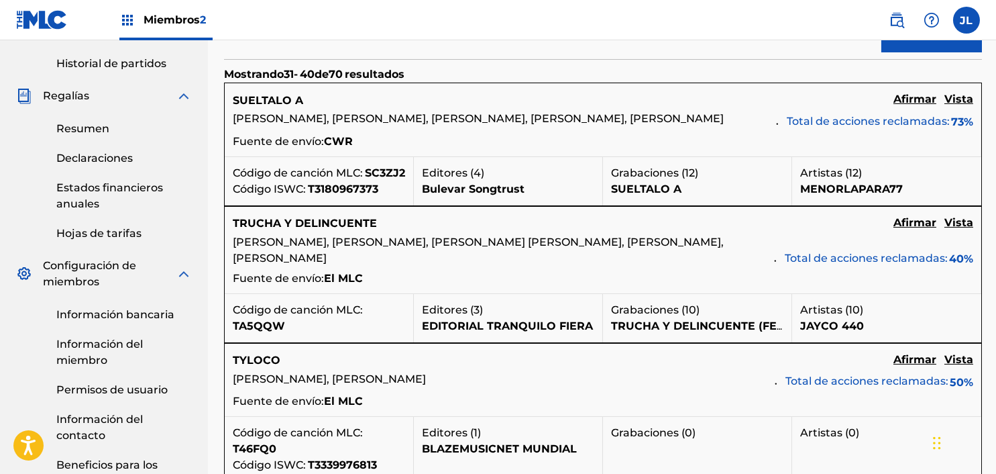
scroll to position [456, 0]
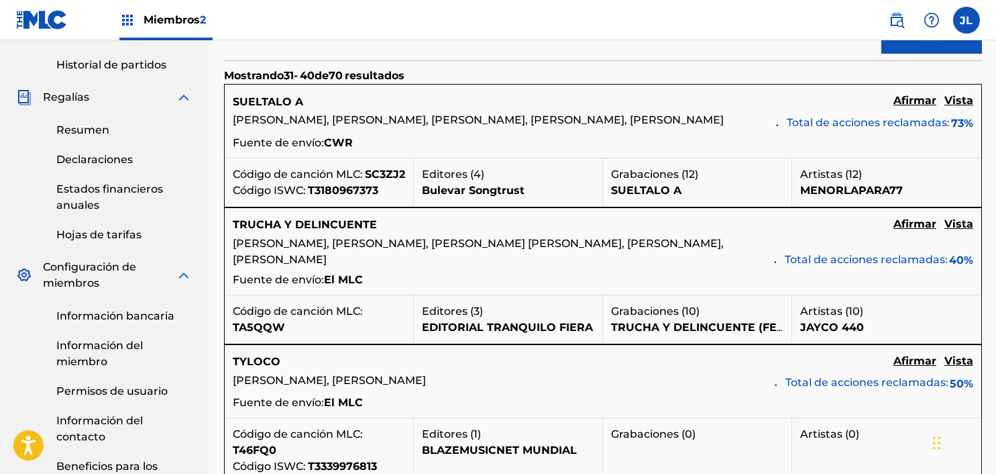
click at [959, 230] on font "Vista" at bounding box center [959, 223] width 29 height 13
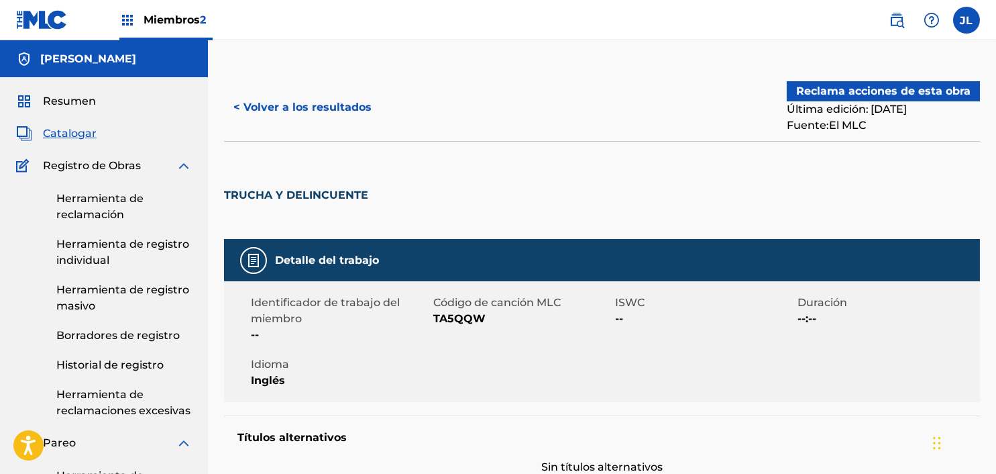
click at [245, 104] on font "< Volver a los resultados" at bounding box center [302, 107] width 138 height 13
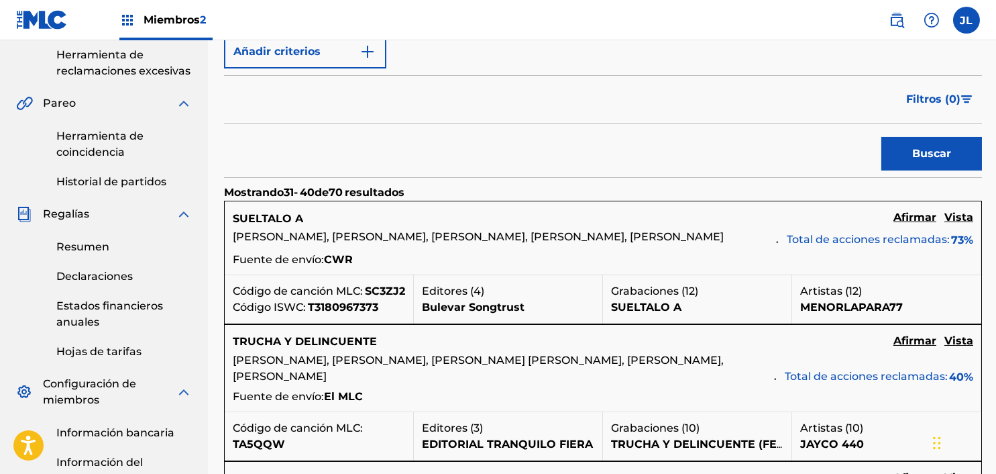
click at [953, 221] on font "Vista" at bounding box center [959, 217] width 29 height 13
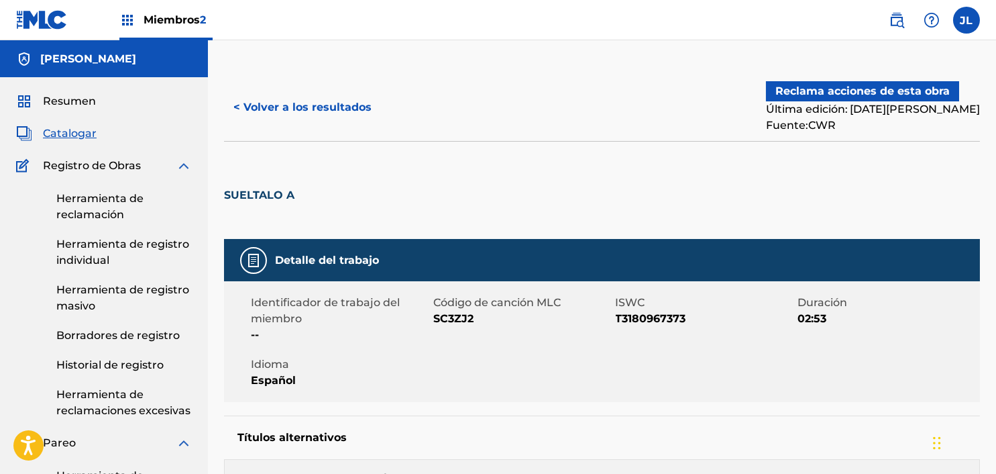
click at [73, 362] on font "Historial de registro" at bounding box center [109, 364] width 107 height 13
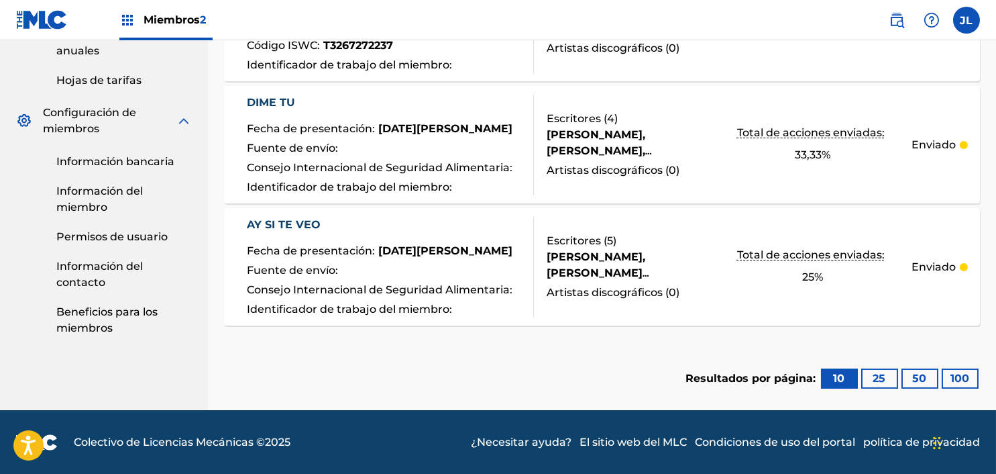
click at [879, 374] on font "25" at bounding box center [879, 378] width 13 height 13
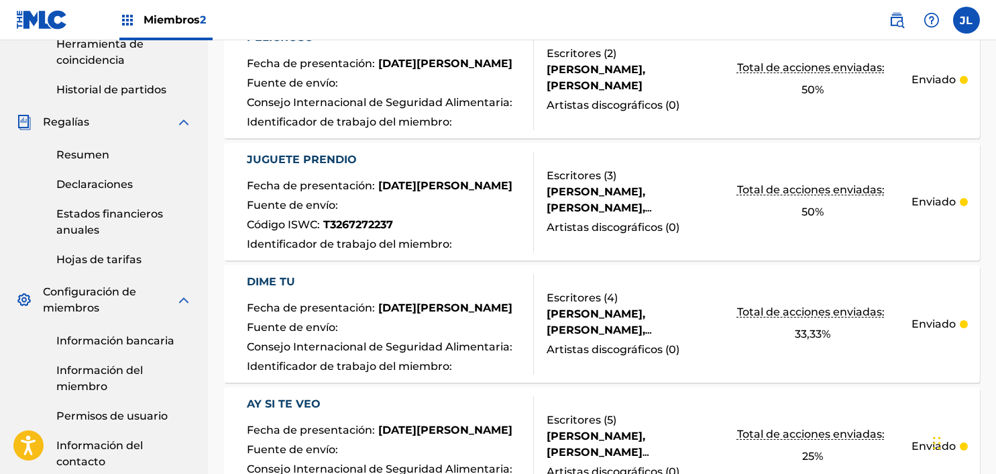
scroll to position [434, 0]
